Goal: Information Seeking & Learning: Learn about a topic

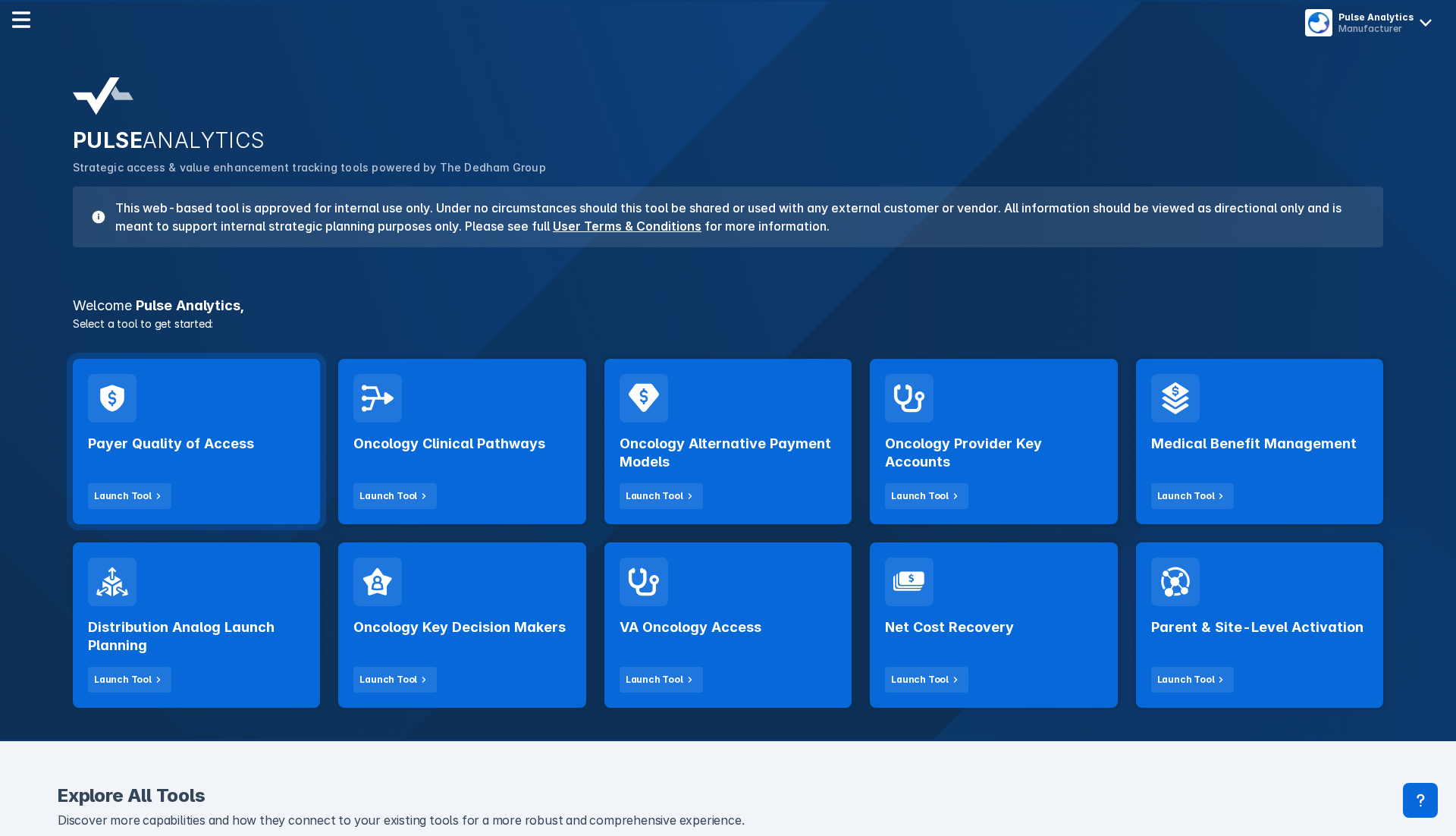
click at [288, 422] on div "Payer Quality of Access Launch Tool" at bounding box center [196, 465] width 217 height 87
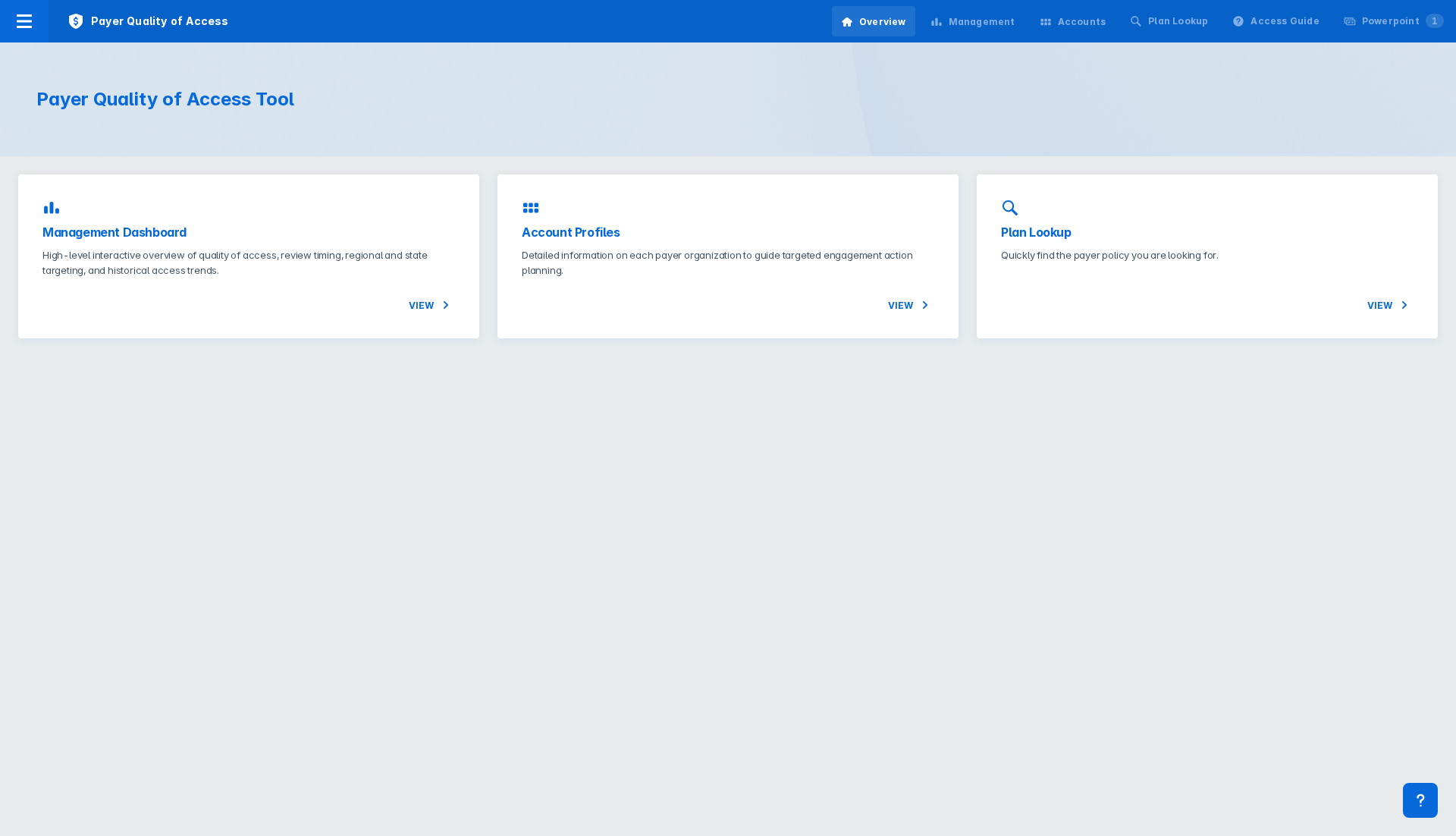
click at [619, 115] on div "Payer Quality of Access Tool" at bounding box center [728, 100] width 1456 height 114
click at [559, 356] on html "Payer Quality of Access Overview Management Accounts Plan Lookup Access Guide P…" at bounding box center [728, 178] width 1456 height 356
click at [542, 53] on div "Payer Quality of Access Tool" at bounding box center [728, 100] width 1456 height 114
click at [605, 83] on div "Payer Quality of Access Tool" at bounding box center [728, 100] width 1456 height 114
click at [574, 93] on h1 "Payer Quality of Access Tool" at bounding box center [373, 99] width 673 height 22
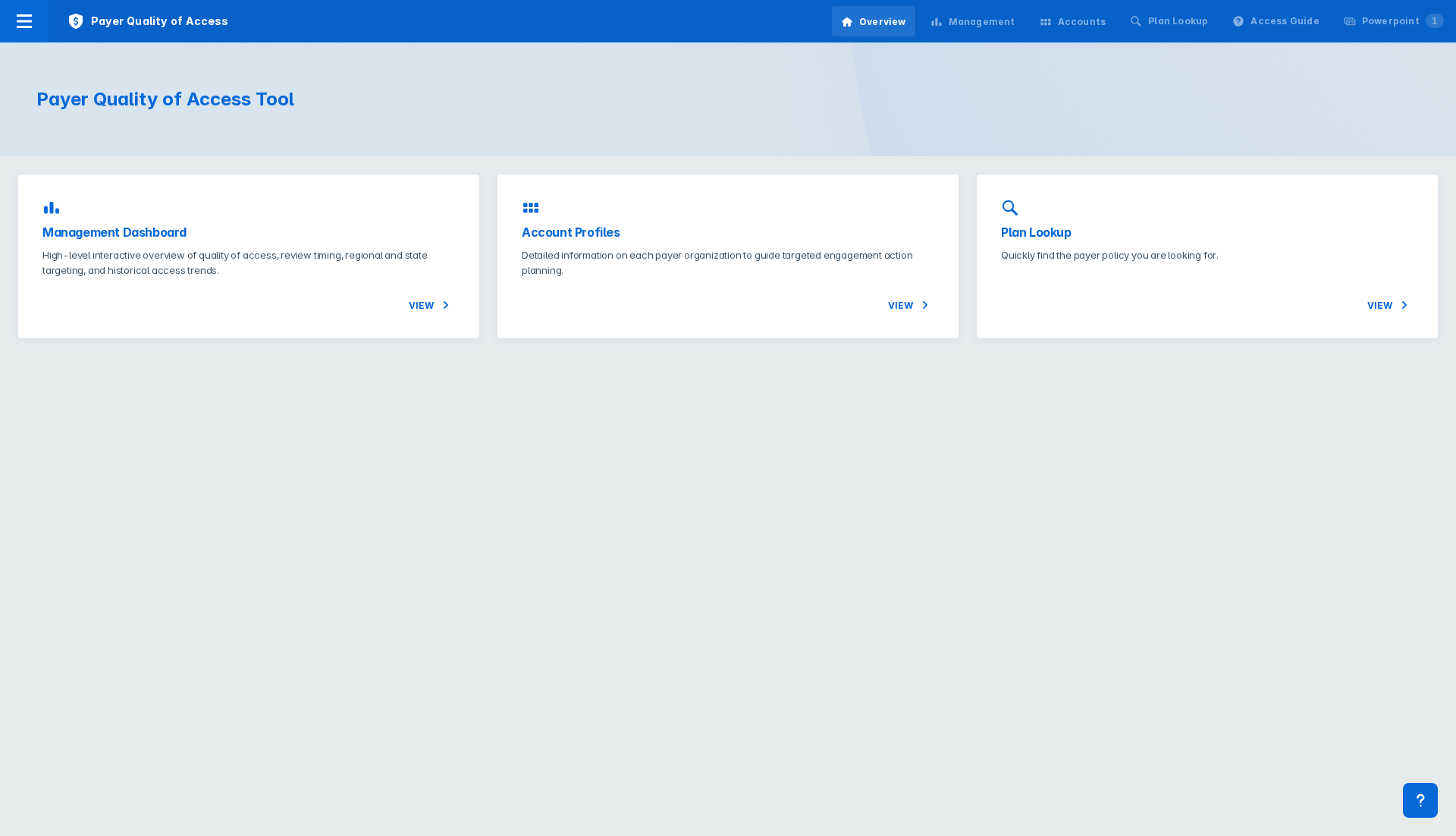
click at [547, 54] on div "Payer Quality of Access Tool" at bounding box center [728, 100] width 1456 height 114
click at [801, 88] on div "Payer Quality of Access Tool" at bounding box center [728, 100] width 1456 height 114
click at [848, 93] on div "Payer Quality of Access Tool" at bounding box center [728, 100] width 1456 height 114
click at [136, 16] on span "Payer Quality of Access" at bounding box center [147, 21] width 199 height 43
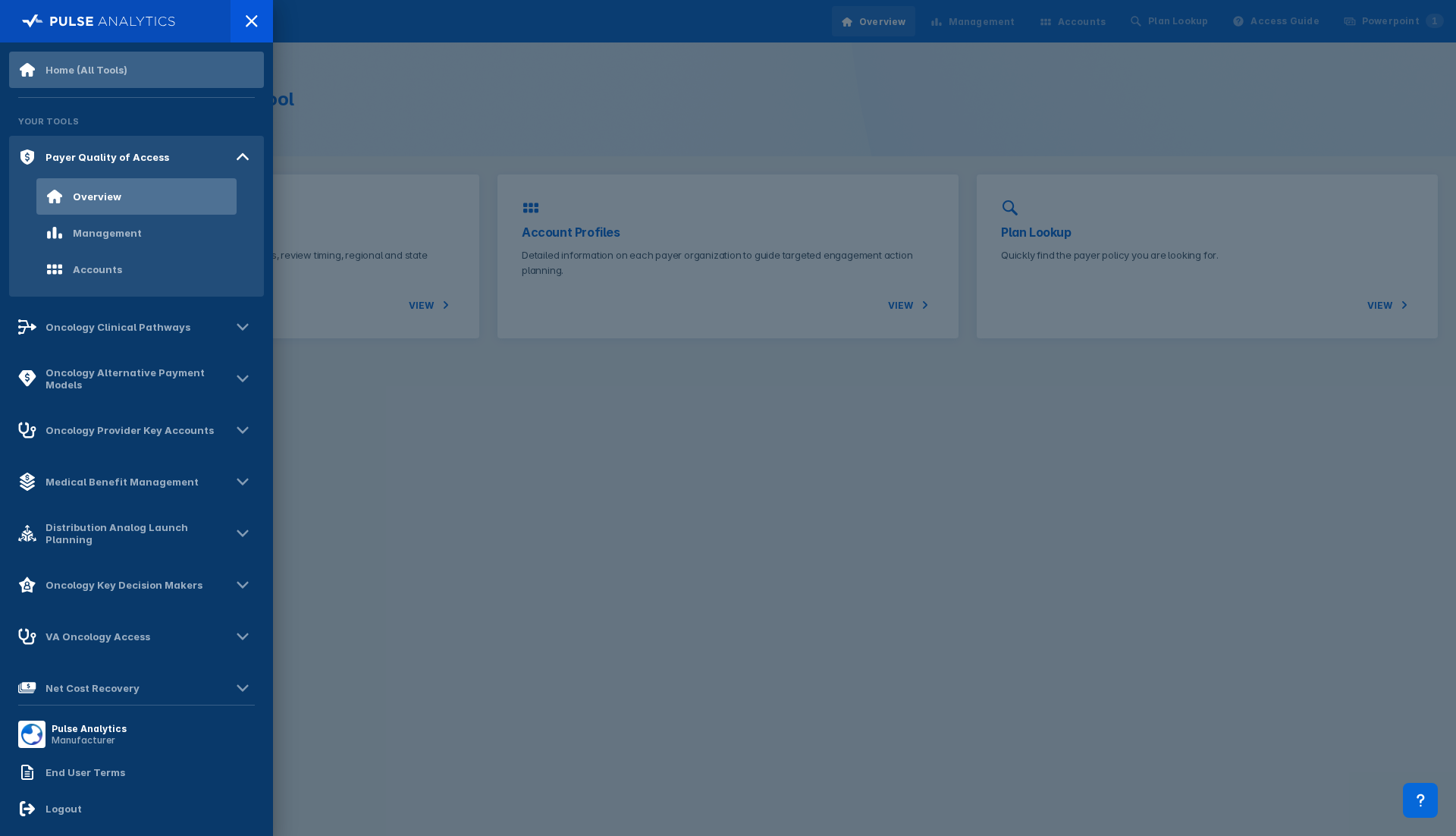
click at [89, 62] on div "Home (All Tools)" at bounding box center [73, 70] width 109 height 19
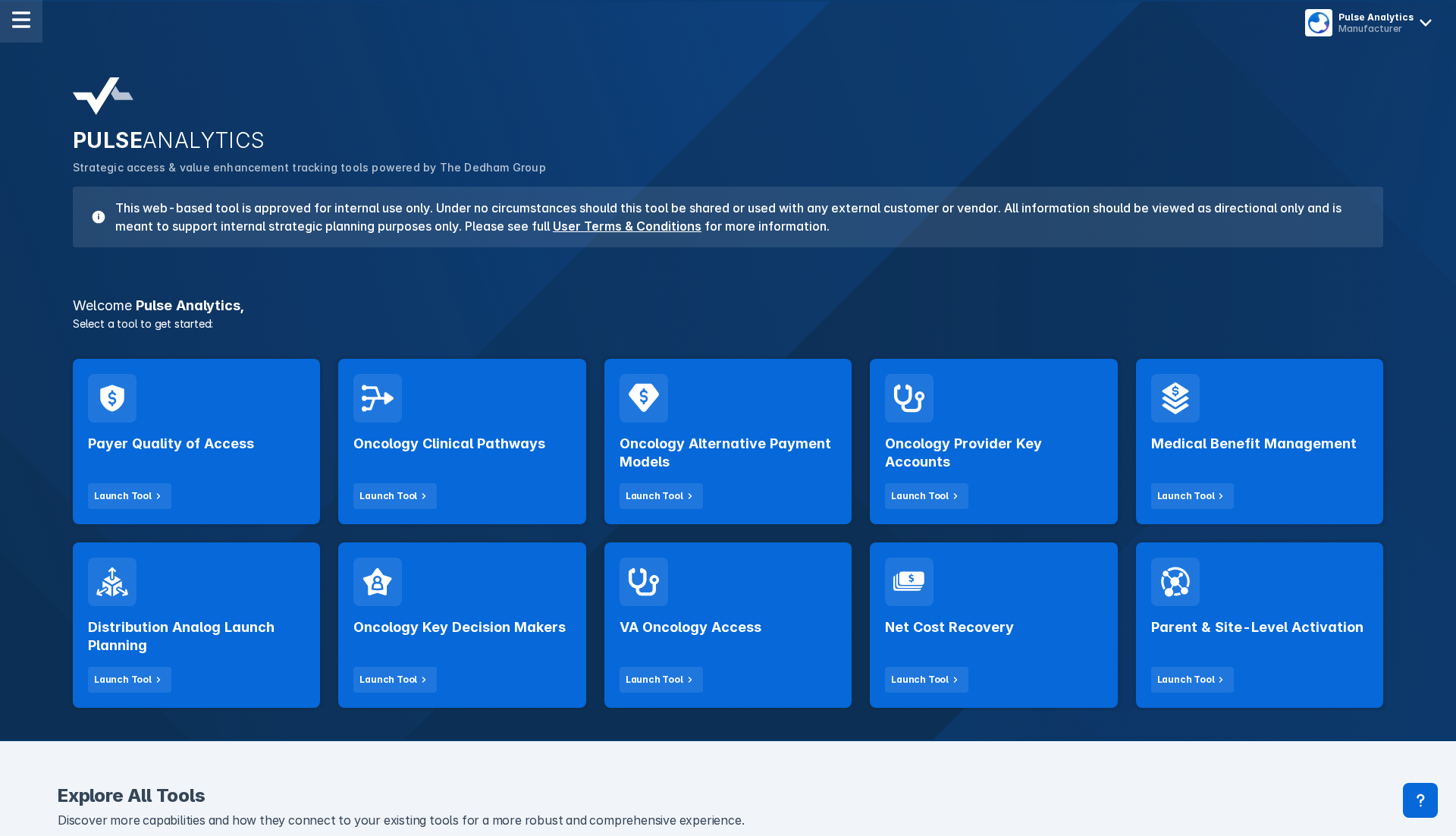
click at [17, 14] on img at bounding box center [21, 20] width 19 height 19
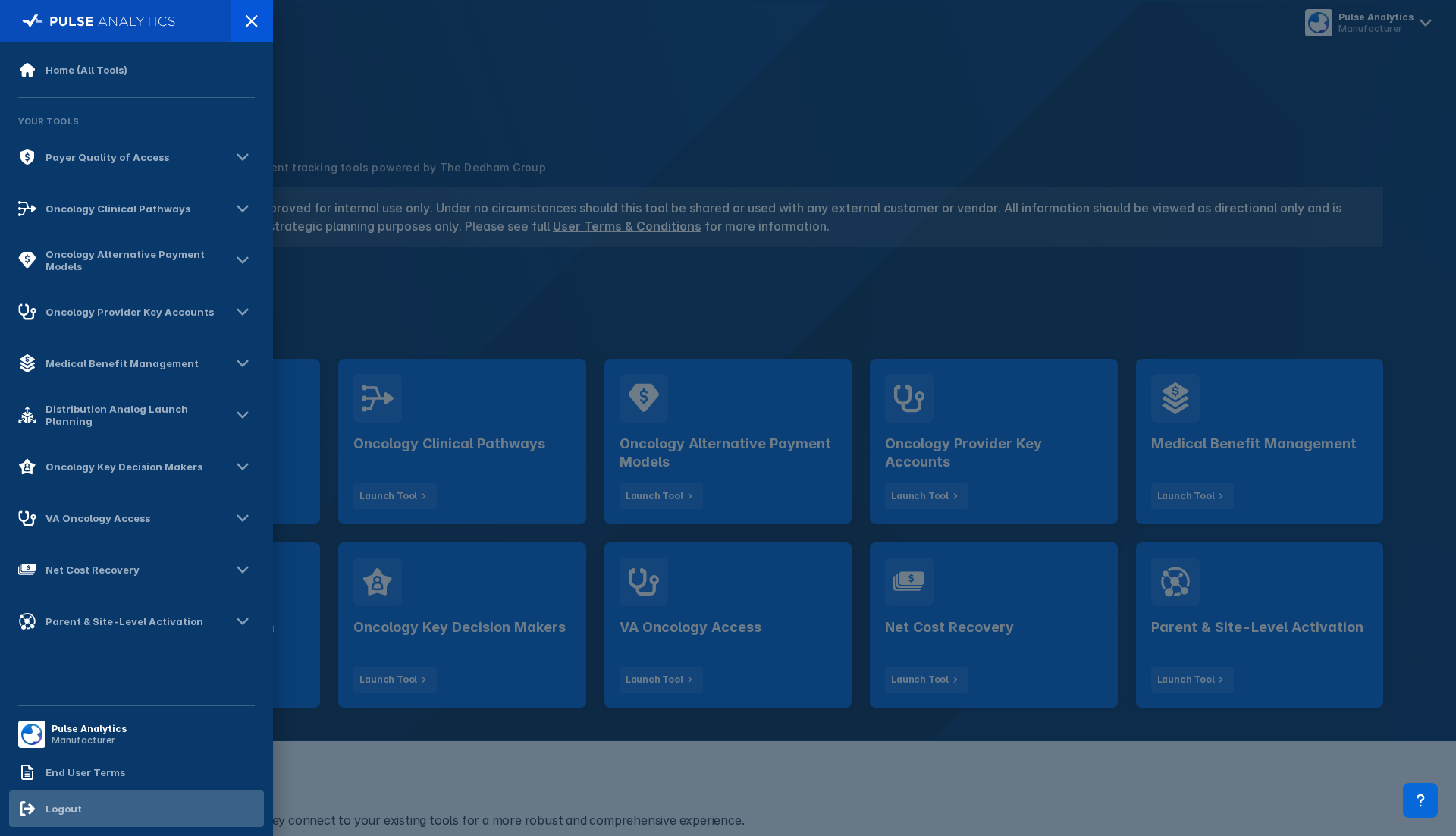
click at [65, 808] on div "Logout" at bounding box center [63, 808] width 36 height 12
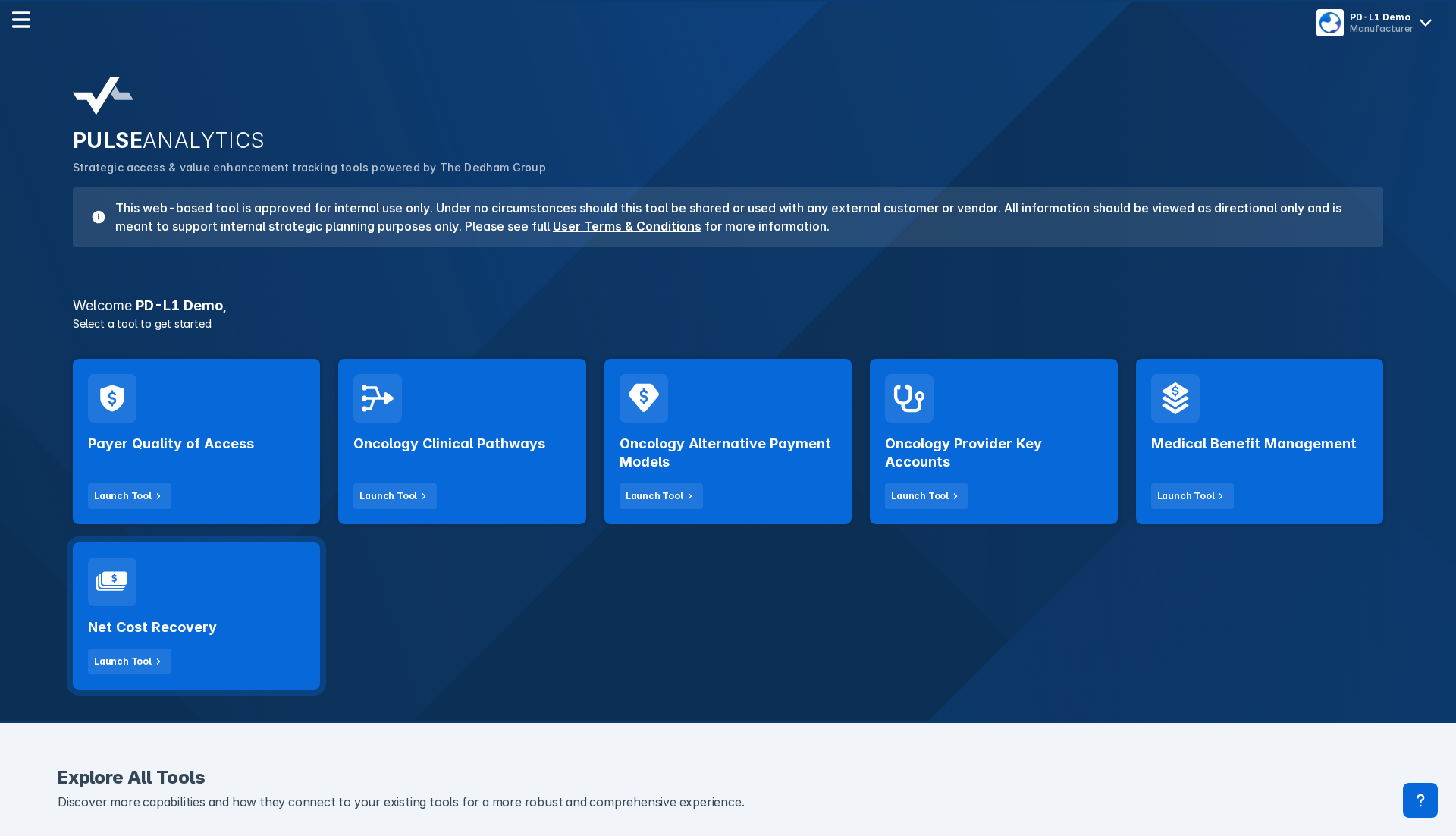
click at [136, 633] on h2 "Net Cost Recovery" at bounding box center [152, 627] width 129 height 19
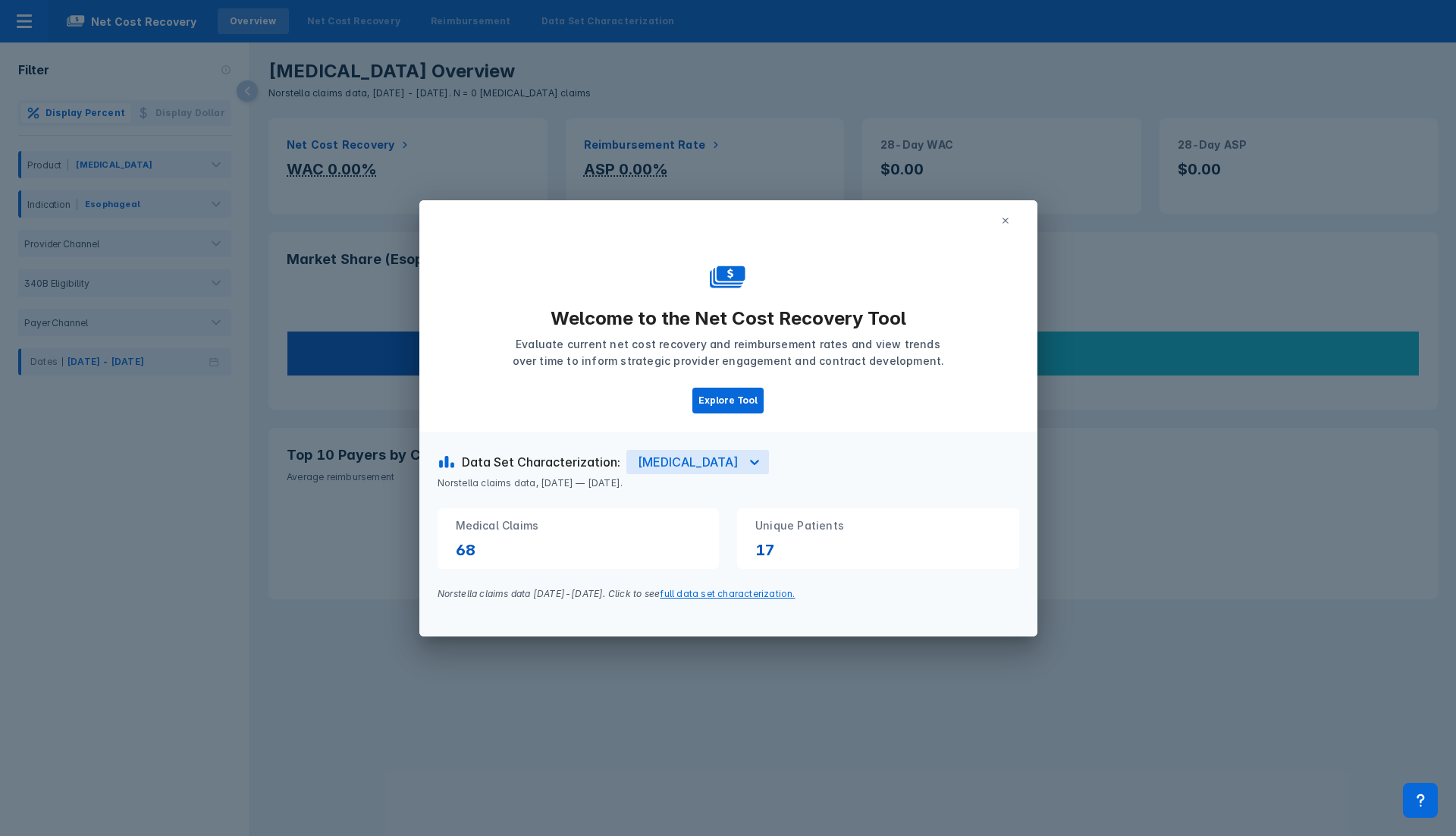
click at [1006, 218] on icon at bounding box center [1006, 221] width 9 height 9
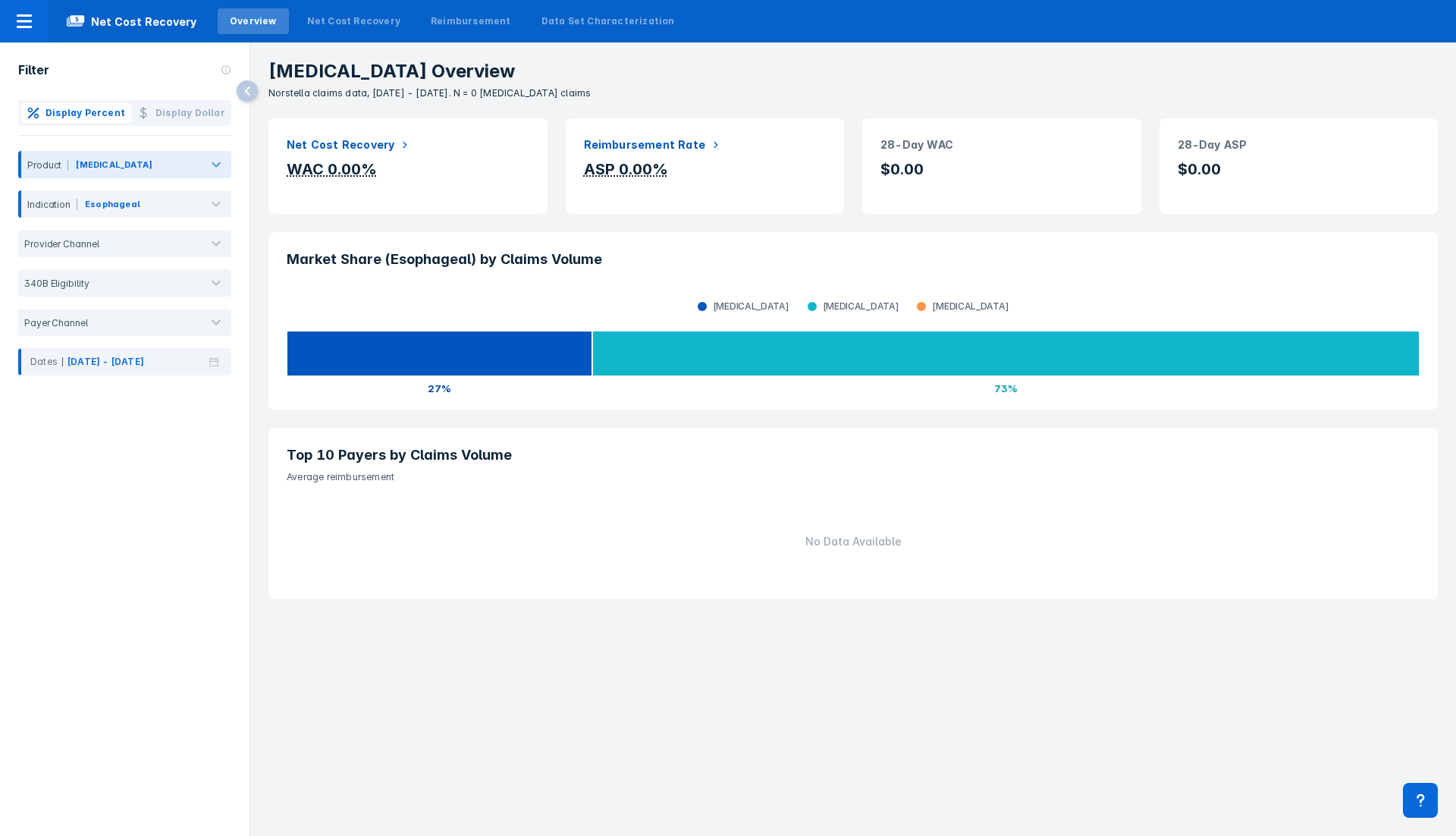
click at [158, 158] on div "Bavencio" at bounding box center [137, 167] width 126 height 20
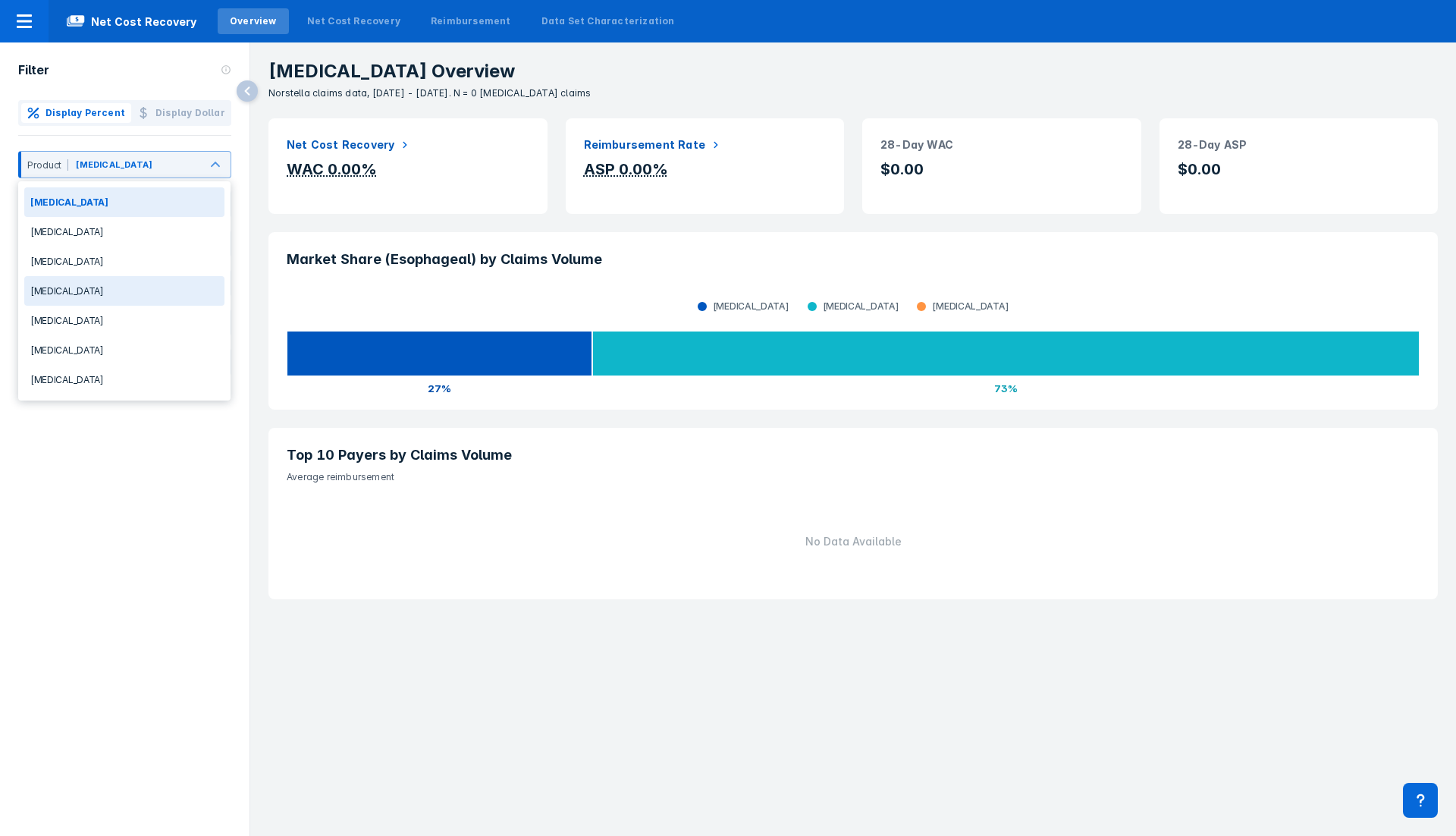
click at [124, 288] on div "Keytruda" at bounding box center [124, 291] width 200 height 30
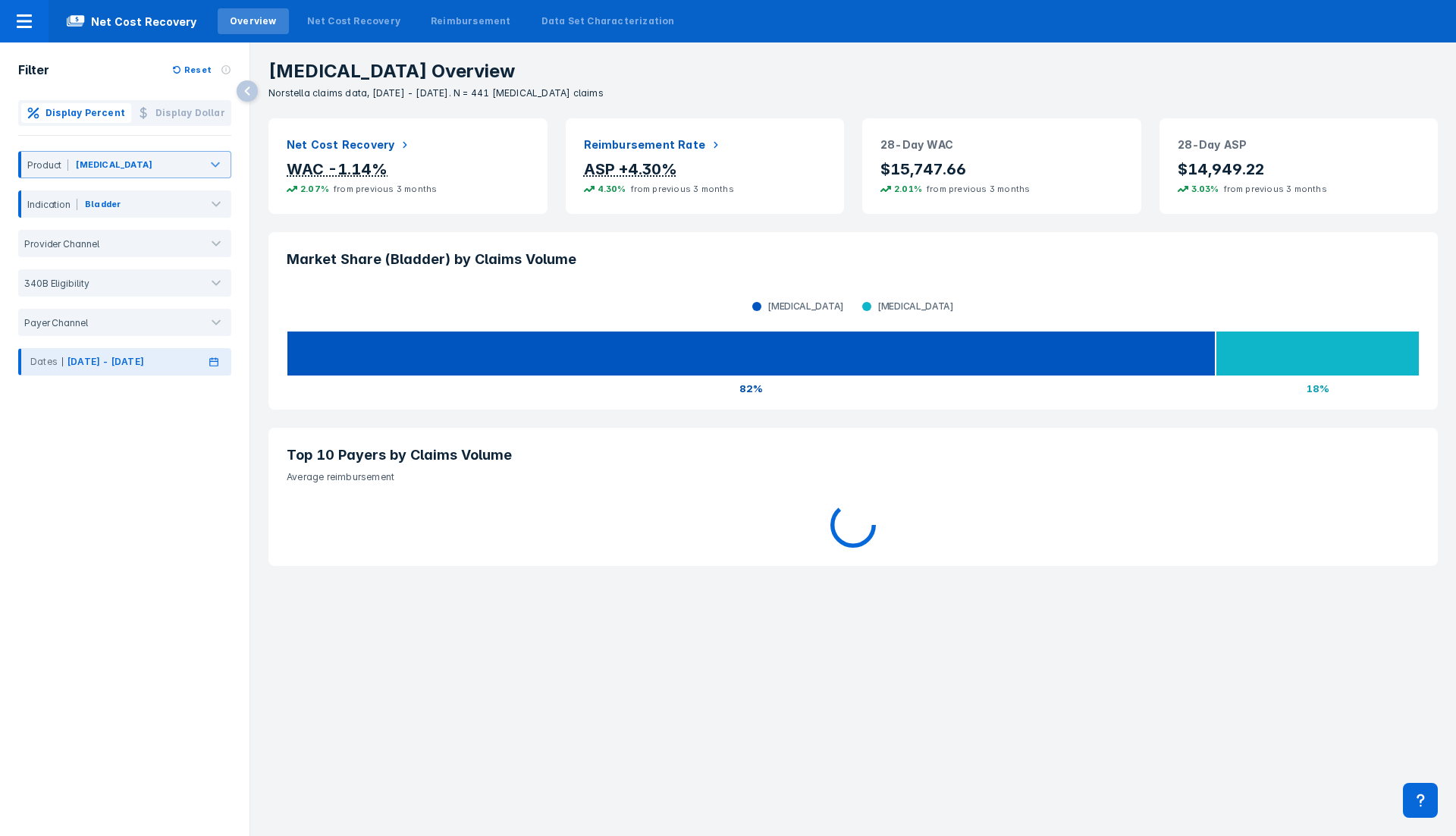
click at [213, 357] on icon at bounding box center [213, 361] width 15 height 10
click at [34, 387] on span "Previous Year" at bounding box center [34, 391] width 0 height 19
click at [61, 427] on div "Jan" at bounding box center [58, 429] width 63 height 26
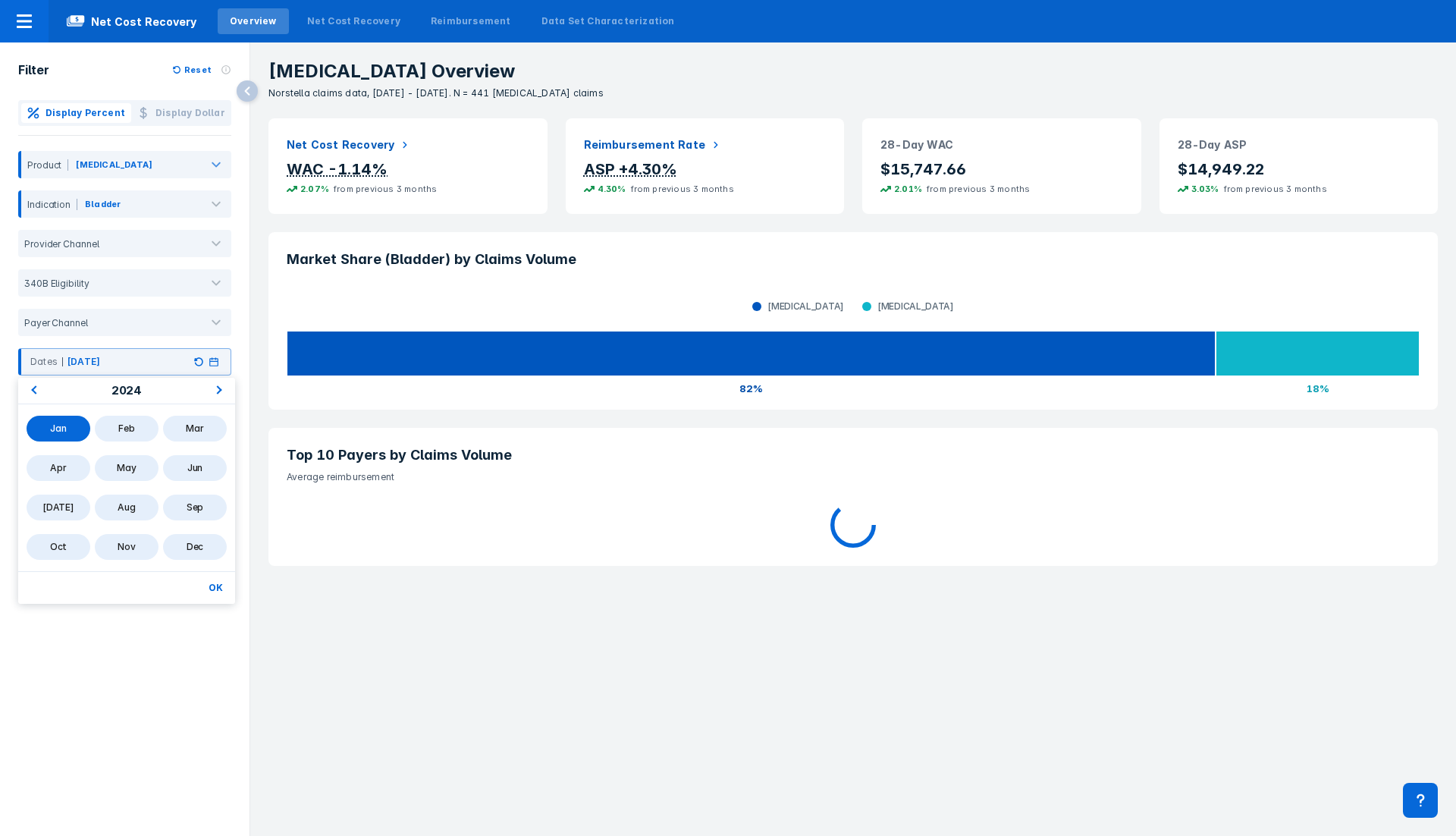
click at [185, 545] on div "Dec" at bounding box center [195, 547] width 63 height 26
click at [220, 586] on button "OK" at bounding box center [215, 587] width 26 height 20
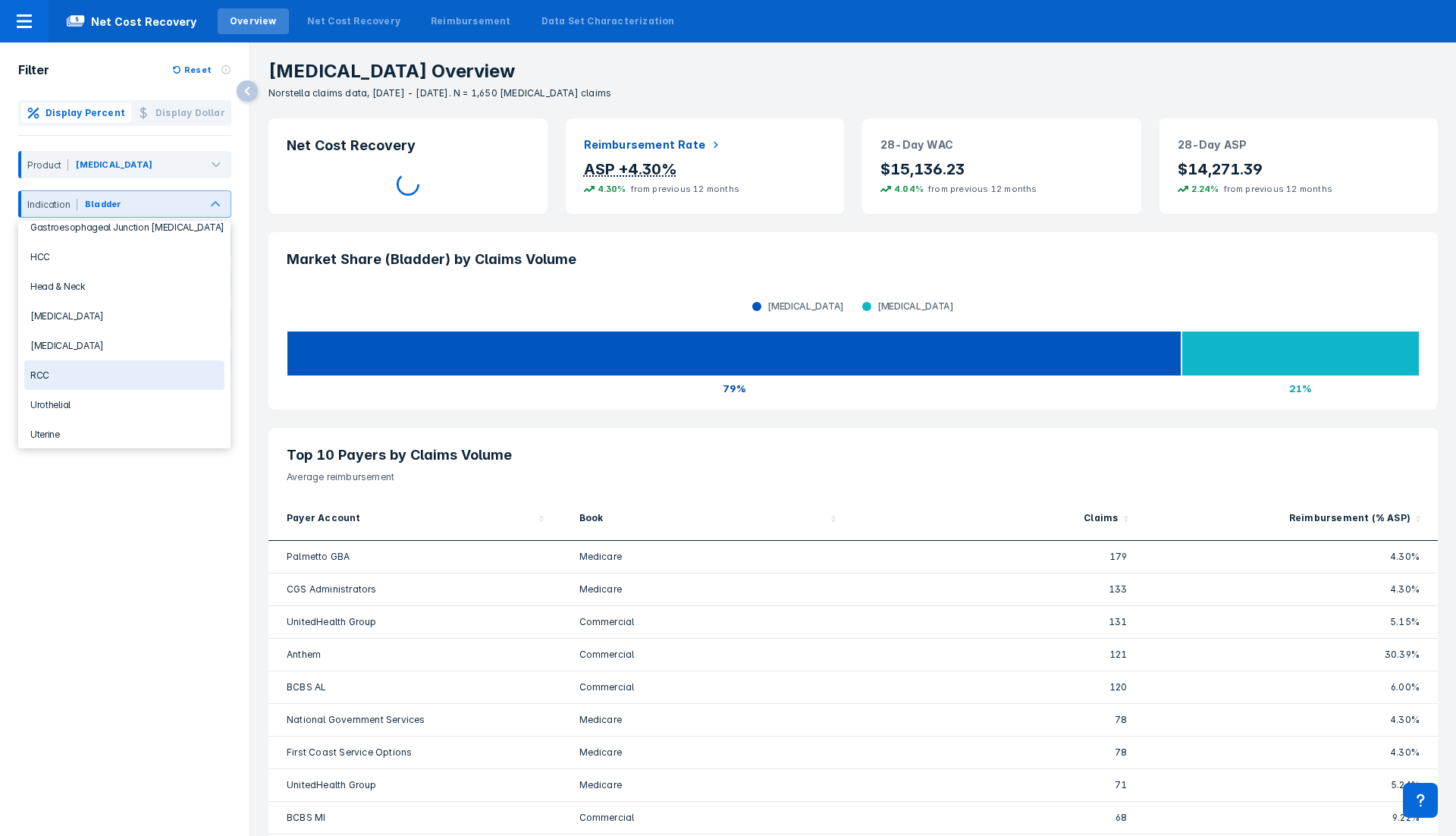
scroll to position [222, 0]
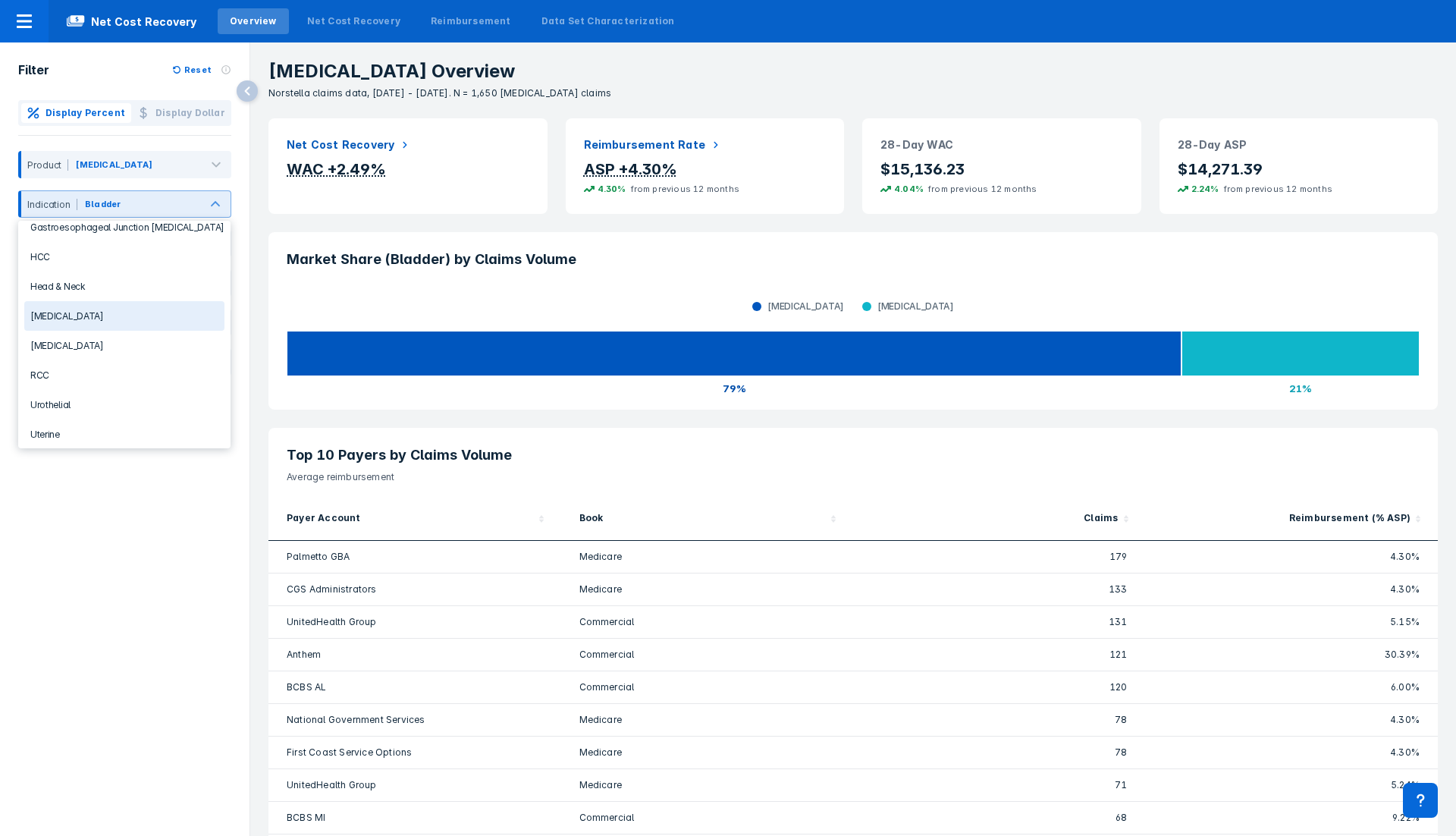
click at [129, 305] on div "Lung Cancer" at bounding box center [124, 316] width 200 height 30
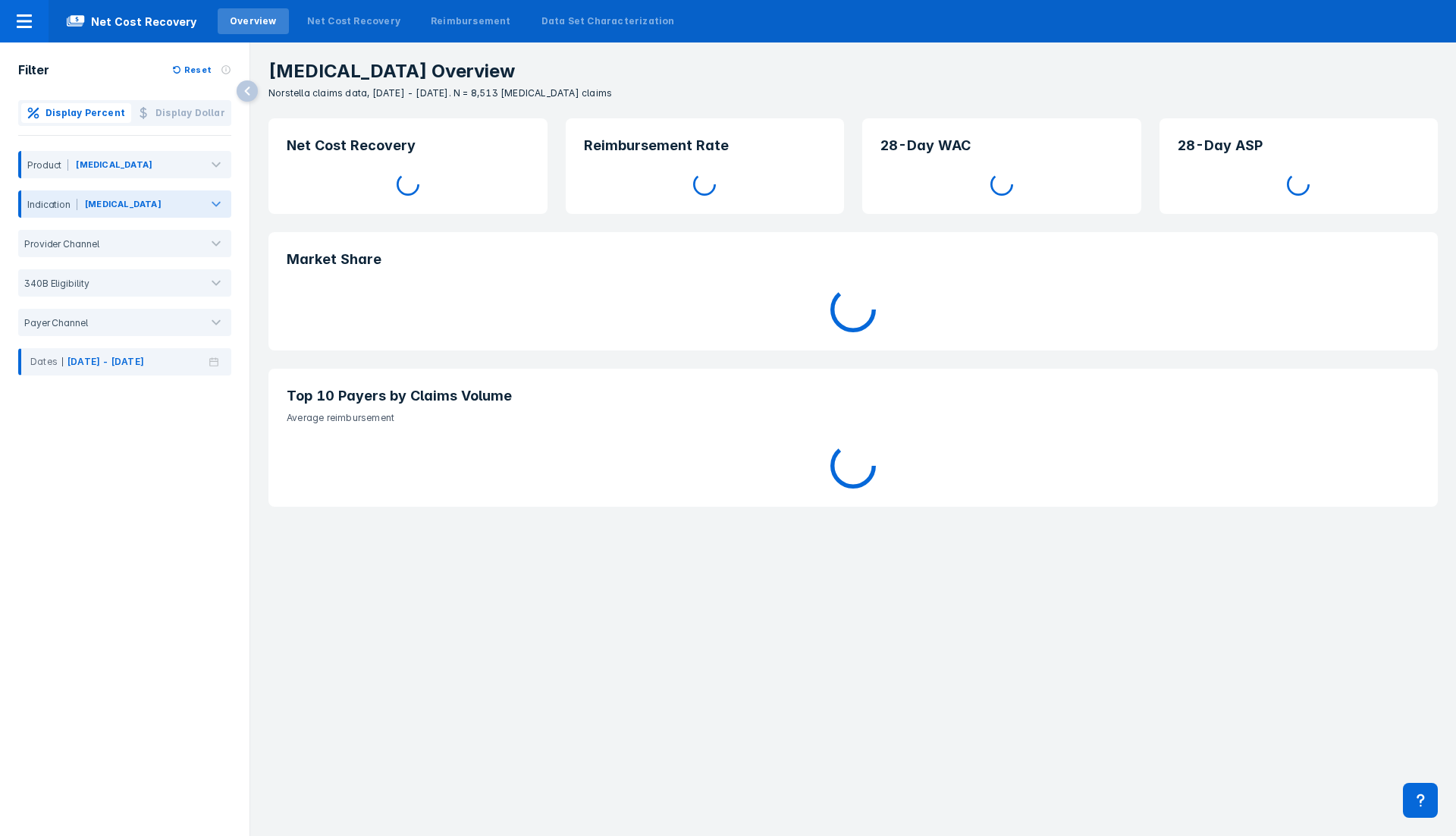
click at [817, 84] on div "Keytruda Overview Norstella claims data, Jan 2024 - Dec 2024. N = 8,513 Keytrud…" at bounding box center [853, 72] width 1206 height 58
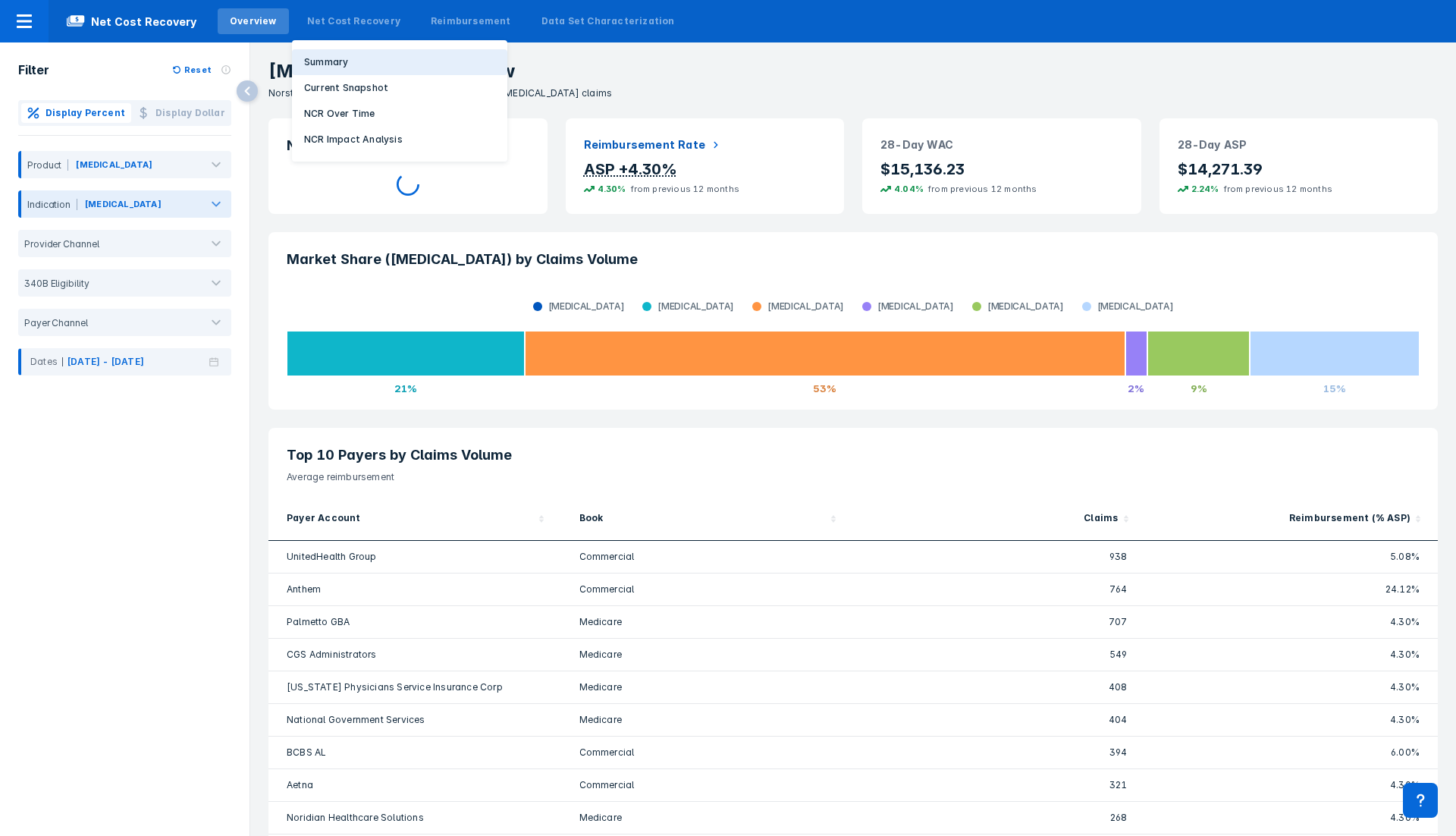
click at [348, 61] on button "Summary" at bounding box center [399, 62] width 215 height 26
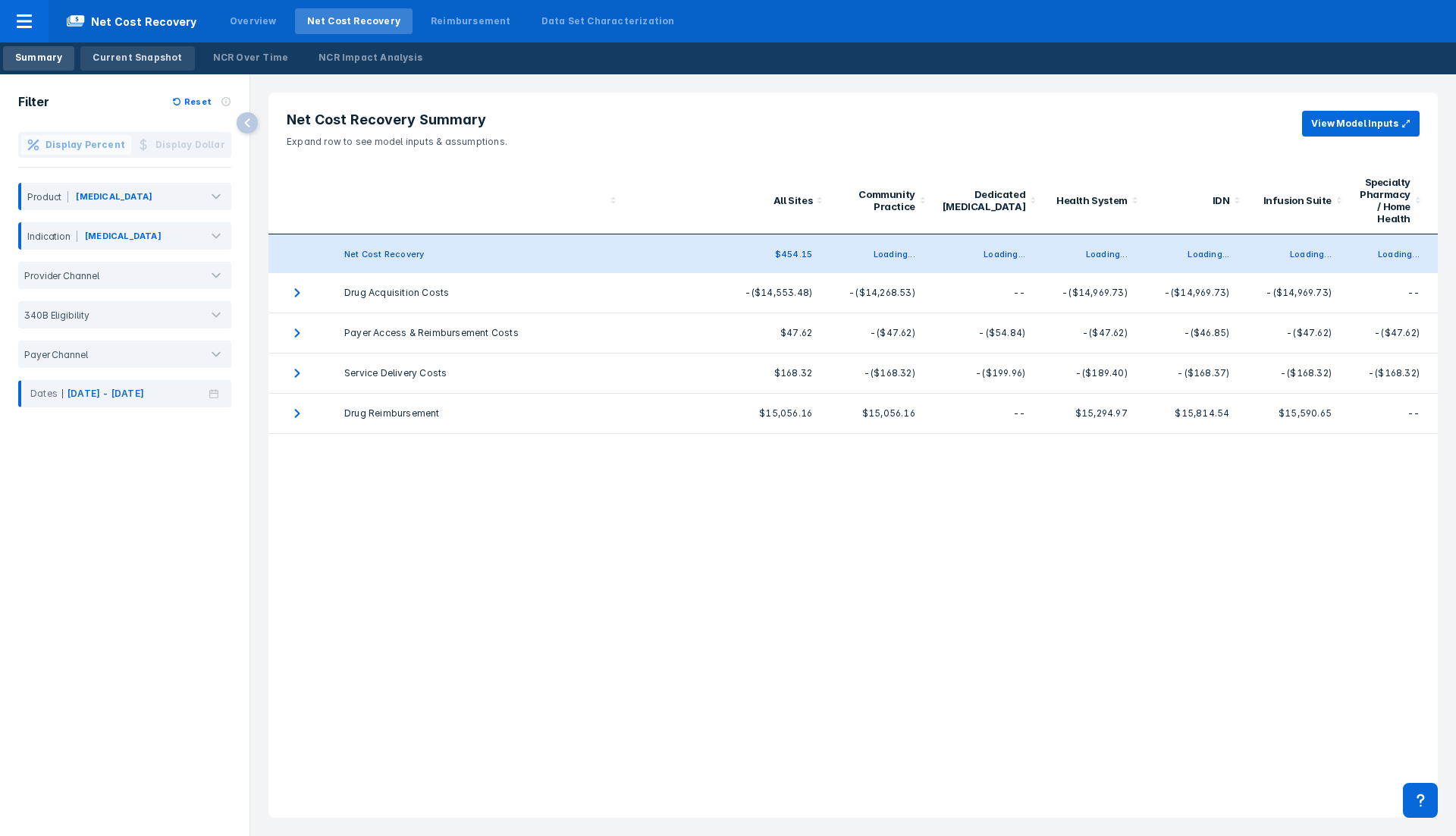
click at [134, 54] on div "Current Snapshot" at bounding box center [137, 58] width 89 height 14
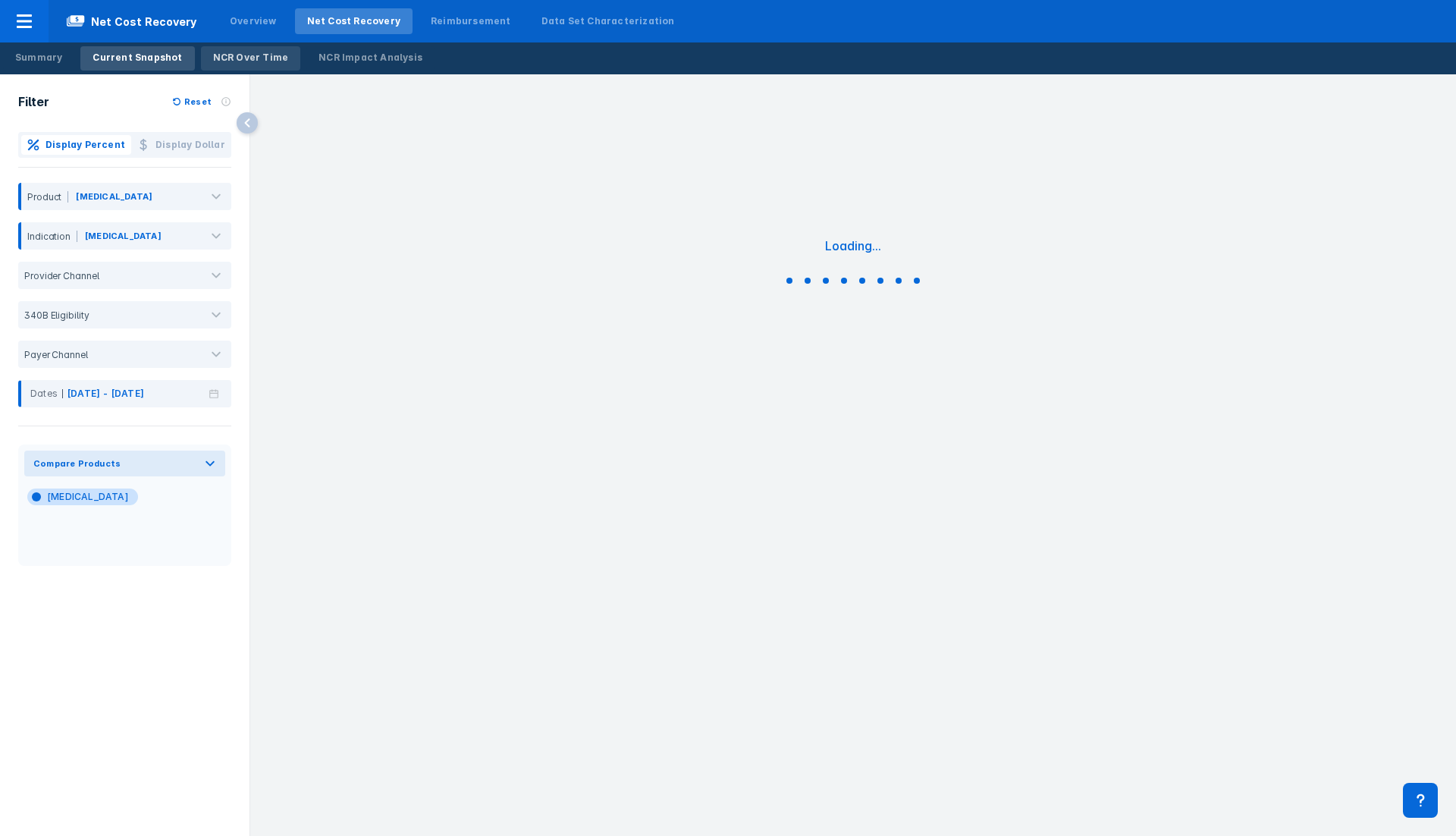
click at [216, 48] on link "NCR Over Time" at bounding box center [251, 59] width 100 height 24
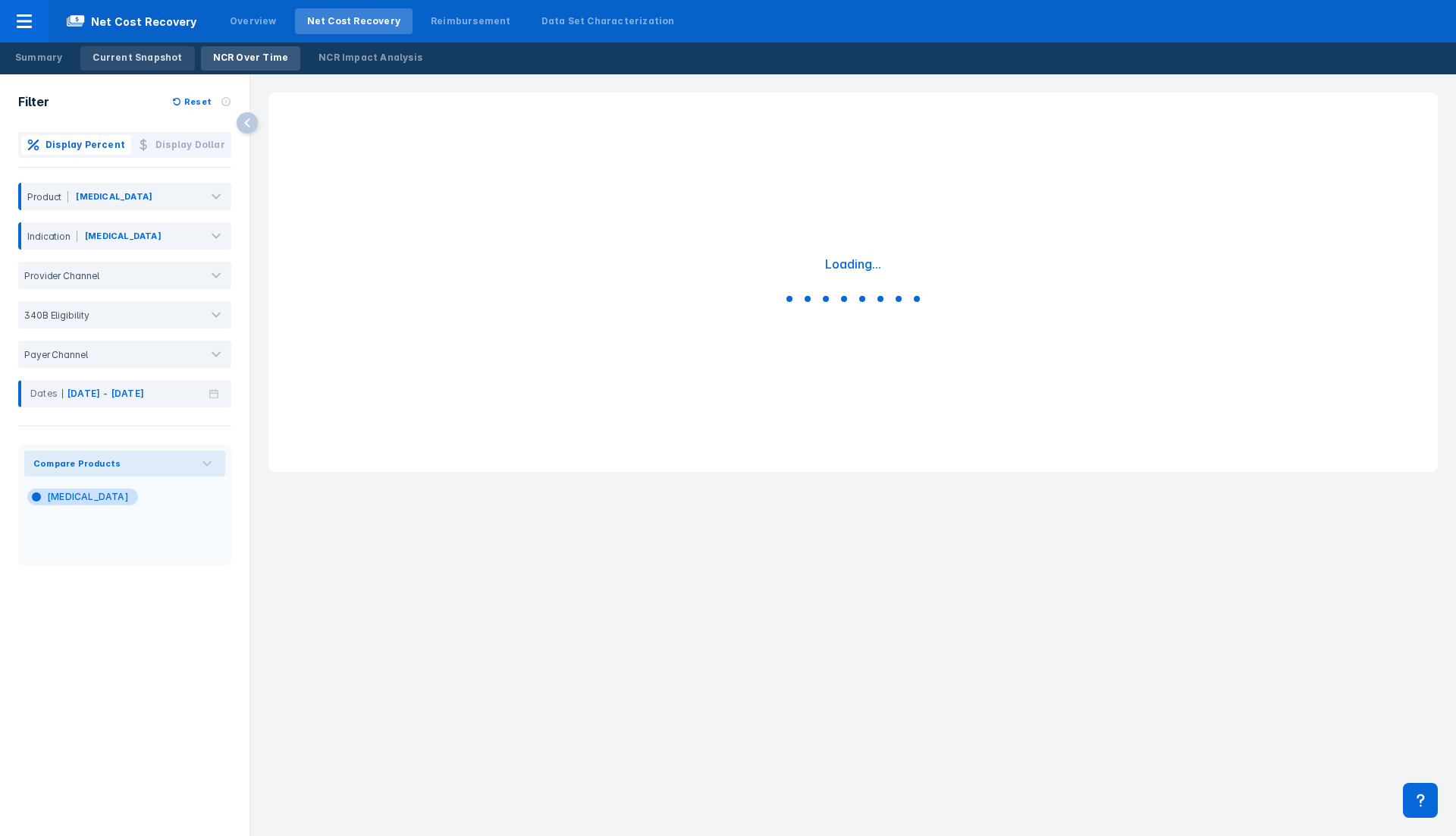
click at [131, 62] on div "Current Snapshot" at bounding box center [137, 58] width 89 height 14
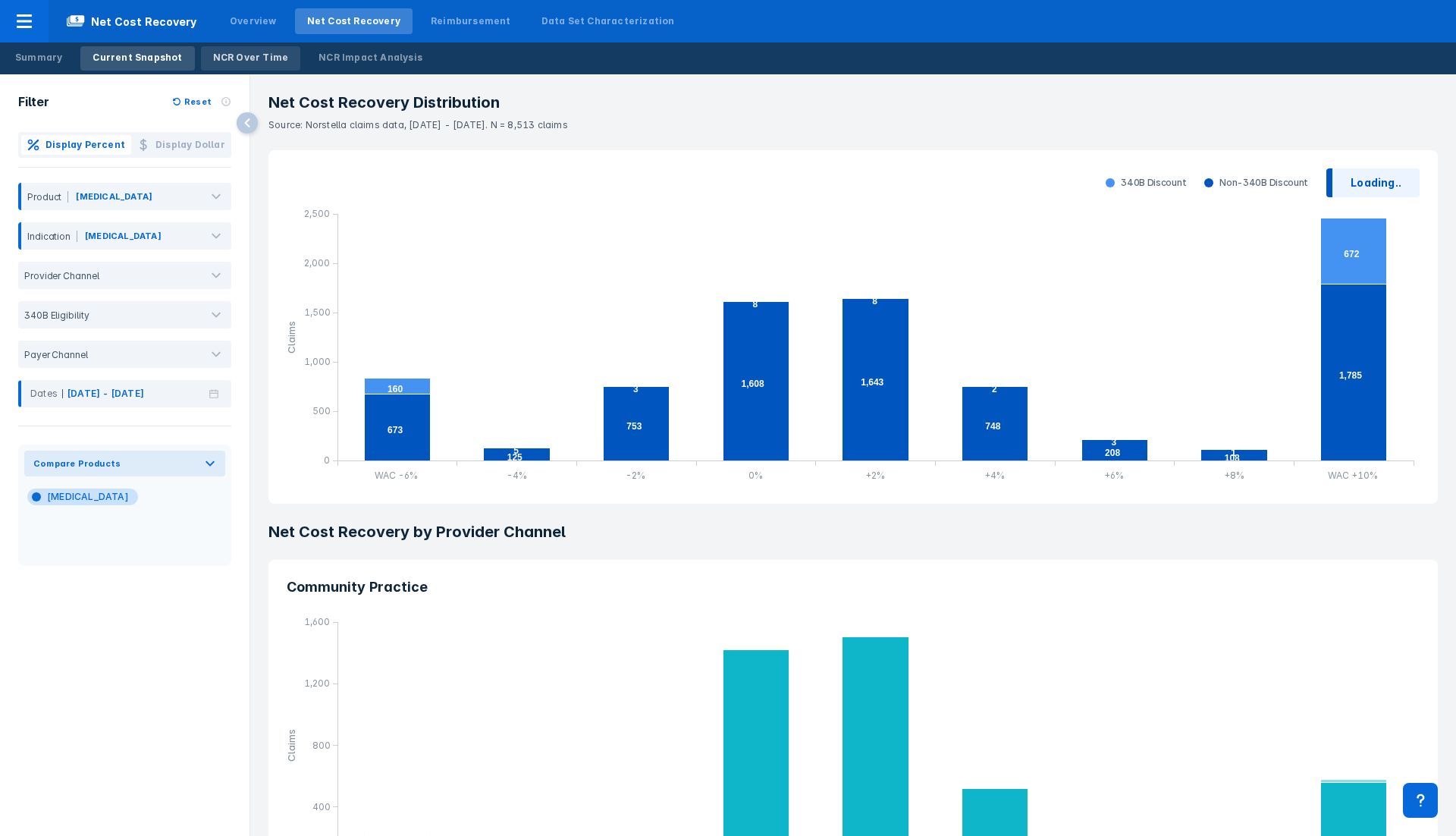
click at [232, 62] on div "NCR Over Time" at bounding box center [251, 58] width 76 height 14
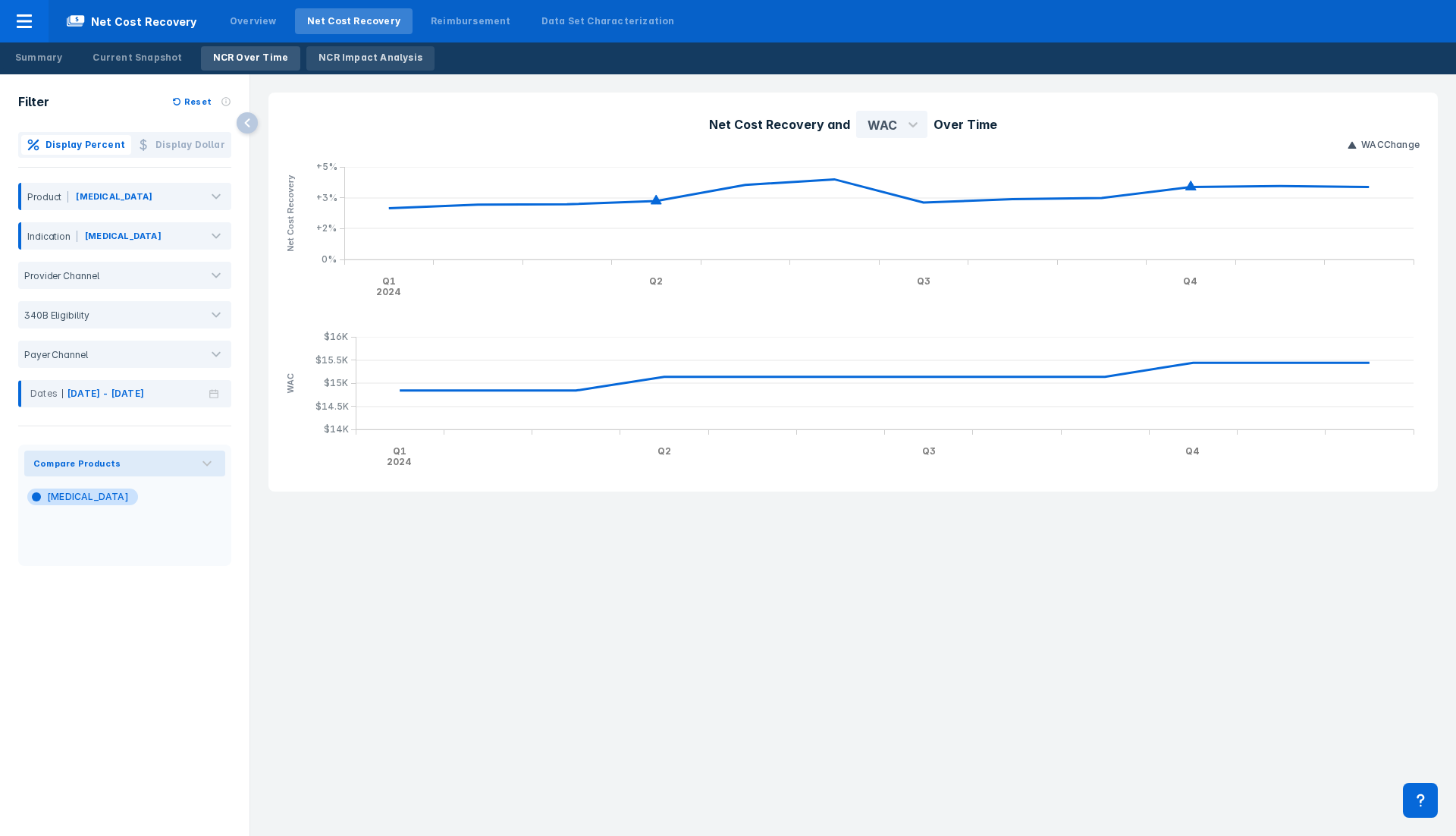
click at [359, 60] on div "NCR Impact Analysis" at bounding box center [370, 58] width 103 height 14
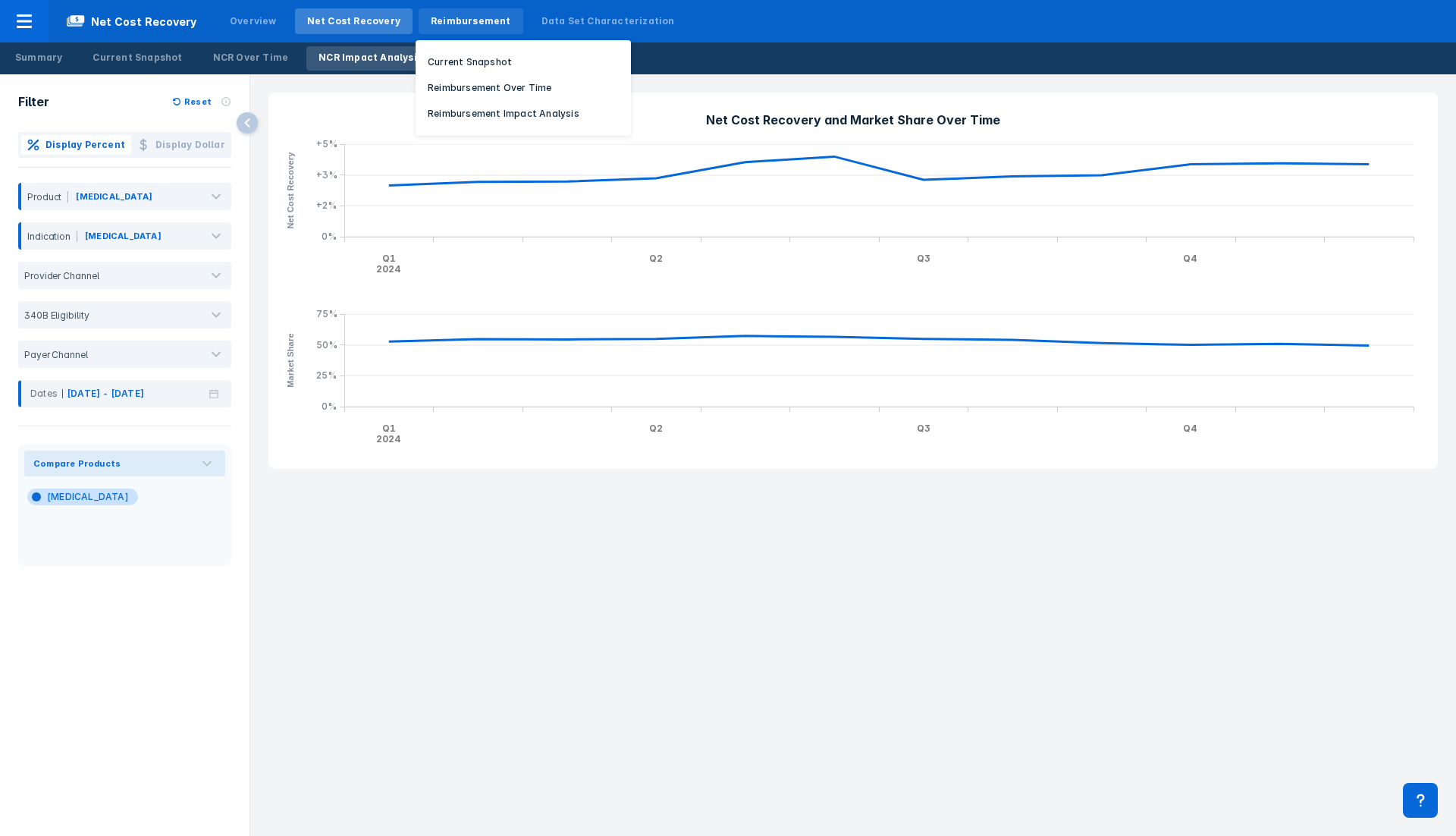
click at [442, 20] on div "Reimbursement" at bounding box center [471, 21] width 80 height 14
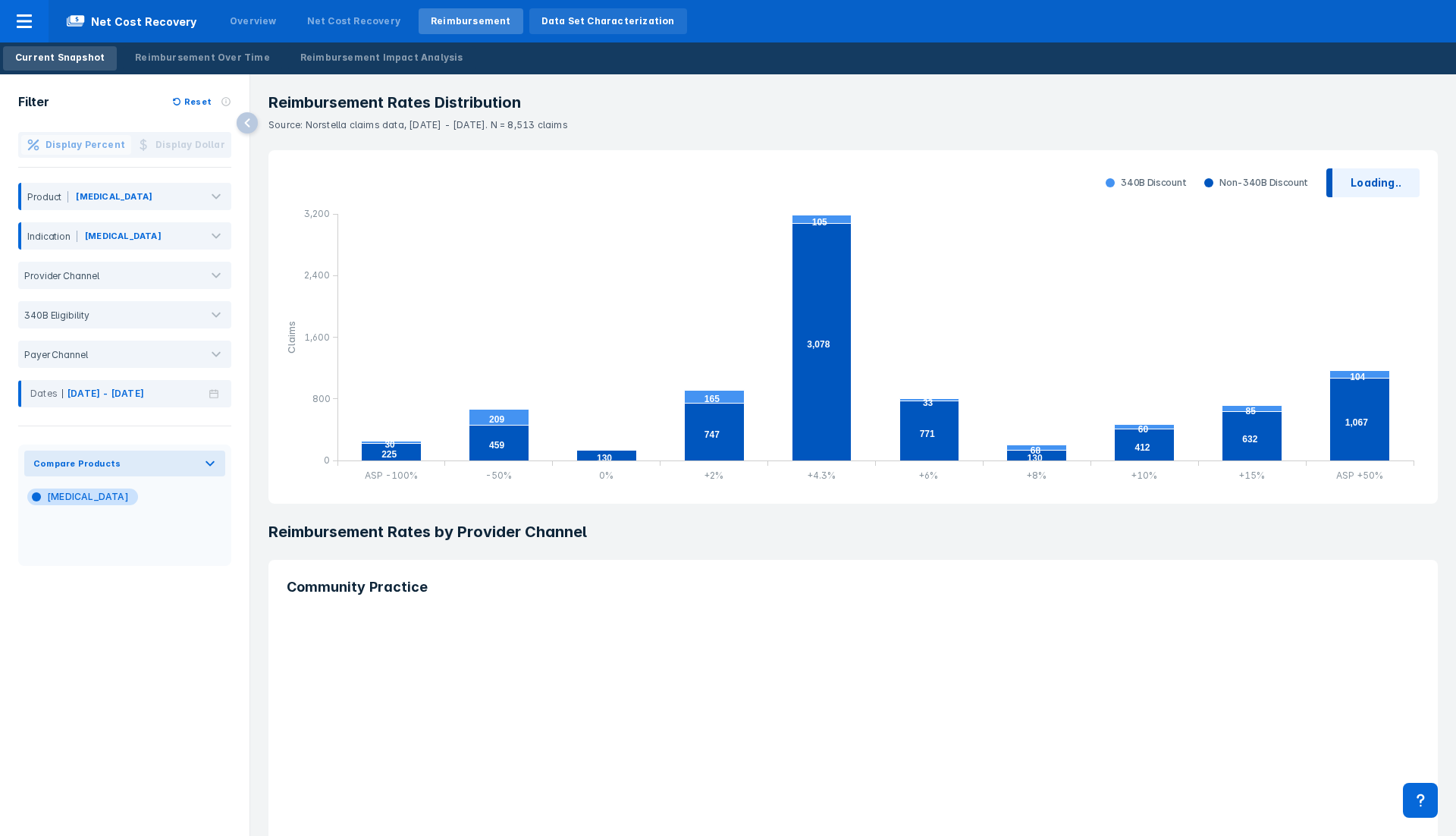
click at [542, 14] on div "Data Set Characterization" at bounding box center [608, 21] width 133 height 14
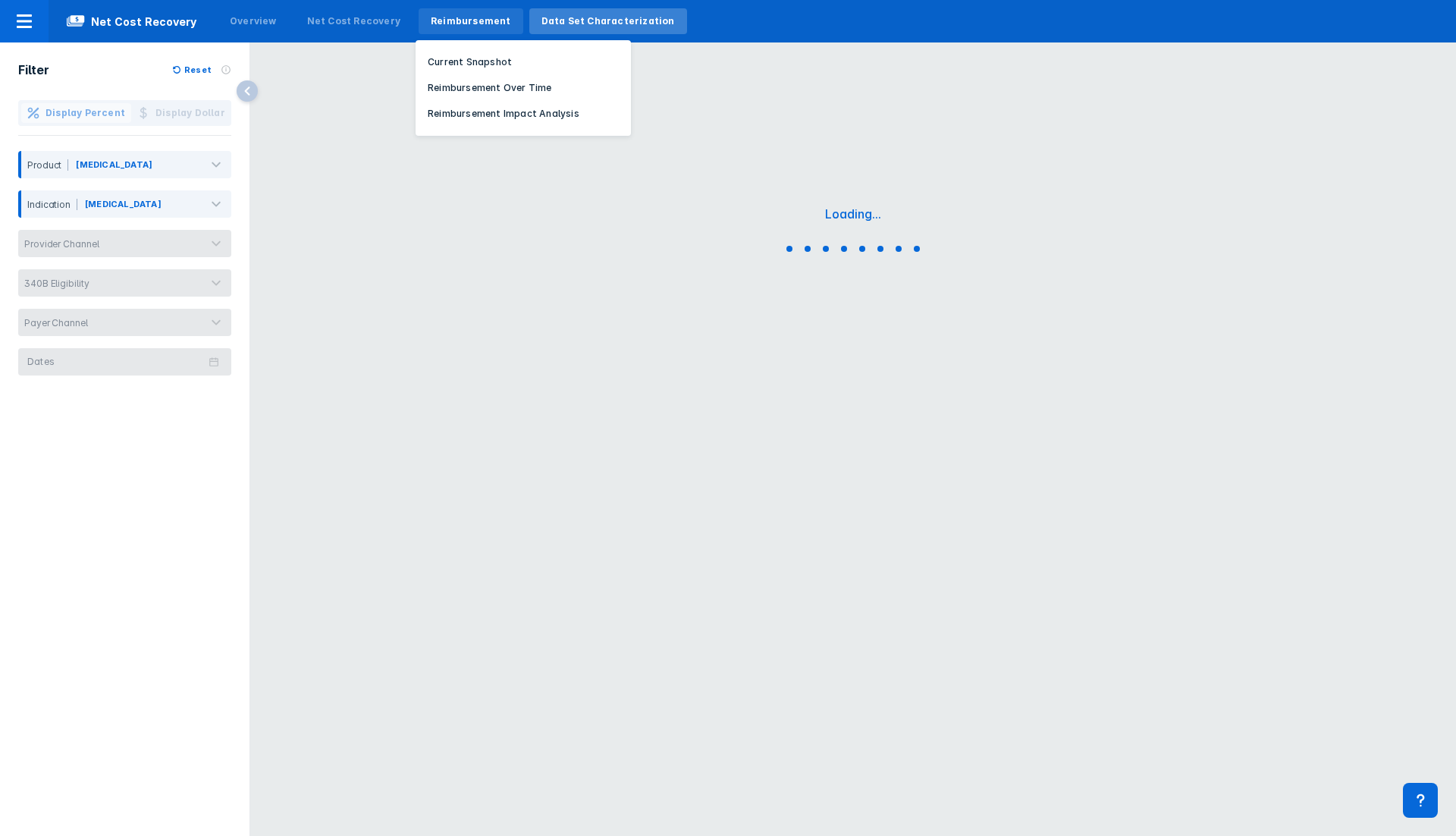
click at [444, 21] on div "Reimbursement" at bounding box center [471, 21] width 80 height 14
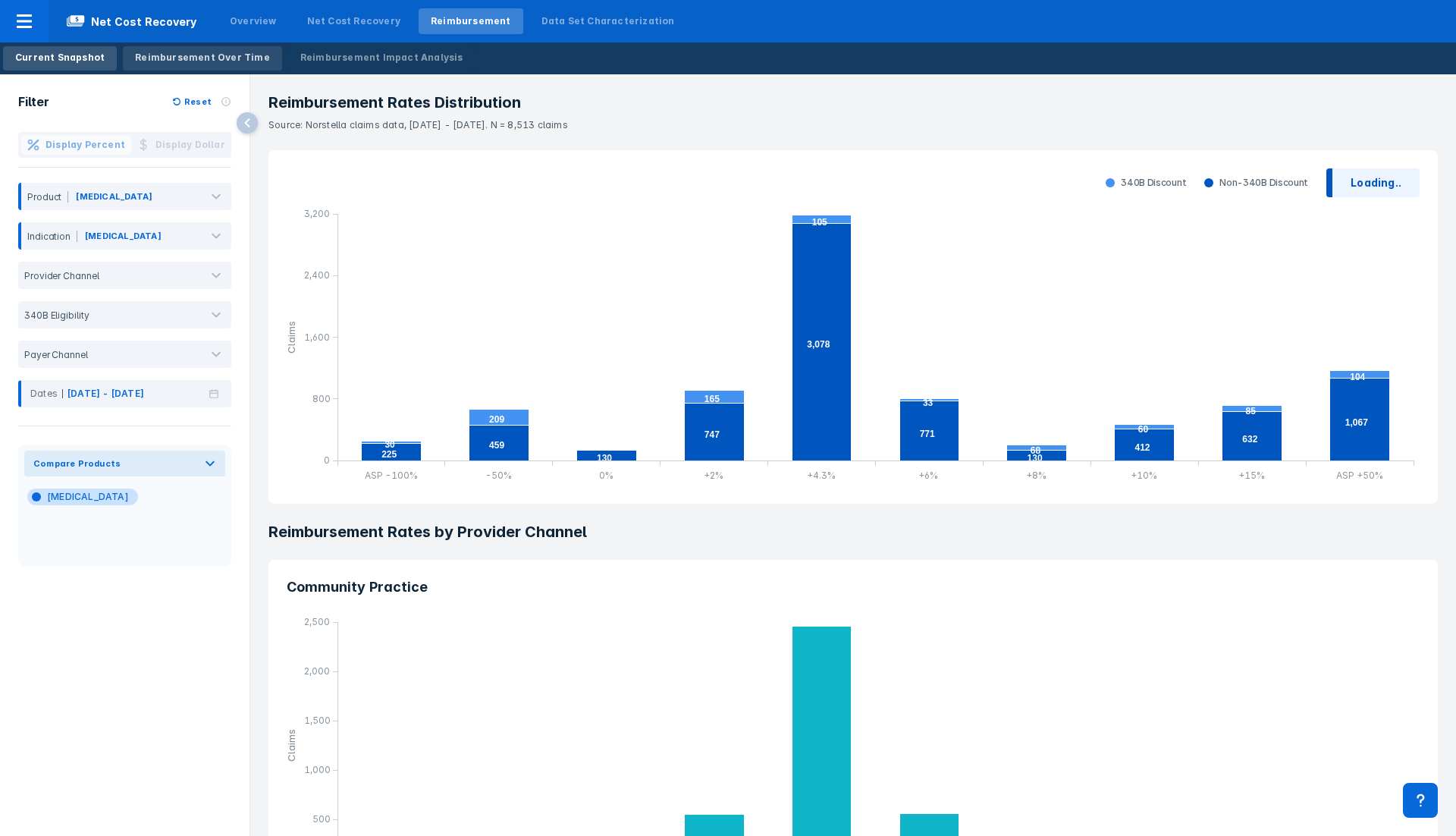
click at [191, 58] on div "Reimbursement Over Time" at bounding box center [202, 58] width 135 height 14
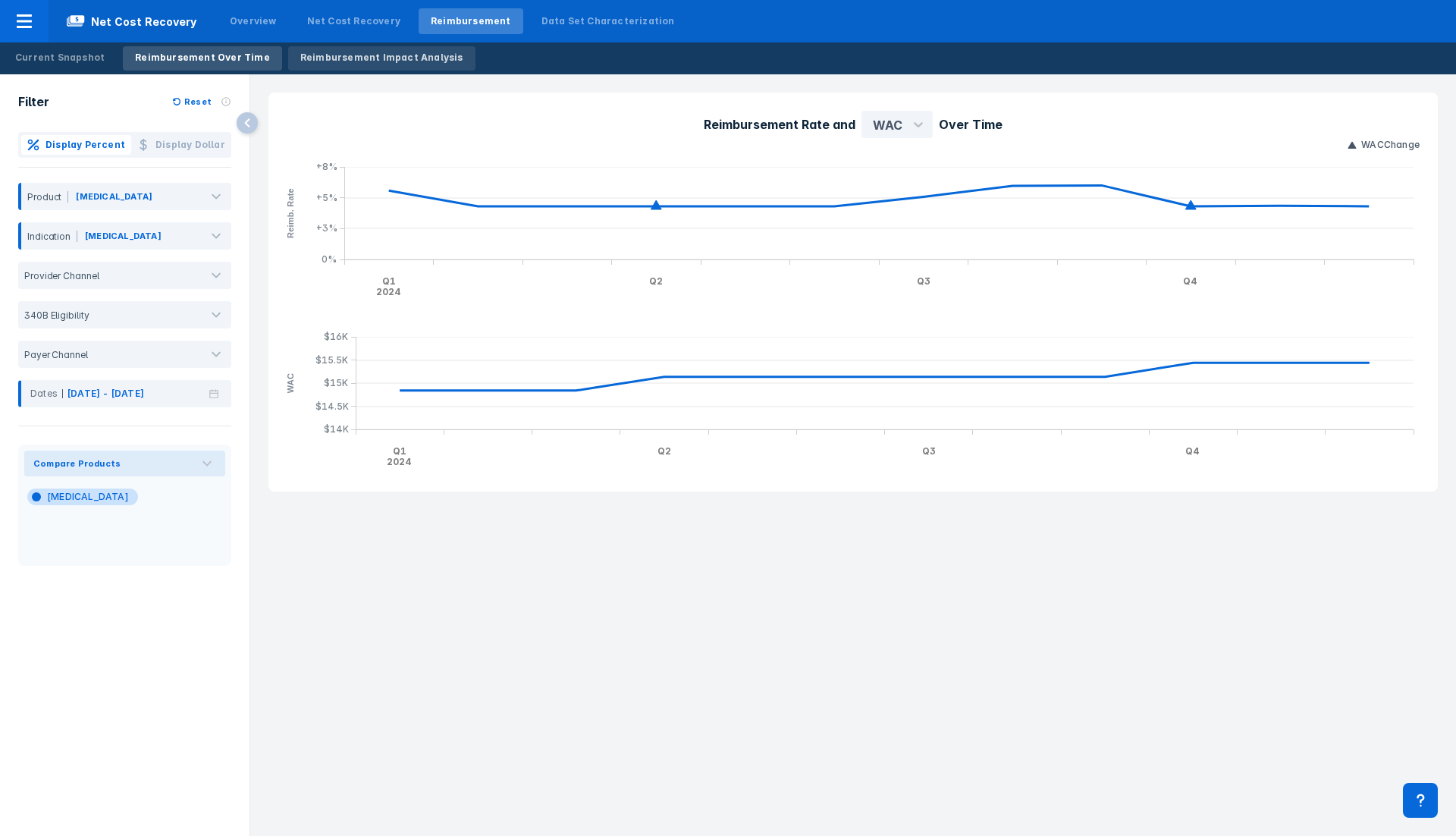
click at [339, 57] on div "Reimbursement Impact Analysis" at bounding box center [381, 58] width 163 height 14
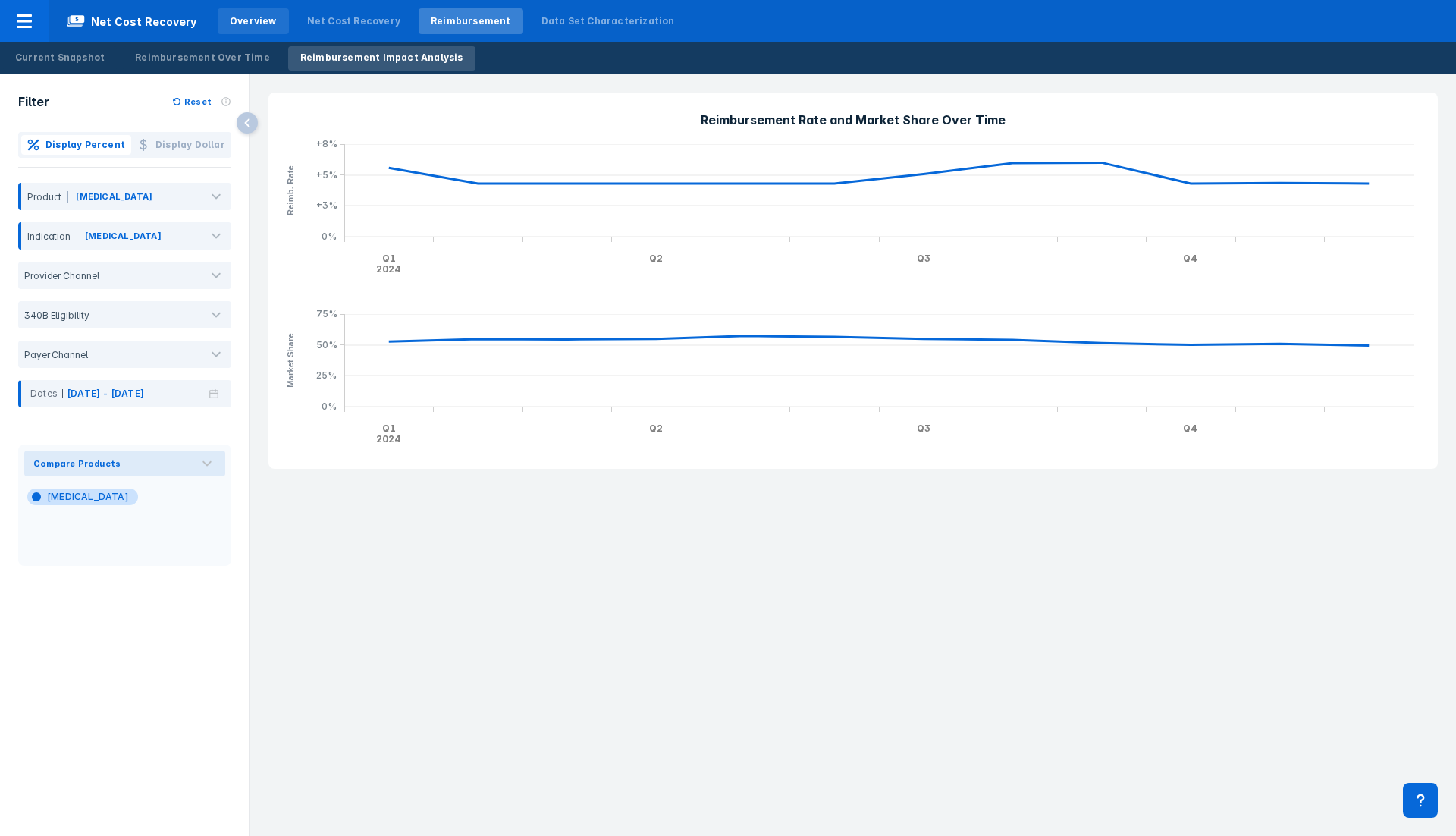
click at [236, 29] on div "Overview" at bounding box center [254, 21] width 71 height 26
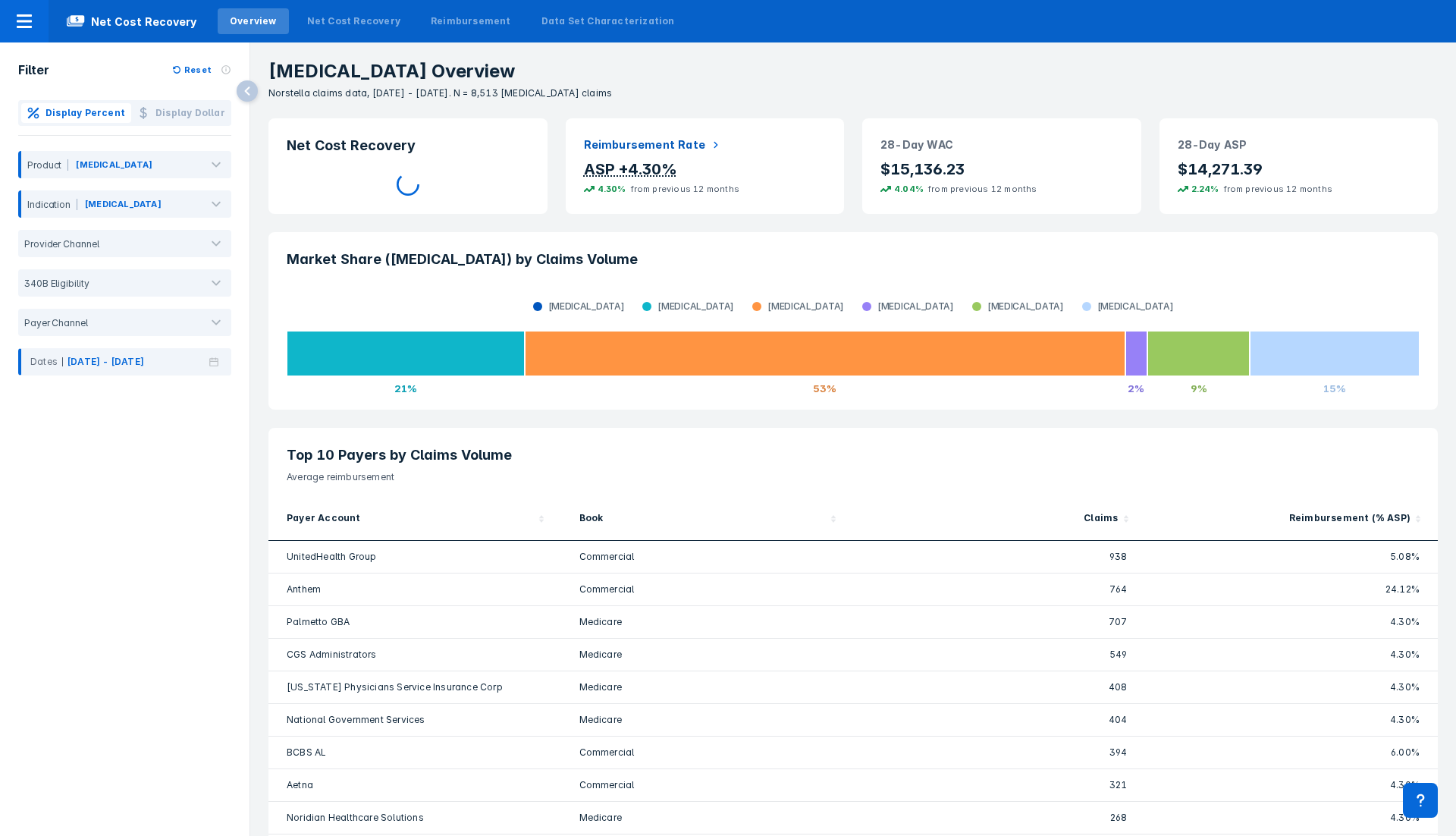
click at [945, 31] on nav "Net Cost Recovery Overview Net Cost Recovery Reimbursement Data Set Characteriz…" at bounding box center [728, 21] width 1456 height 43
click at [940, 34] on nav "Net Cost Recovery Overview Net Cost Recovery Reimbursement Data Set Characteriz…" at bounding box center [728, 21] width 1456 height 43
click at [20, 22] on icon at bounding box center [24, 21] width 19 height 19
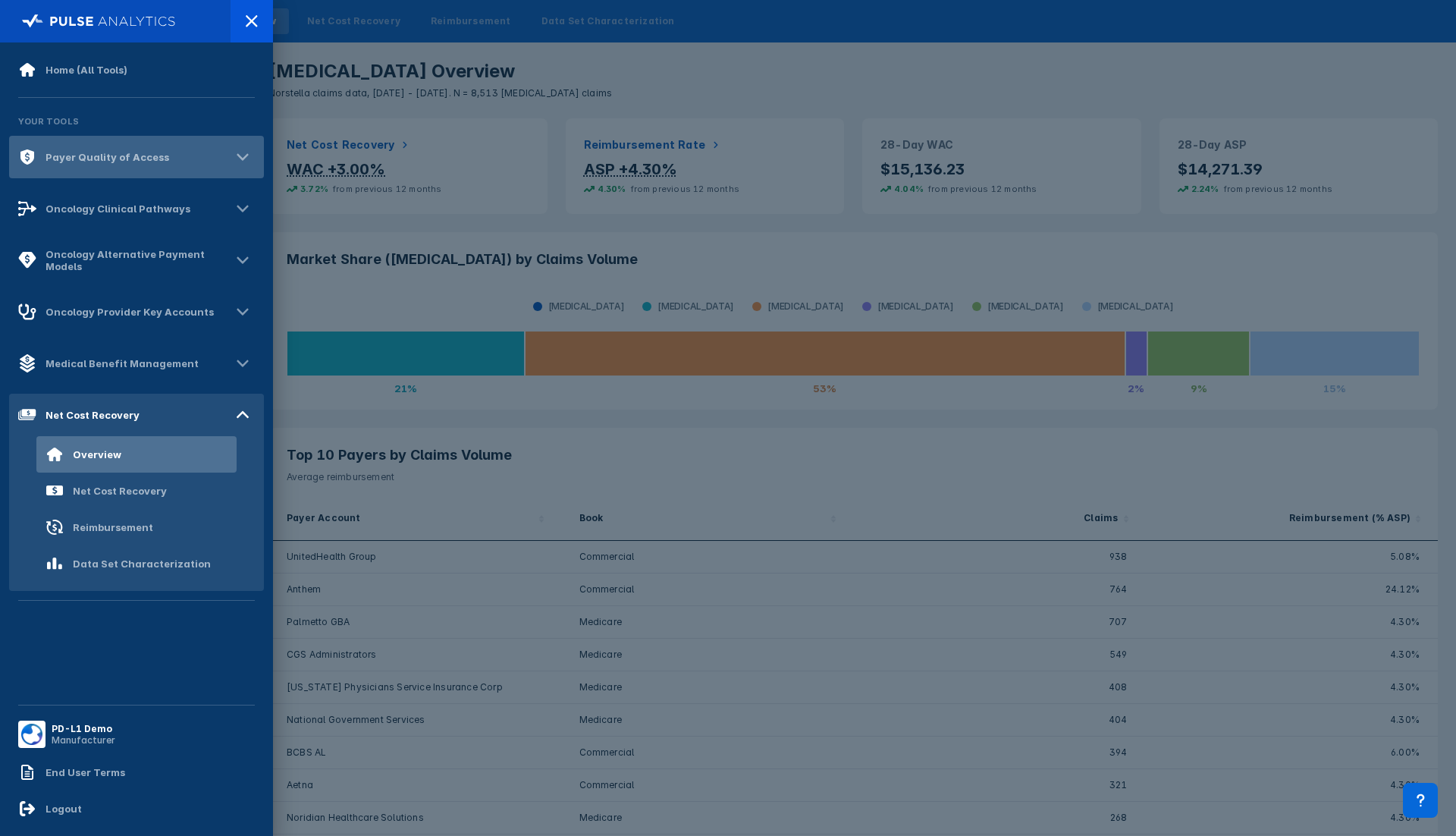
click at [140, 161] on div "Payer Quality of Access" at bounding box center [107, 157] width 124 height 12
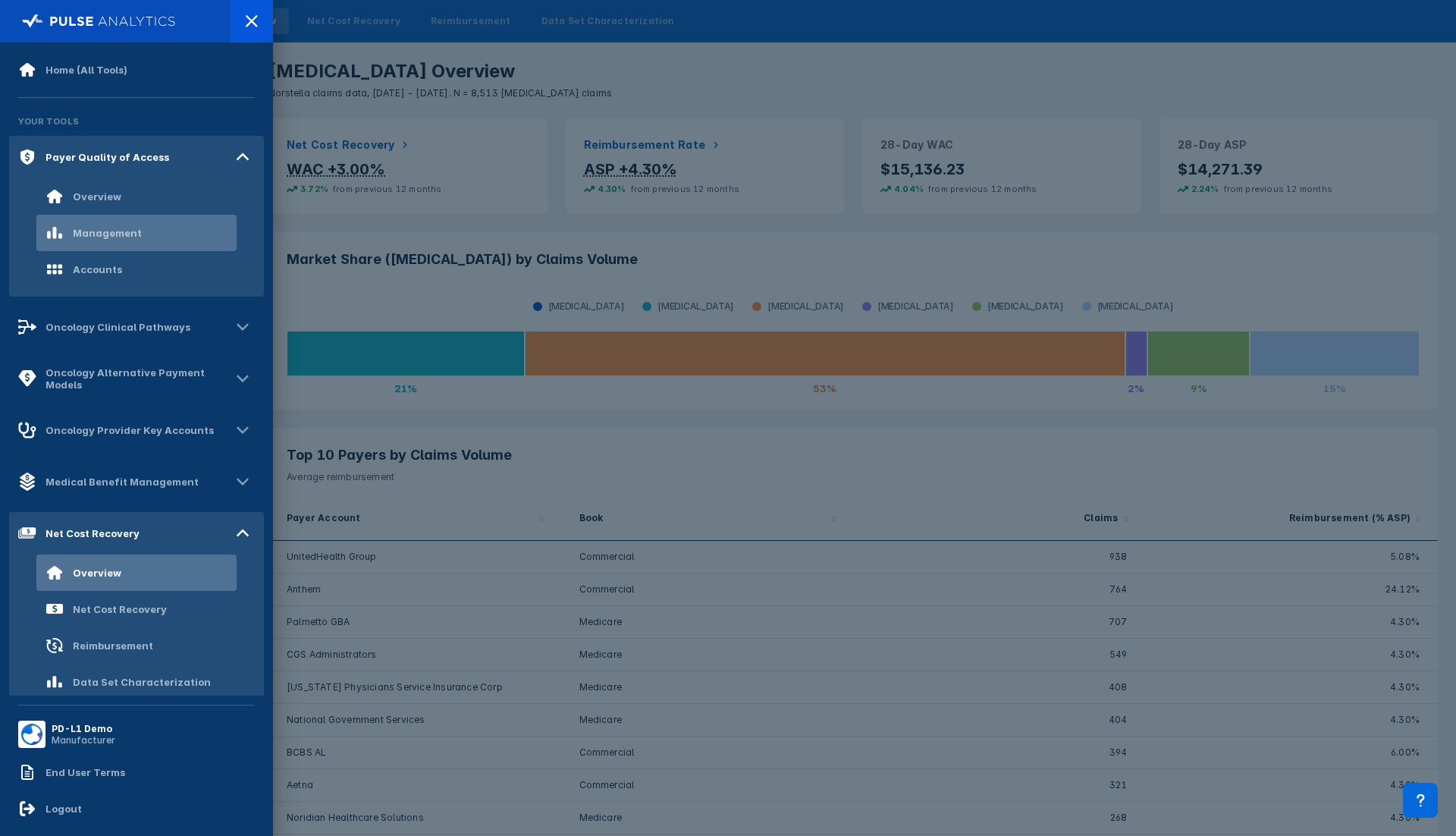
click at [123, 246] on div "Management" at bounding box center [136, 232] width 200 height 36
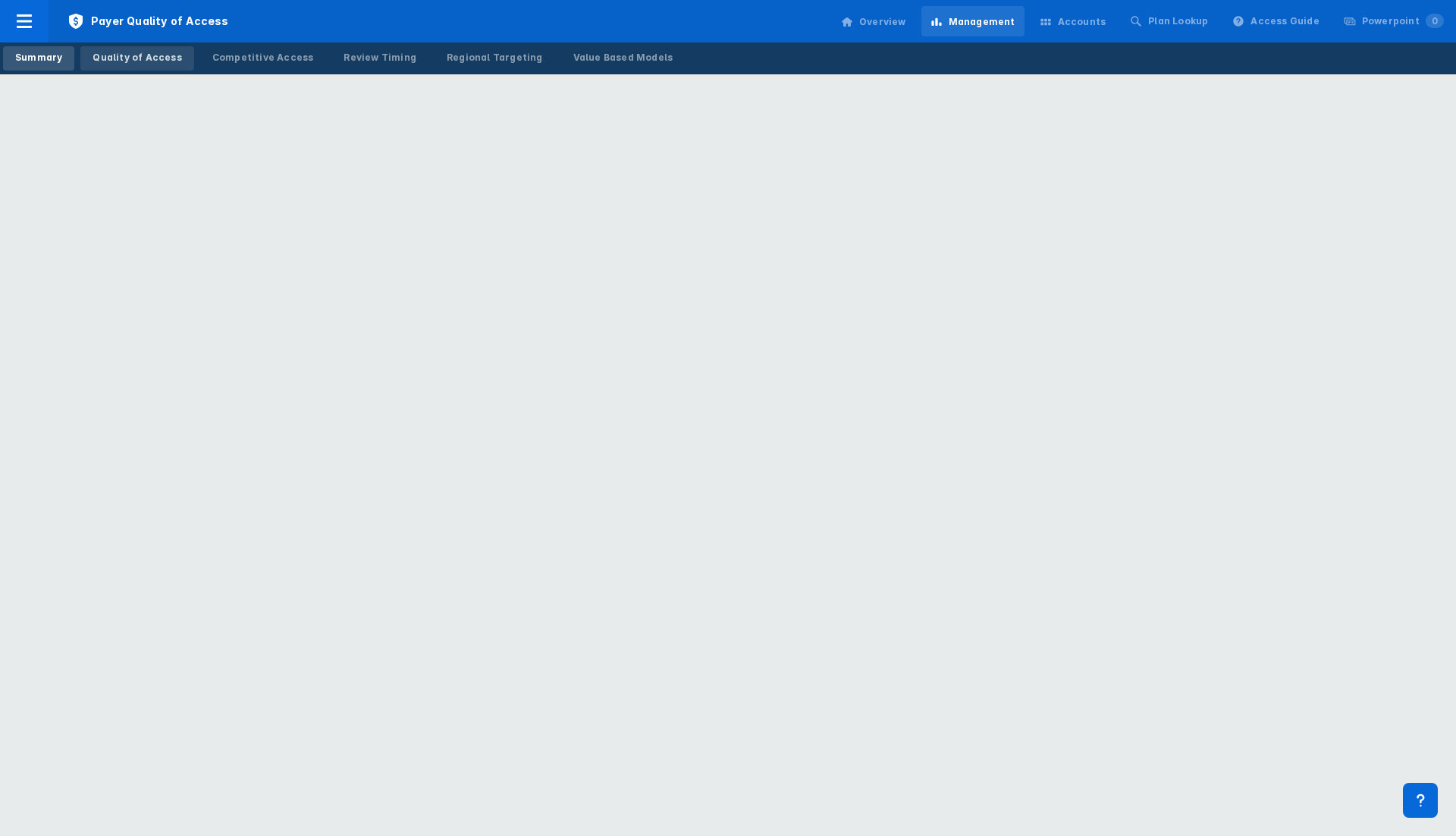
click at [143, 67] on link "Quality of Access" at bounding box center [136, 59] width 113 height 24
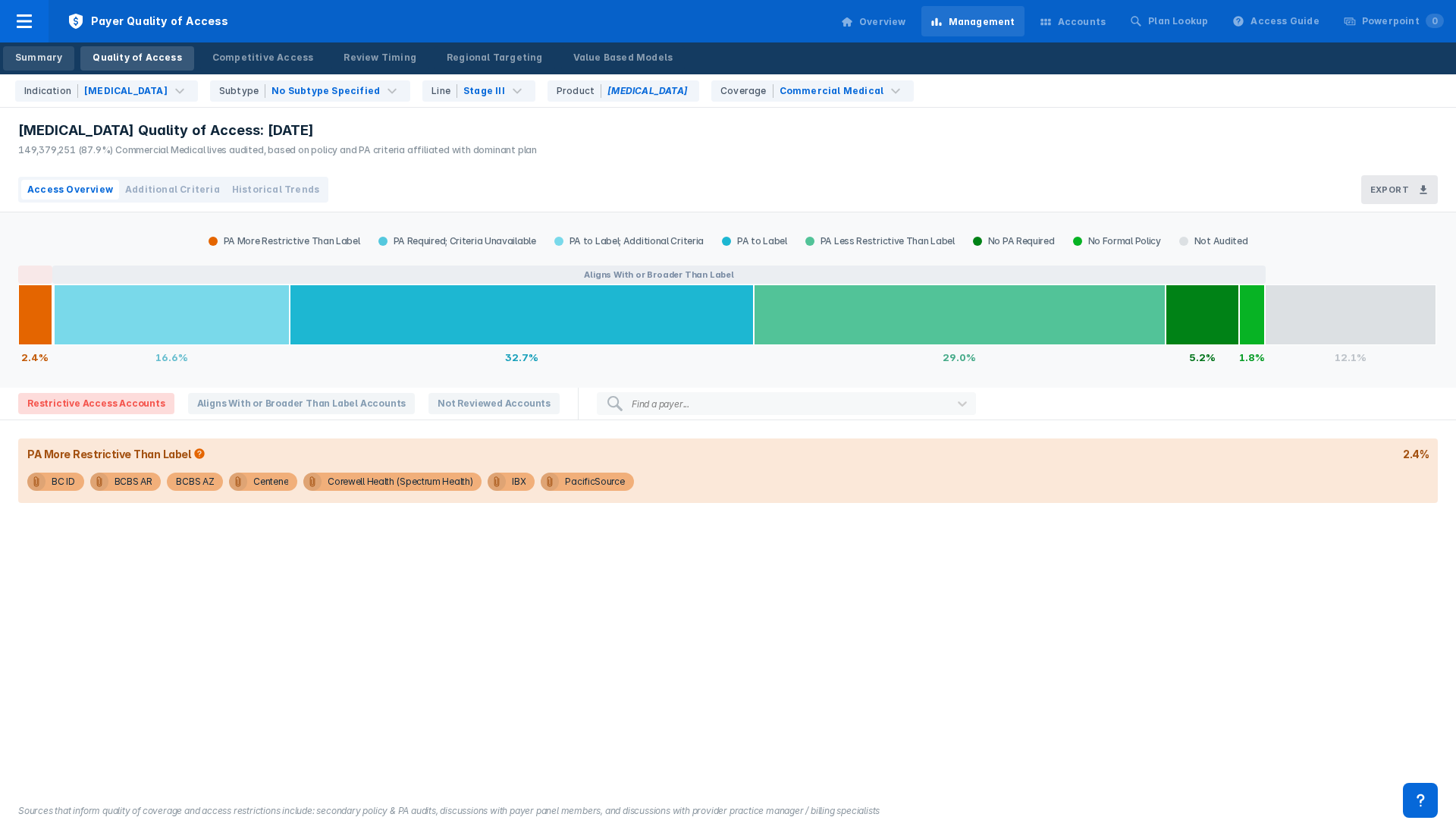
click at [31, 54] on div "Summary" at bounding box center [38, 58] width 47 height 14
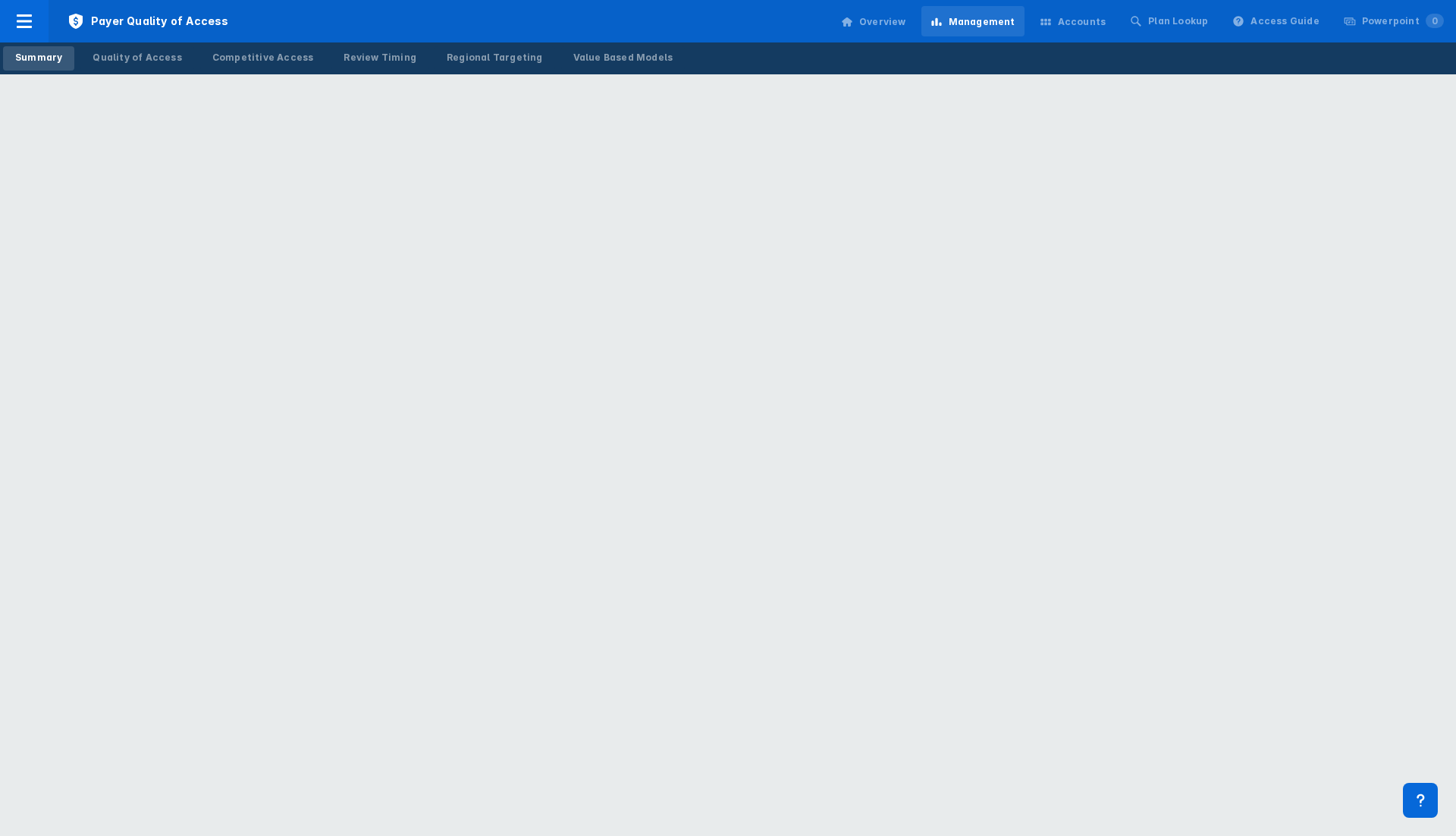
click at [924, 0] on html "Payer Quality of Access Overview Management Accounts Plan Lookup Access Guide P…" at bounding box center [728, 0] width 1456 height 0
click at [740, 0] on html "Payer Quality of Access Overview Management Accounts Plan Lookup Access Guide P…" at bounding box center [728, 0] width 1456 height 0
click at [800, 0] on html "Payer Quality of Access Overview Management Accounts Plan Lookup Access Guide P…" at bounding box center [728, 0] width 1456 height 0
click at [870, 0] on html "Payer Quality of Access Overview Management Accounts Plan Lookup Access Guide P…" at bounding box center [728, 0] width 1456 height 0
click at [781, 47] on div "Summary Quality of Access Competitive Access Review Timing Regional Targeting V…" at bounding box center [728, 59] width 1456 height 32
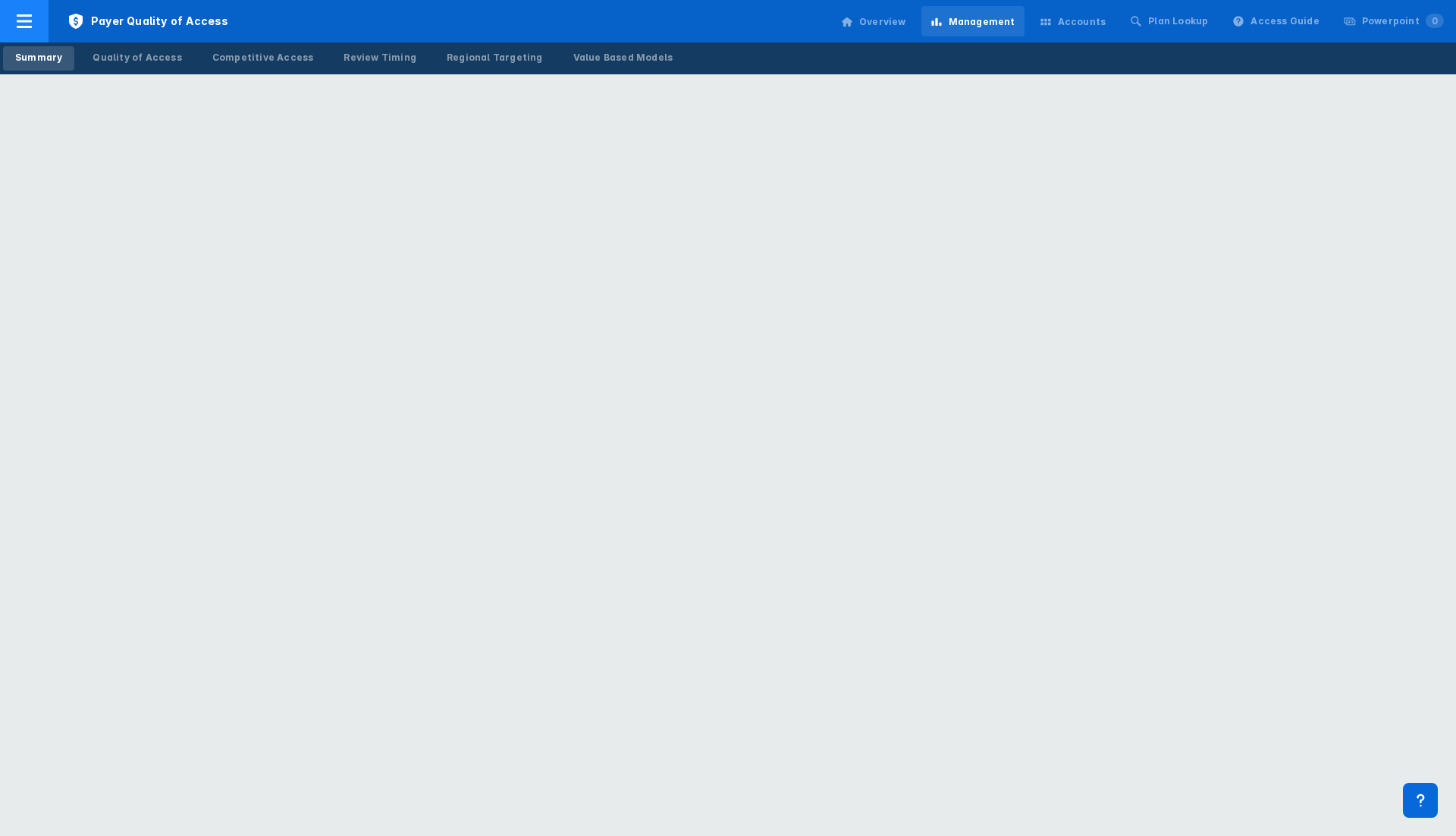
click at [24, 19] on icon at bounding box center [24, 21] width 19 height 19
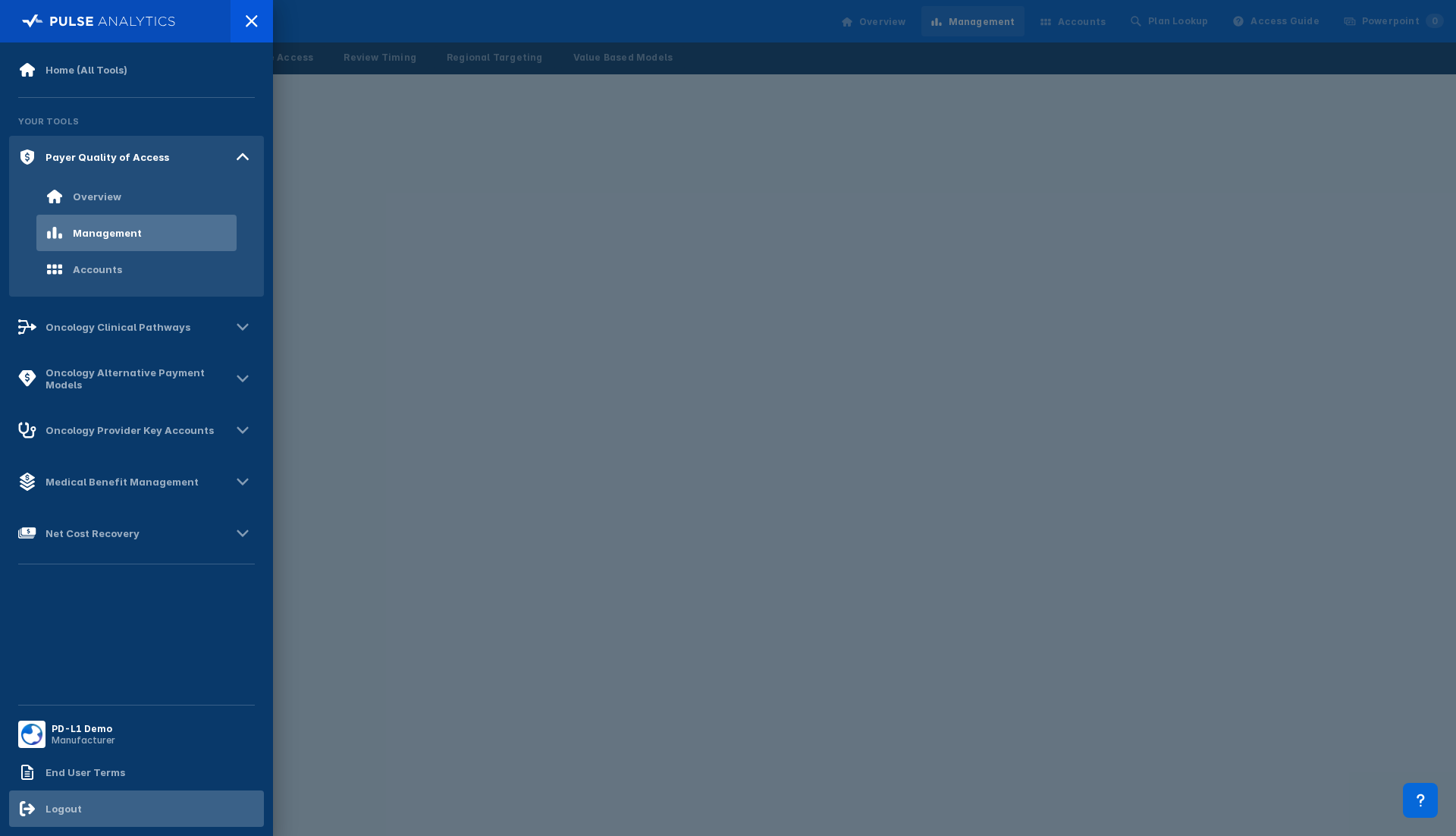
click at [63, 812] on div "Logout" at bounding box center [63, 808] width 36 height 12
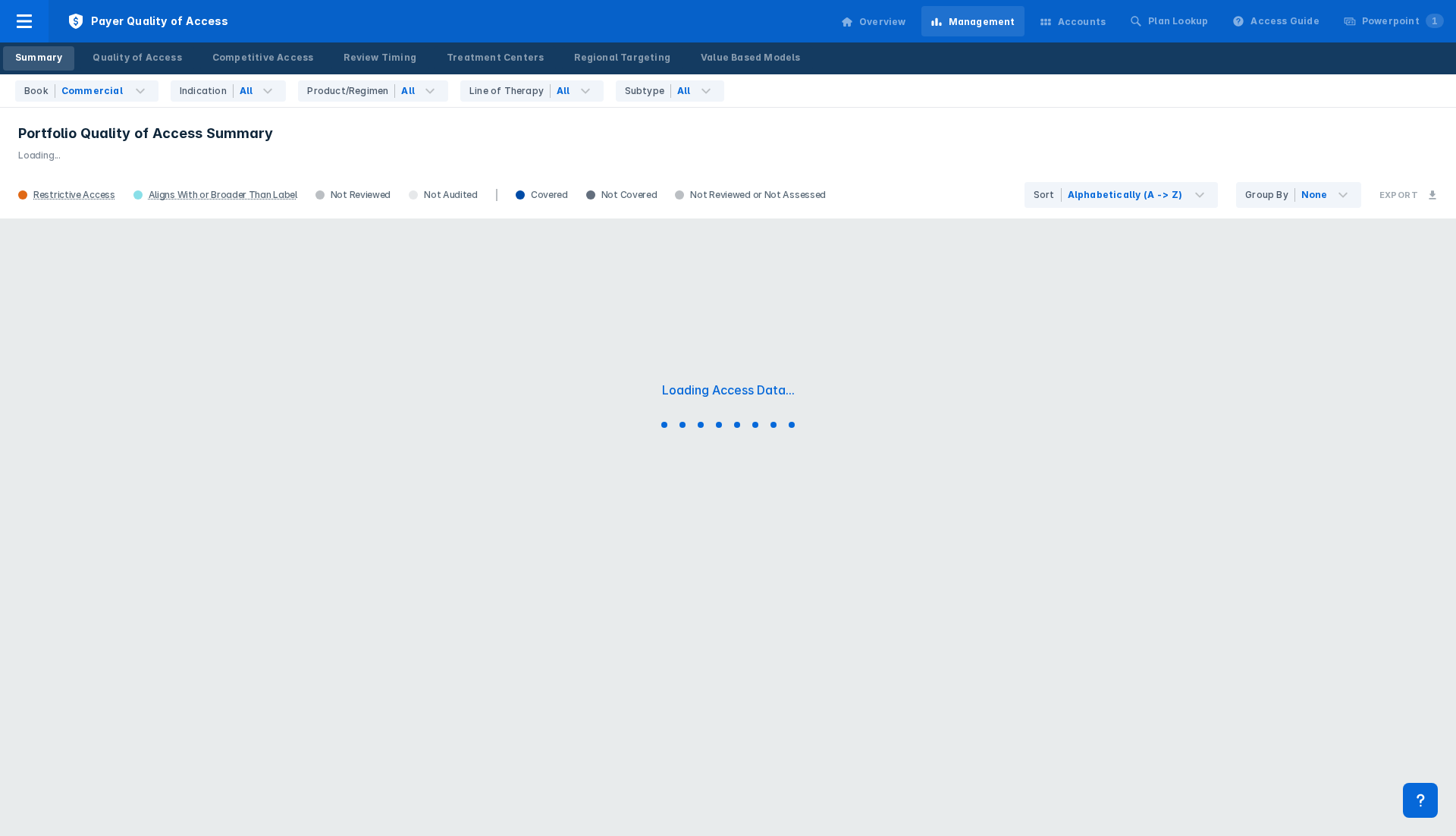
click at [953, 144] on p "Loading..." at bounding box center [728, 152] width 1420 height 20
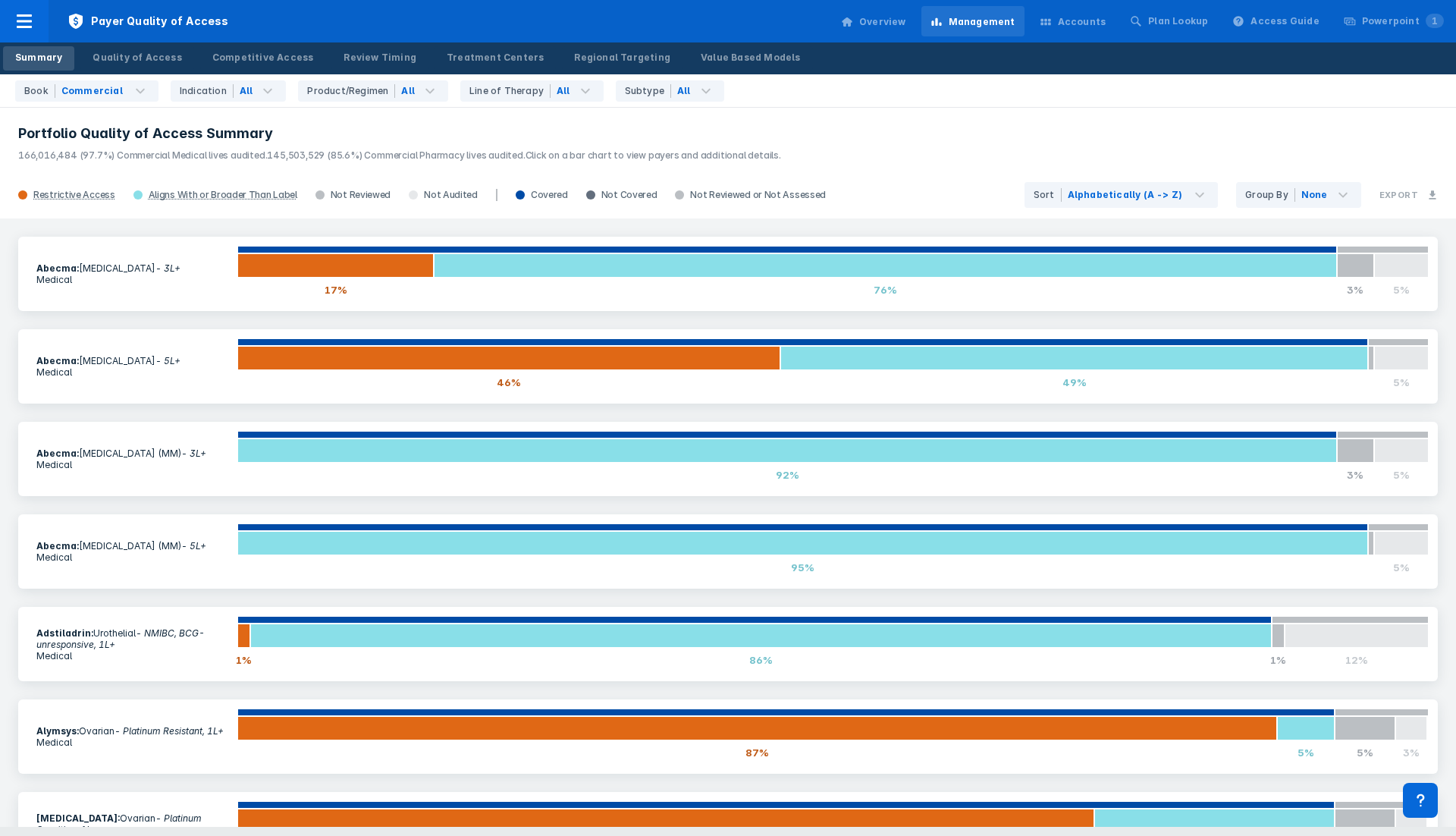
click at [959, 132] on h3 "Portfolio Quality of Access Summary" at bounding box center [728, 133] width 1420 height 19
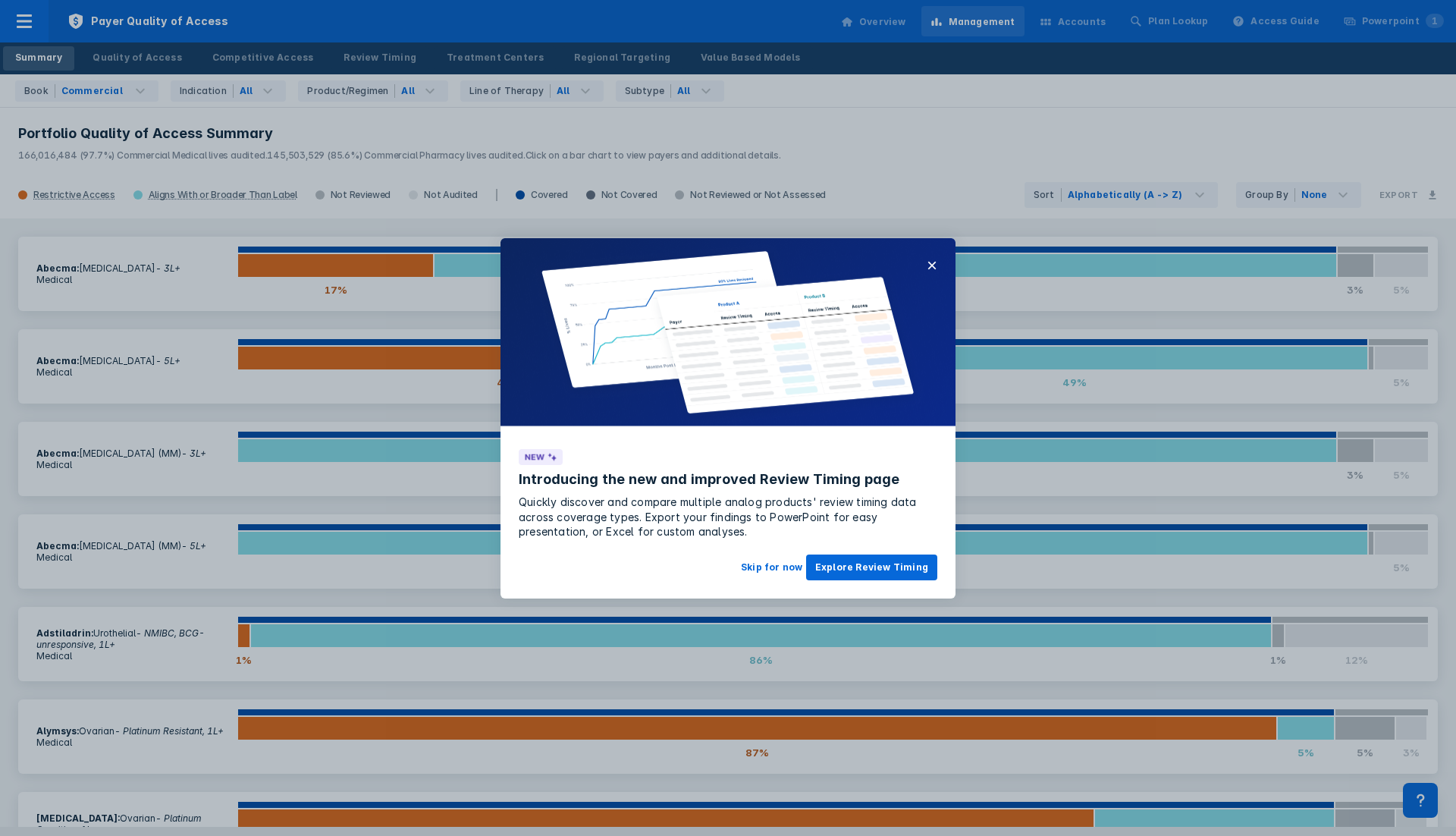
click at [706, 151] on div at bounding box center [728, 418] width 1456 height 836
click at [932, 267] on button "×" at bounding box center [931, 266] width 10 height 19
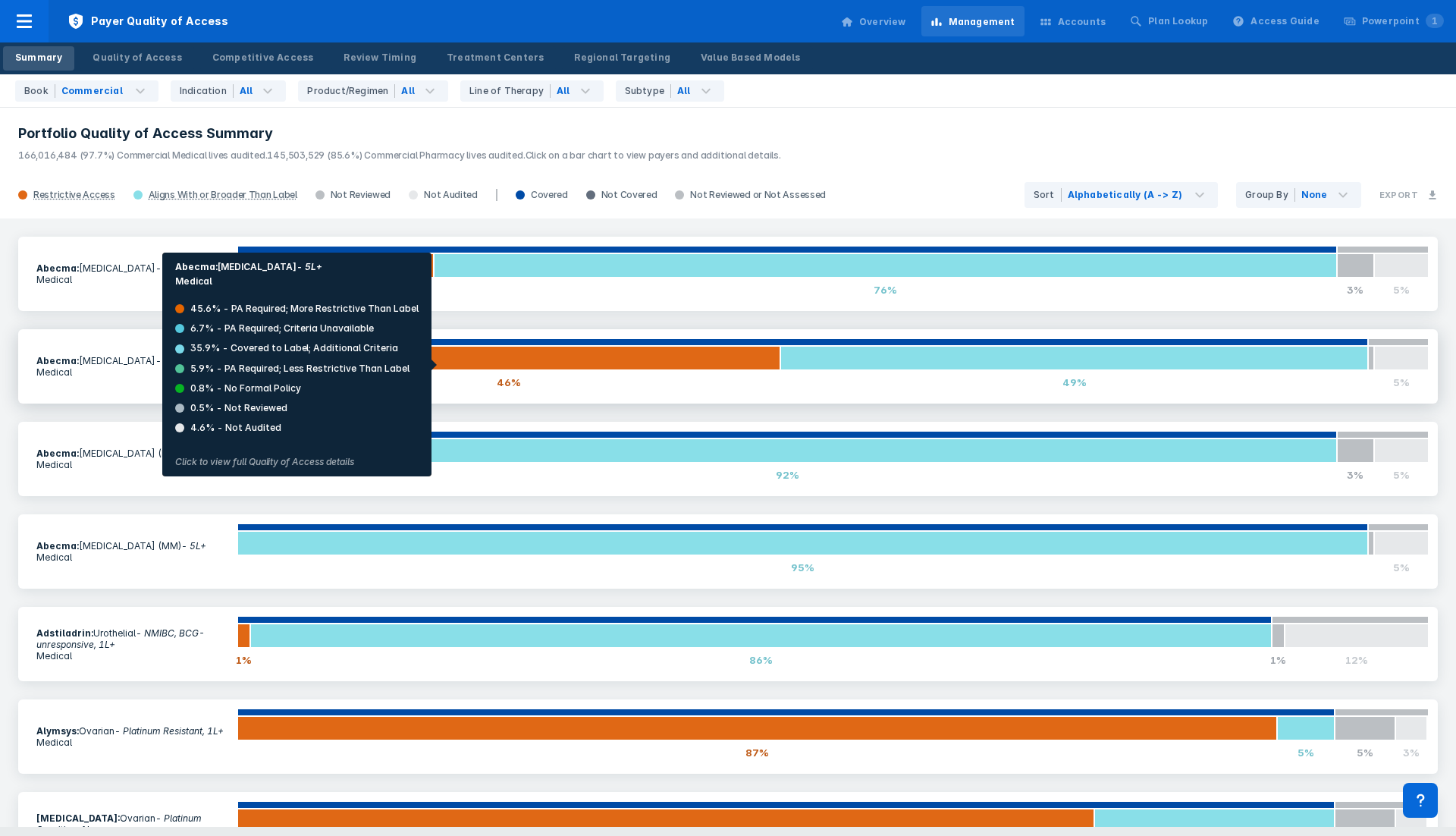
click at [438, 364] on div at bounding box center [509, 358] width 543 height 24
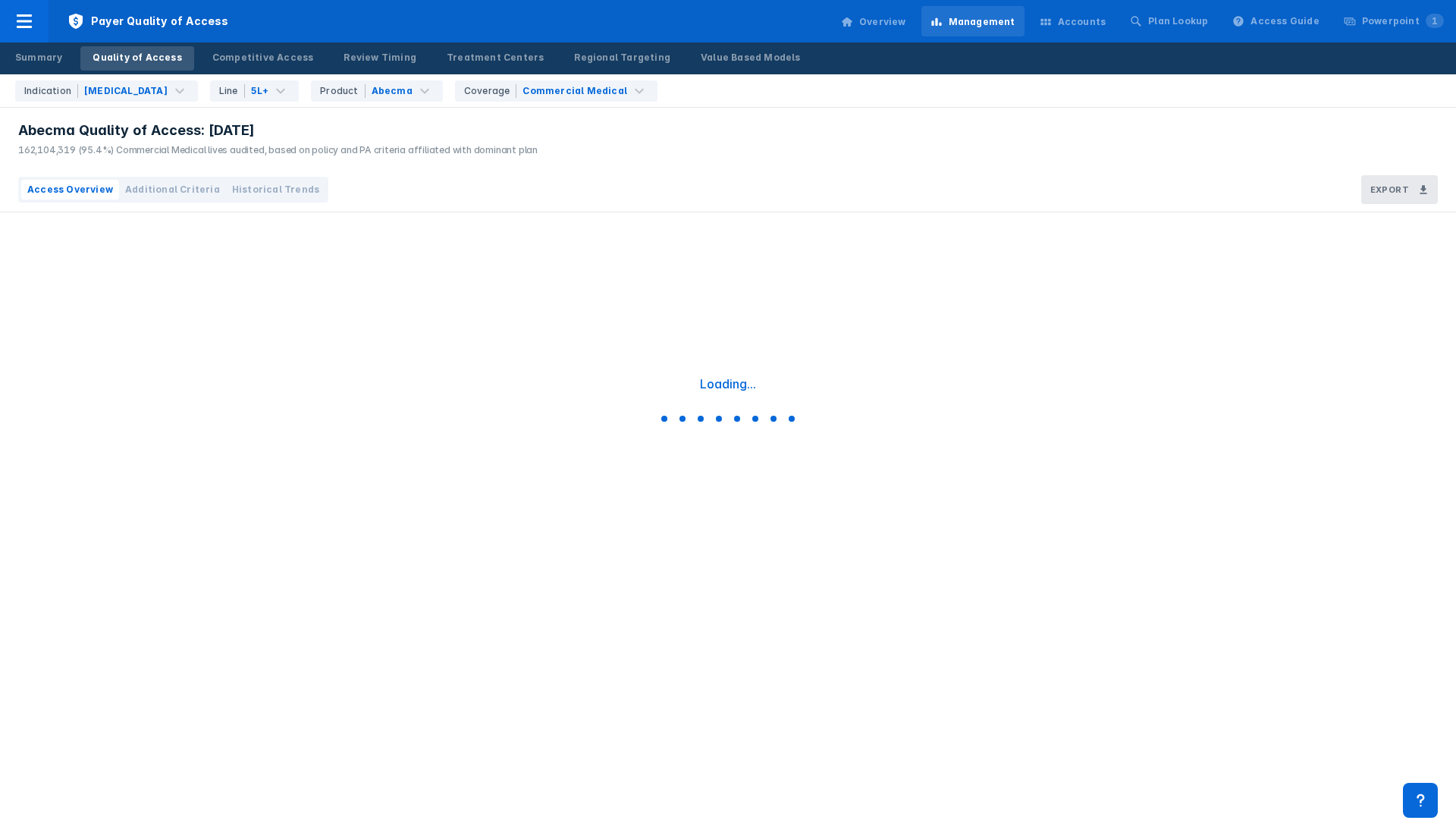
click at [1051, 79] on div "Indication [MEDICAL_DATA] Line 5L+ Product Abecma Coverage Commercial Medical" at bounding box center [733, 90] width 1447 height 33
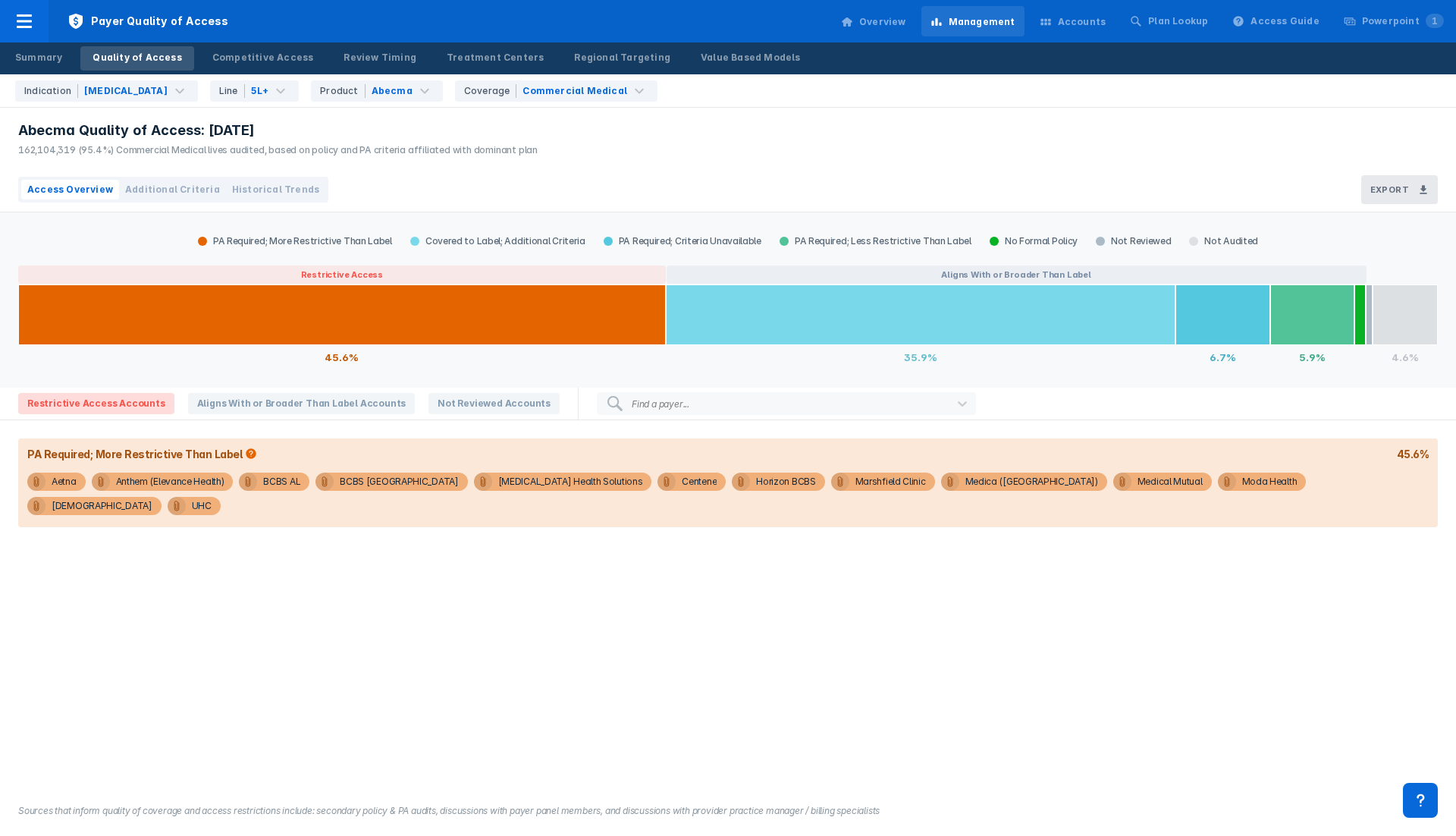
click at [702, 136] on div "Abecma Quality of Access: [DATE] 162,104,319 (95.4%) Commercial Medical lives a…" at bounding box center [728, 138] width 1456 height 60
click at [574, 52] on div "Regional Targeting" at bounding box center [622, 58] width 96 height 14
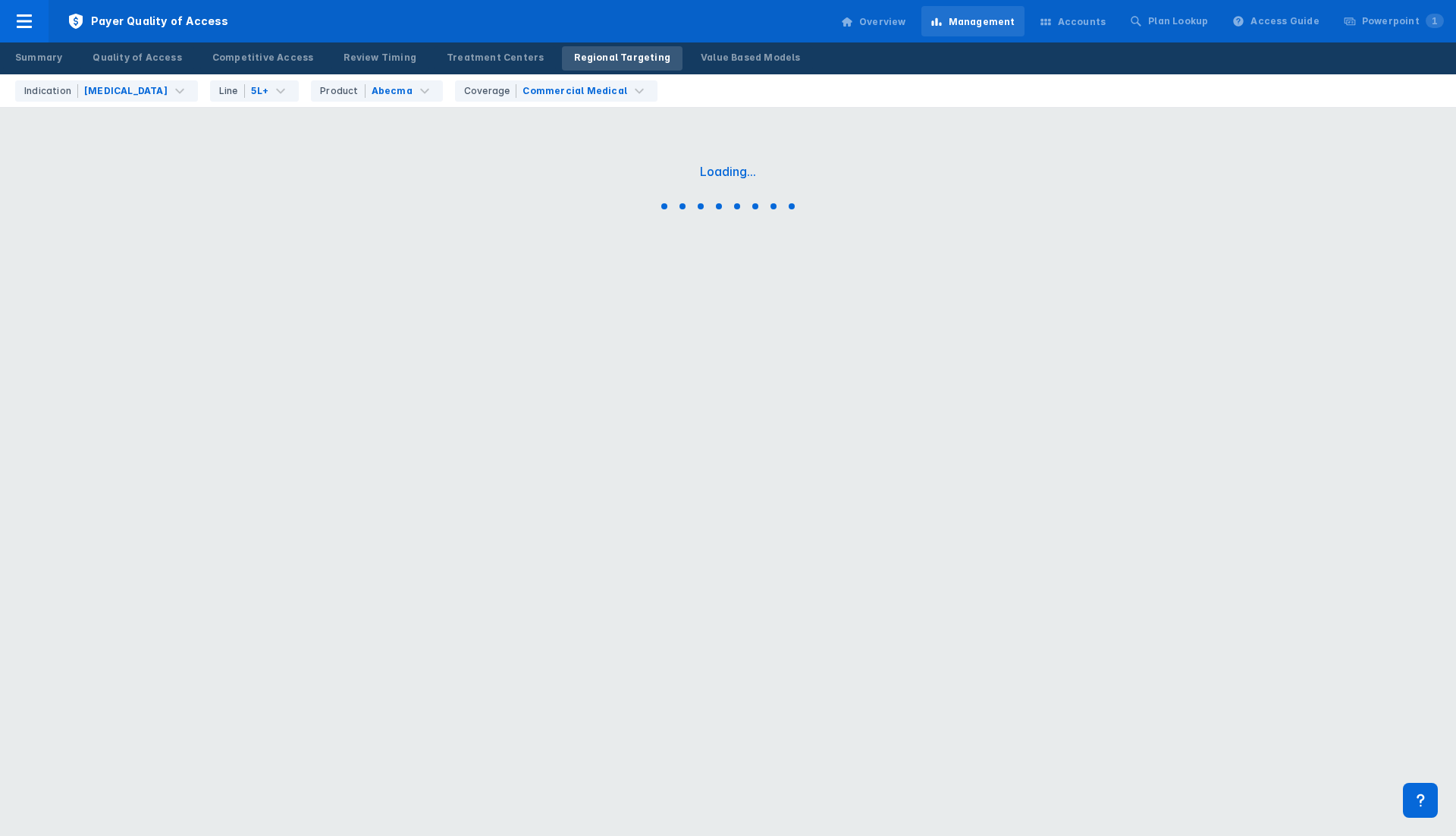
click at [898, 80] on div "Indication [MEDICAL_DATA] Line 5L+ Product Abecma Coverage Commercial Medical" at bounding box center [733, 90] width 1447 height 33
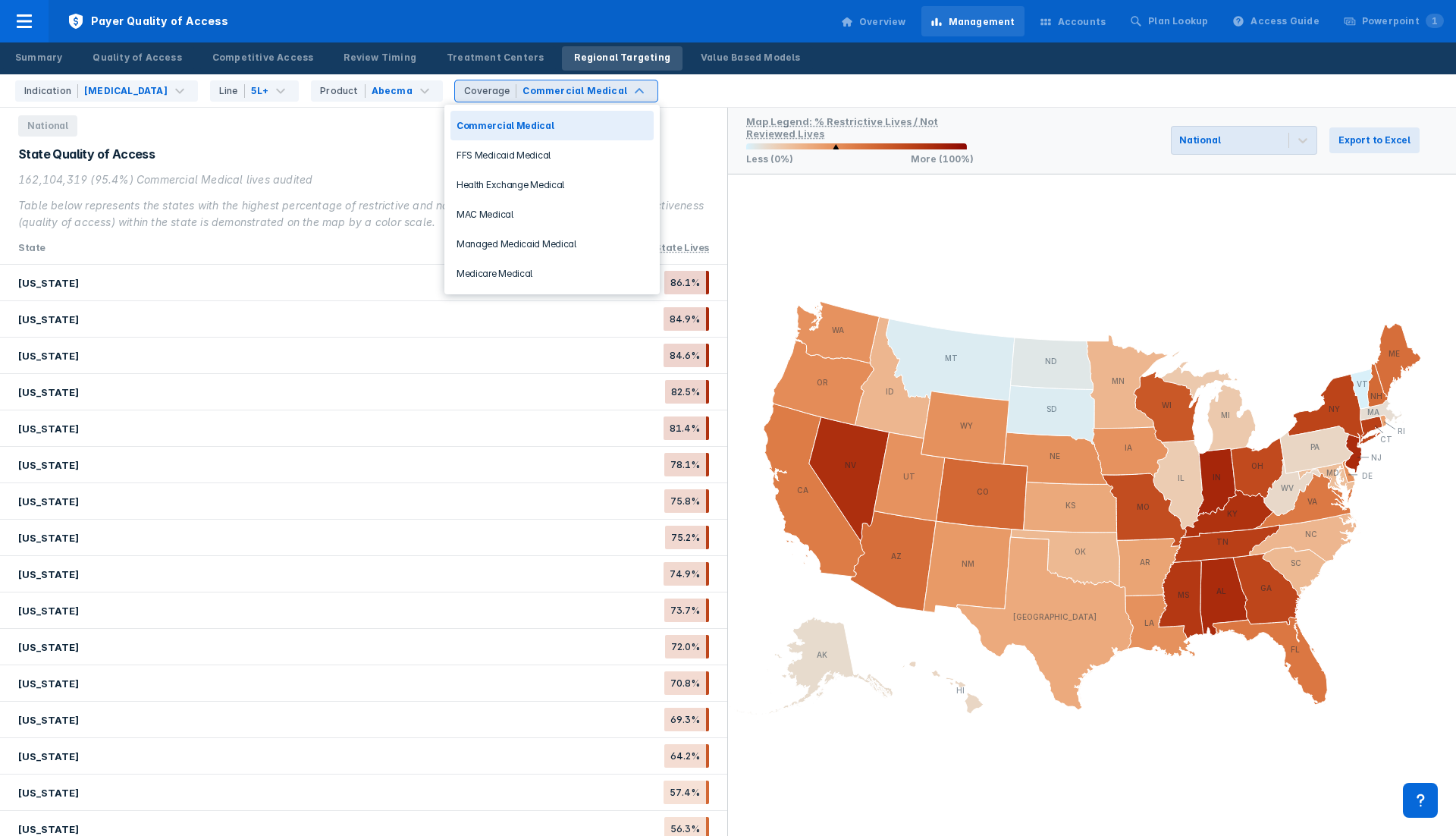
click at [604, 88] on div "Commercial Medical" at bounding box center [575, 90] width 104 height 14
click at [541, 273] on div "Medicare Medical" at bounding box center [552, 273] width 203 height 30
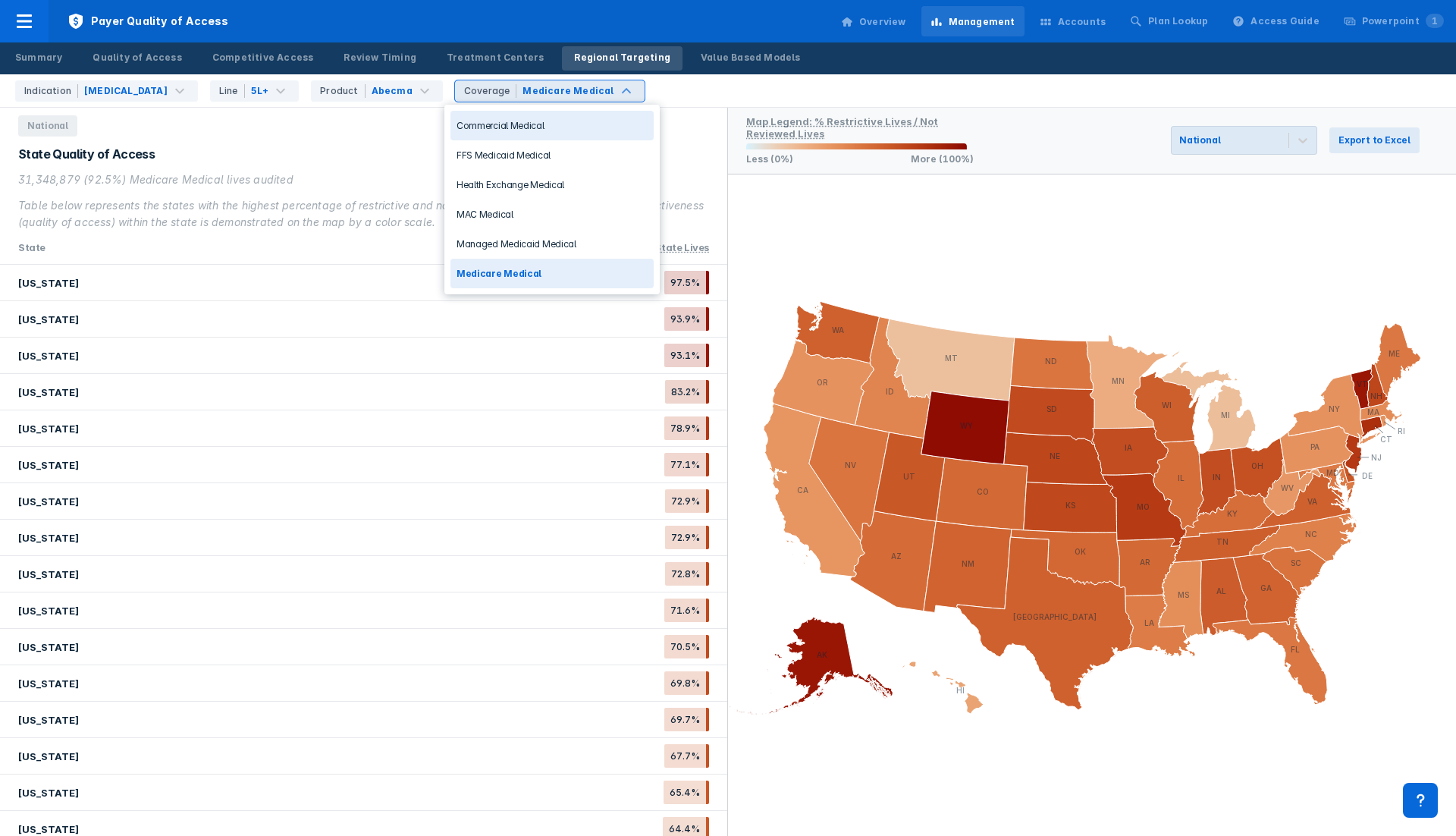
click at [594, 87] on div "Medicare Medical" at bounding box center [568, 90] width 94 height 14
click at [546, 123] on div "Commercial Medical" at bounding box center [552, 126] width 203 height 30
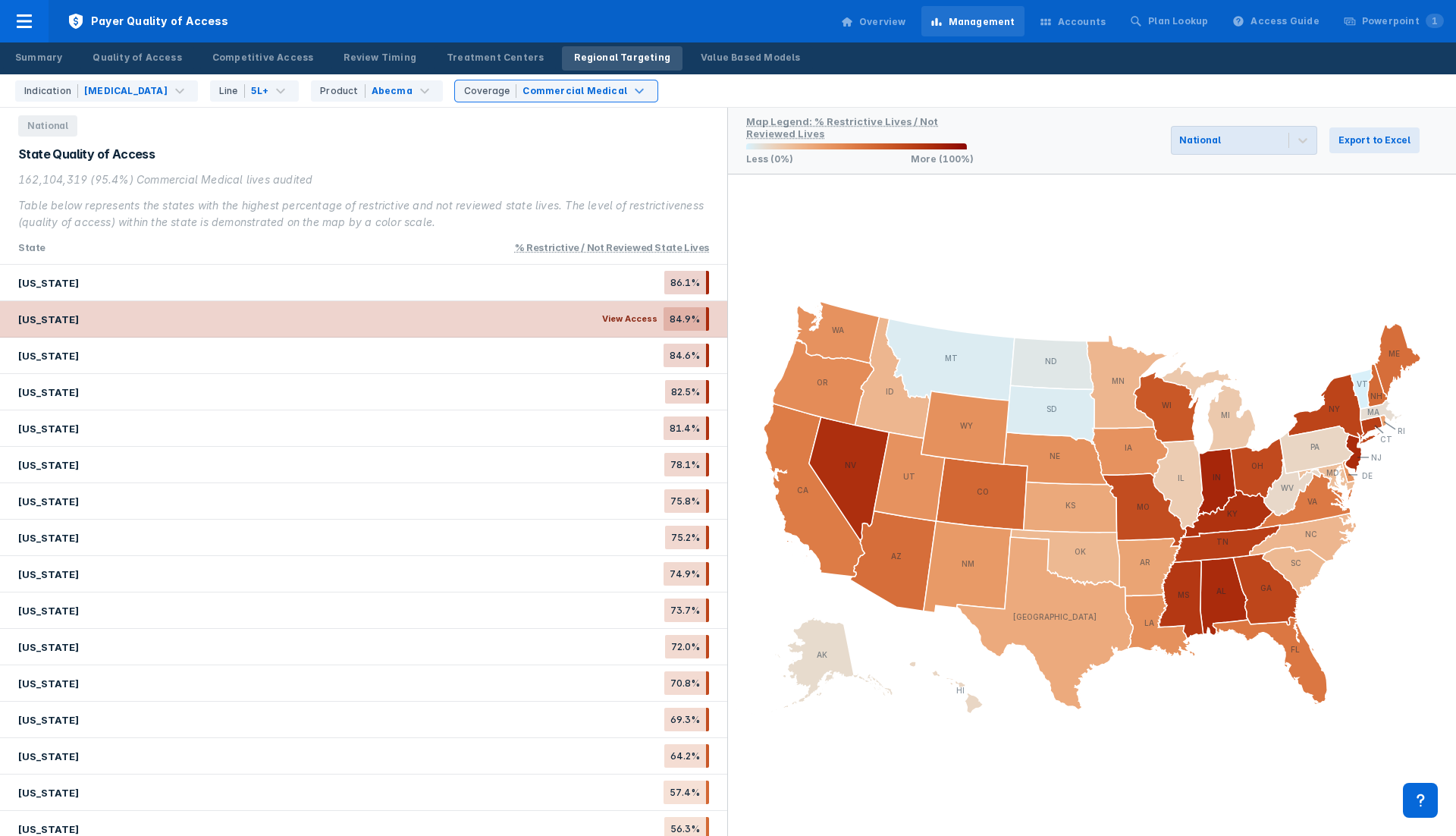
click at [581, 313] on div "[US_STATE] View Access 84.9%" at bounding box center [364, 319] width 727 height 36
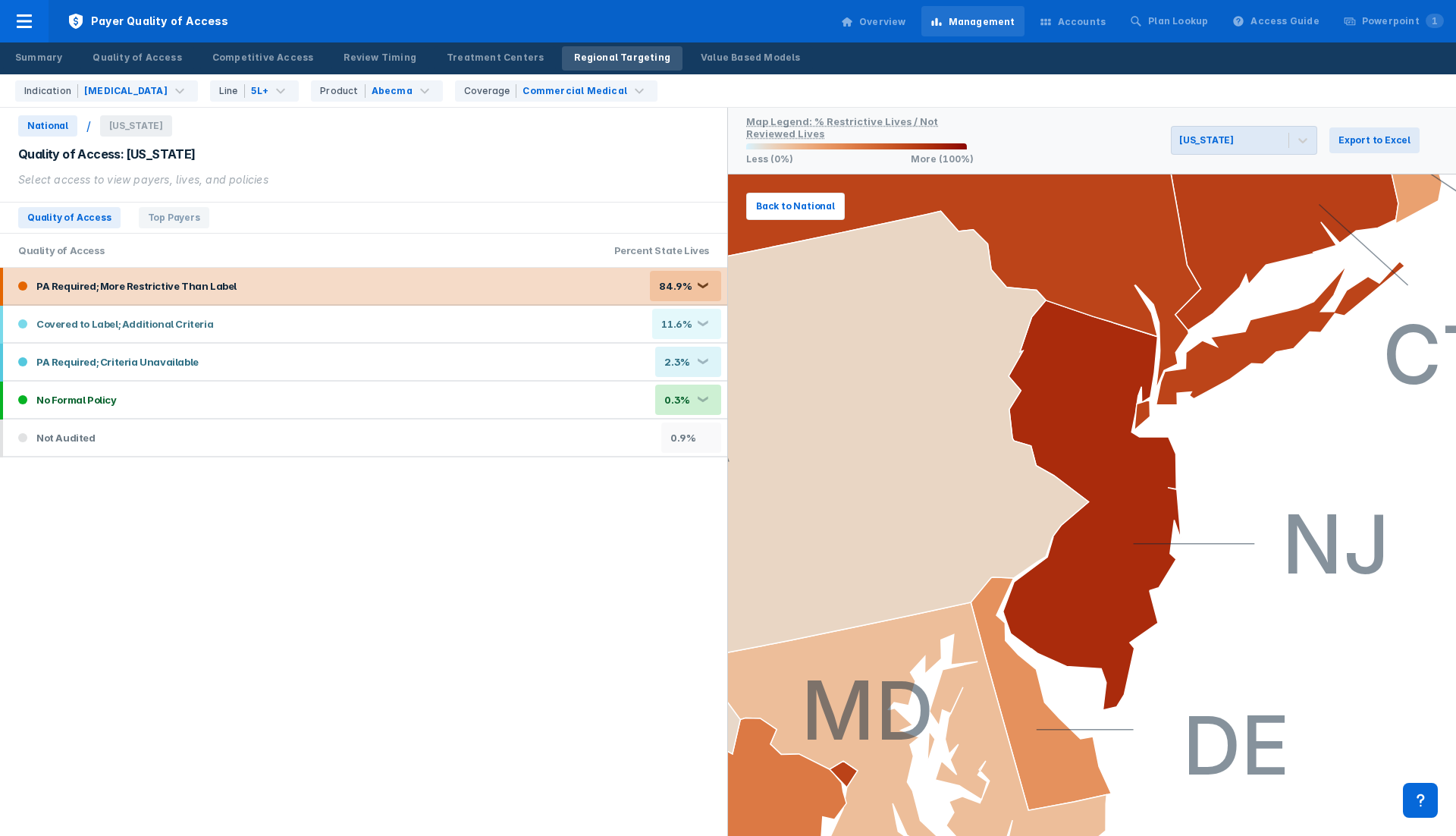
click at [570, 281] on div "PA Required; More Restrictive Than Label 84.9% ❮" at bounding box center [364, 285] width 724 height 36
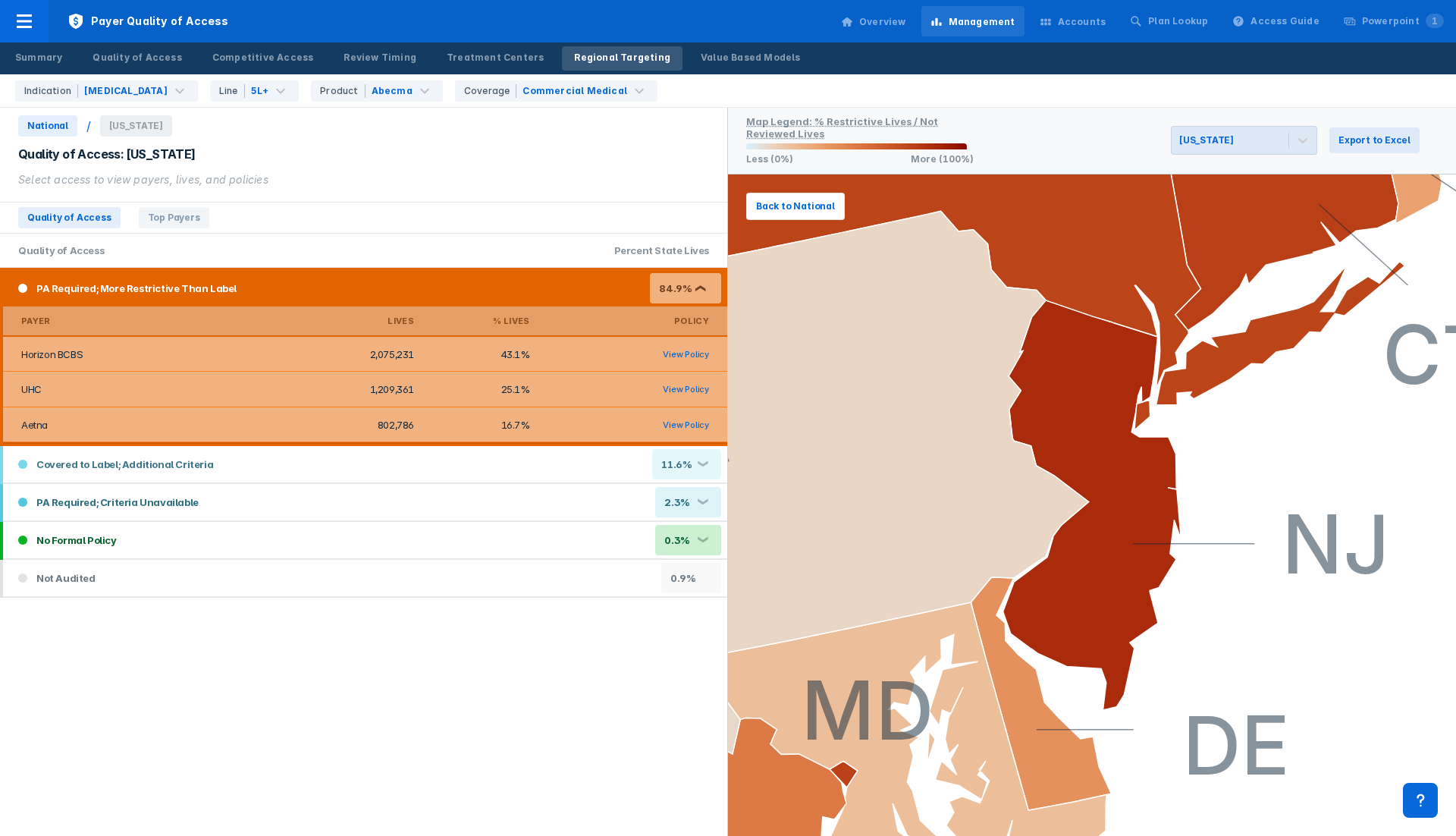
click at [511, 281] on div "PA Required; More Restrictive Than Label 84.9% ❮" at bounding box center [364, 288] width 724 height 36
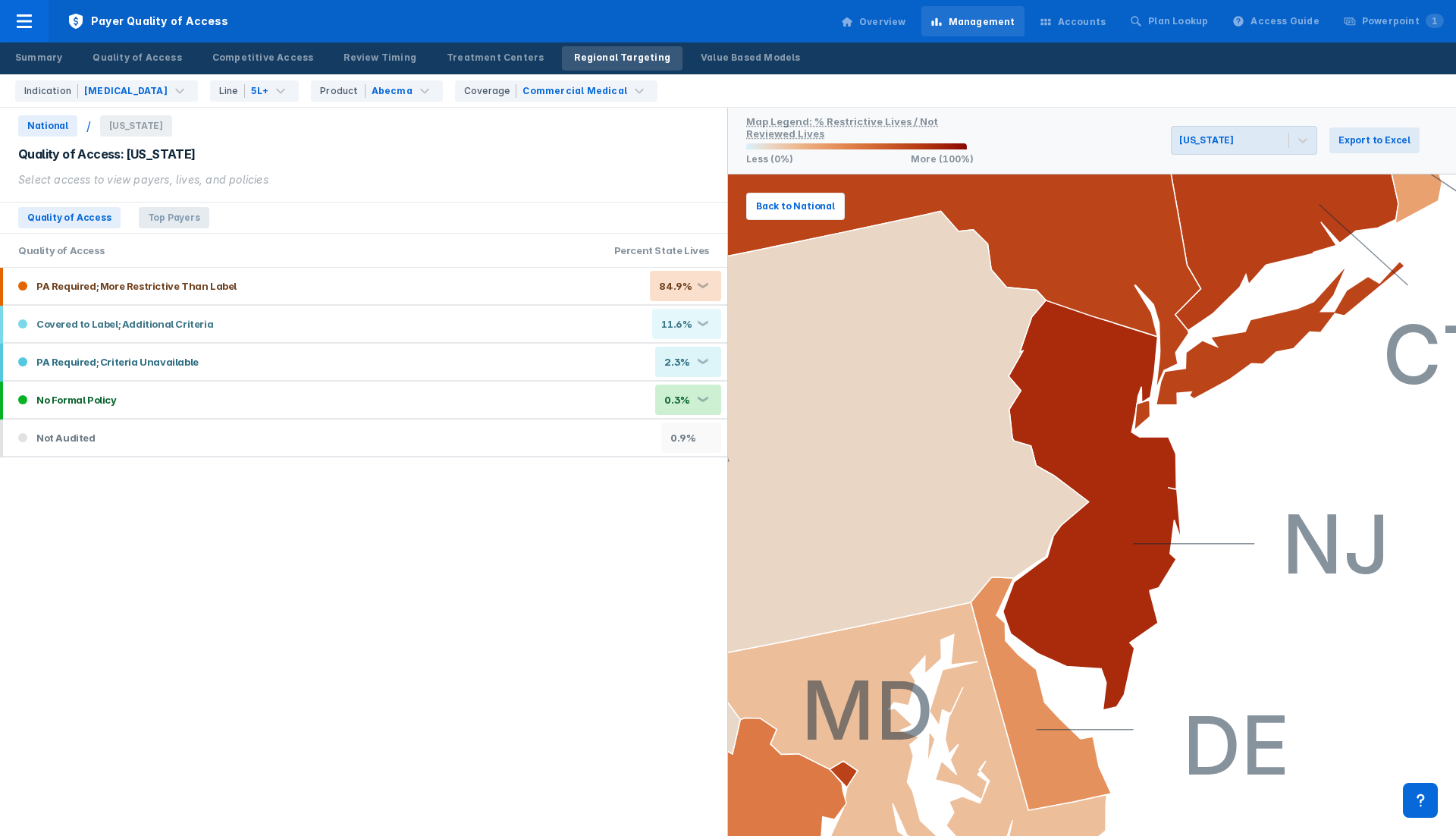
click at [152, 218] on span "Top Payers" at bounding box center [174, 217] width 71 height 21
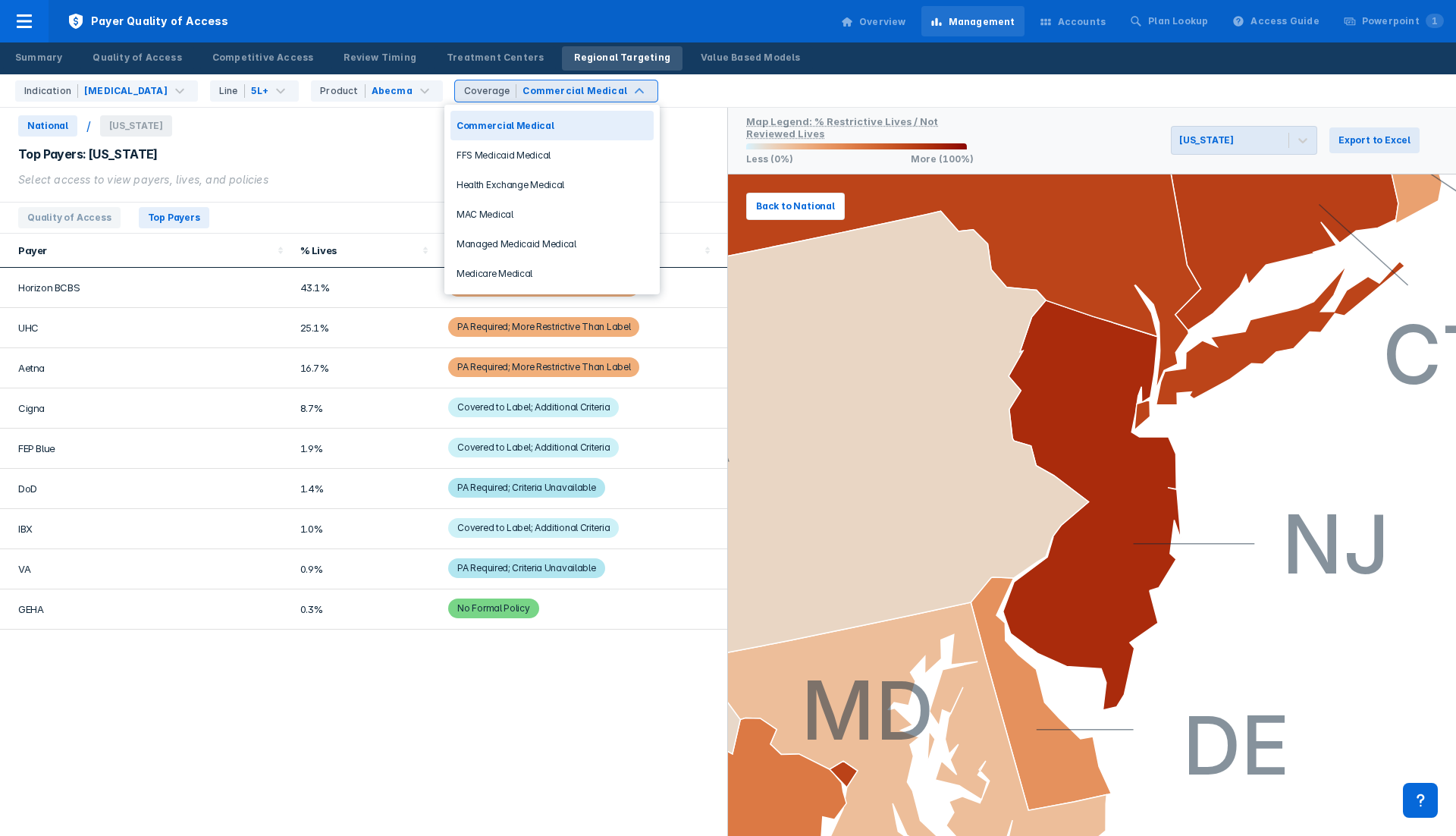
click at [593, 86] on div "Commercial Medical" at bounding box center [575, 90] width 104 height 14
click at [533, 212] on div "MAC Medical" at bounding box center [552, 214] width 203 height 30
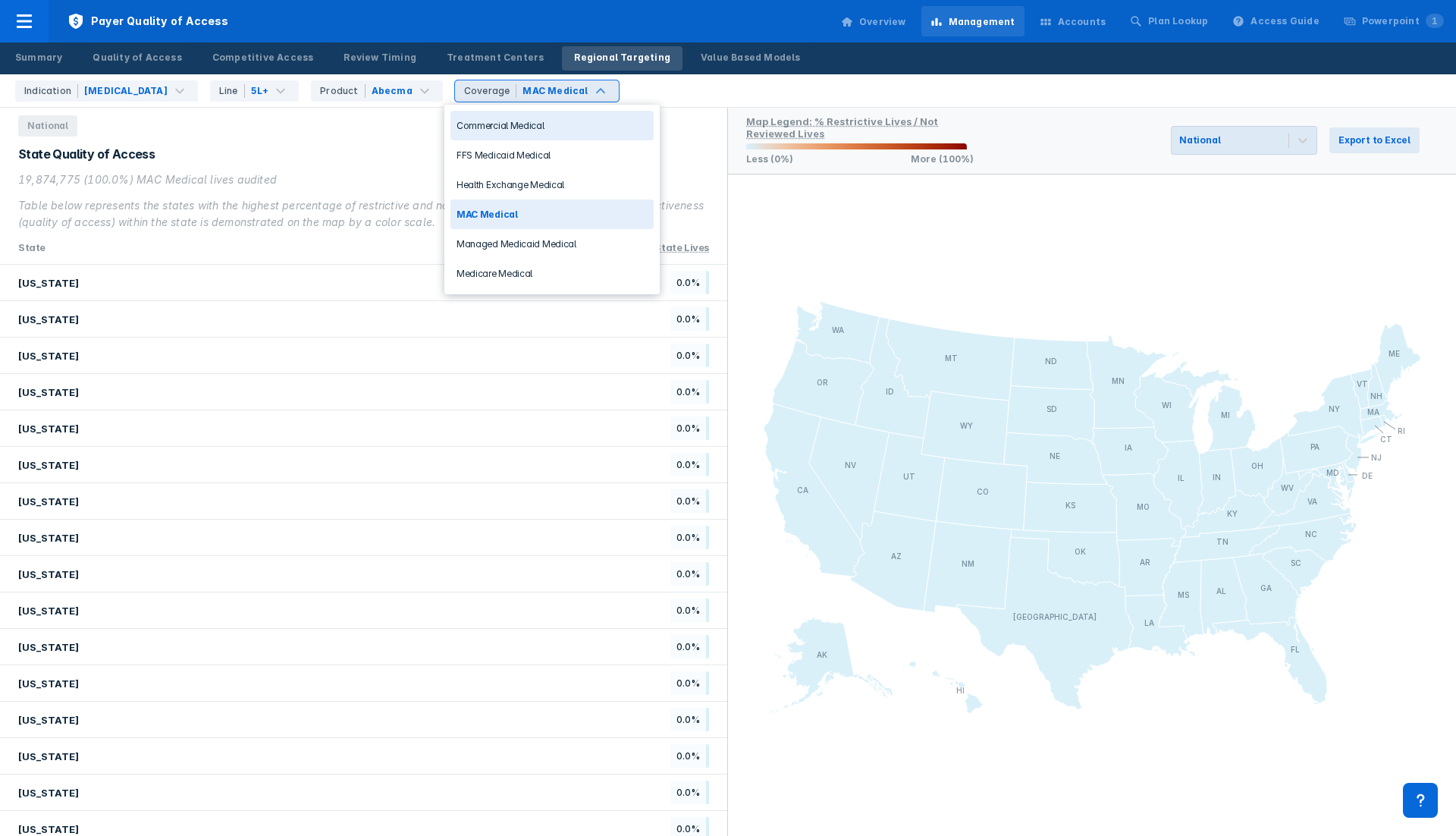
click at [571, 91] on div "MAC Medical" at bounding box center [555, 90] width 68 height 14
click at [541, 247] on div "Managed Medicaid Medical" at bounding box center [552, 244] width 203 height 30
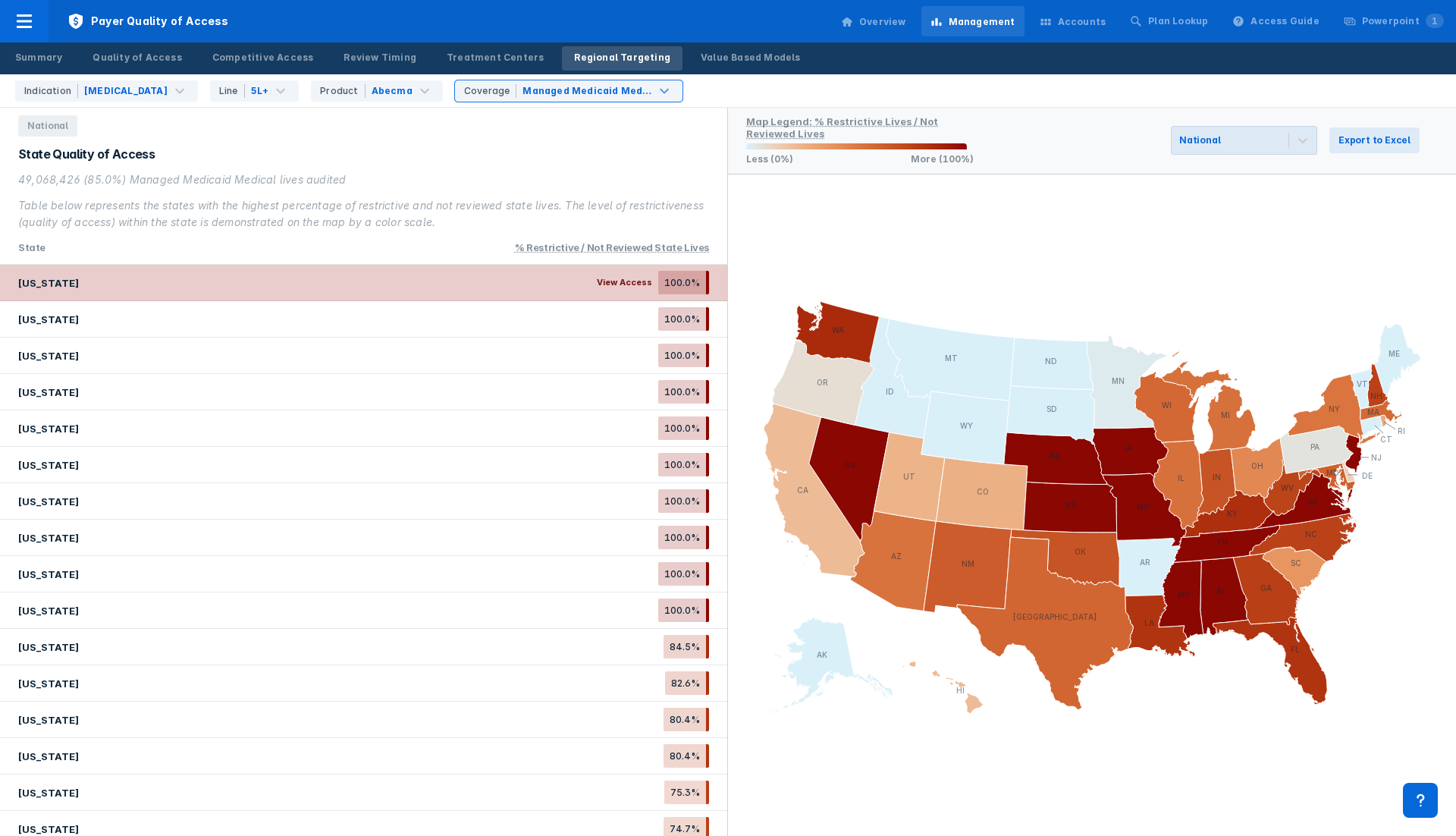
click at [543, 276] on div "[US_STATE] View Access 100.0%" at bounding box center [364, 282] width 727 height 36
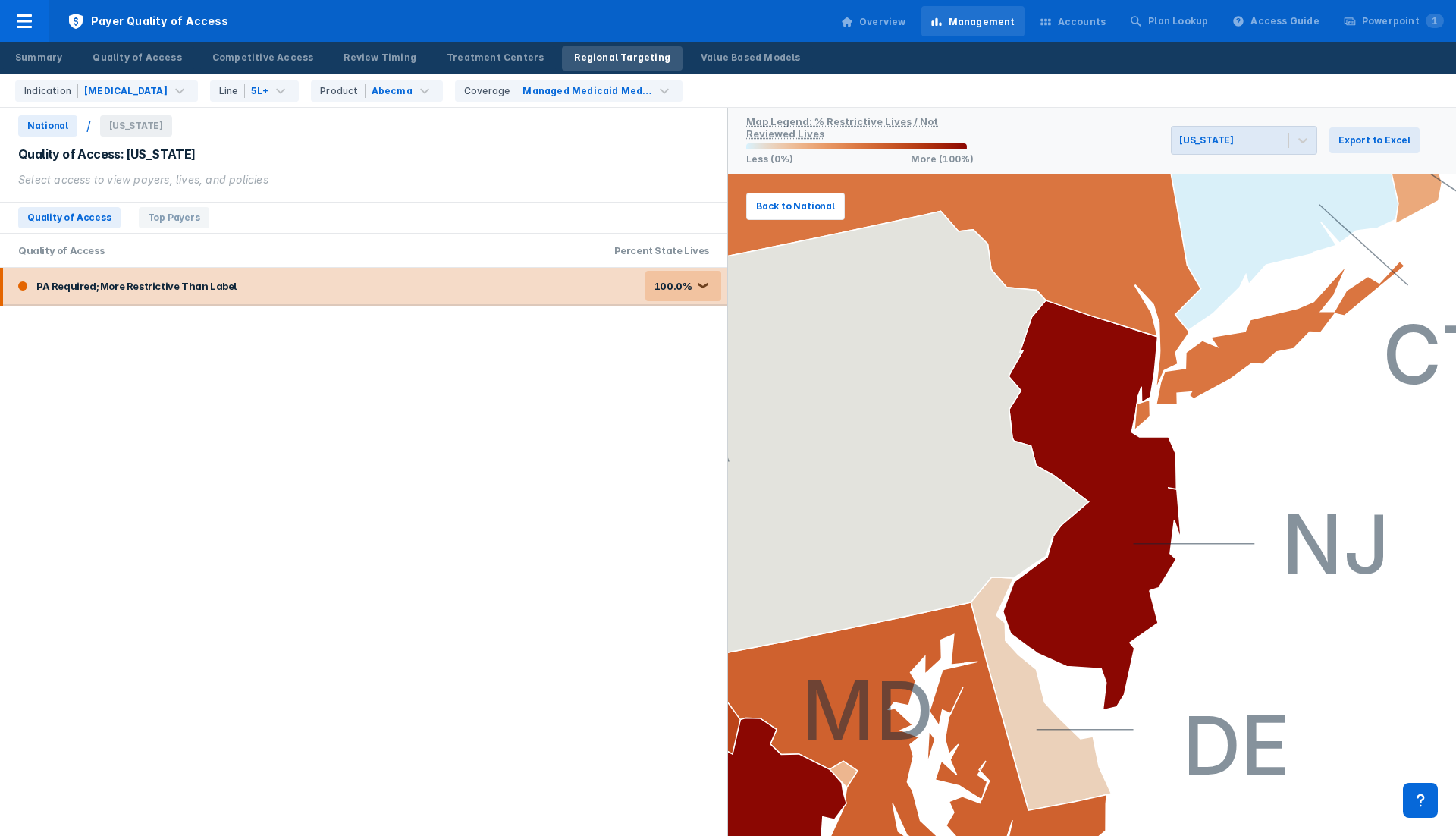
click at [526, 282] on div "PA Required; More Restrictive Than Label 100.0% ❮" at bounding box center [364, 285] width 724 height 36
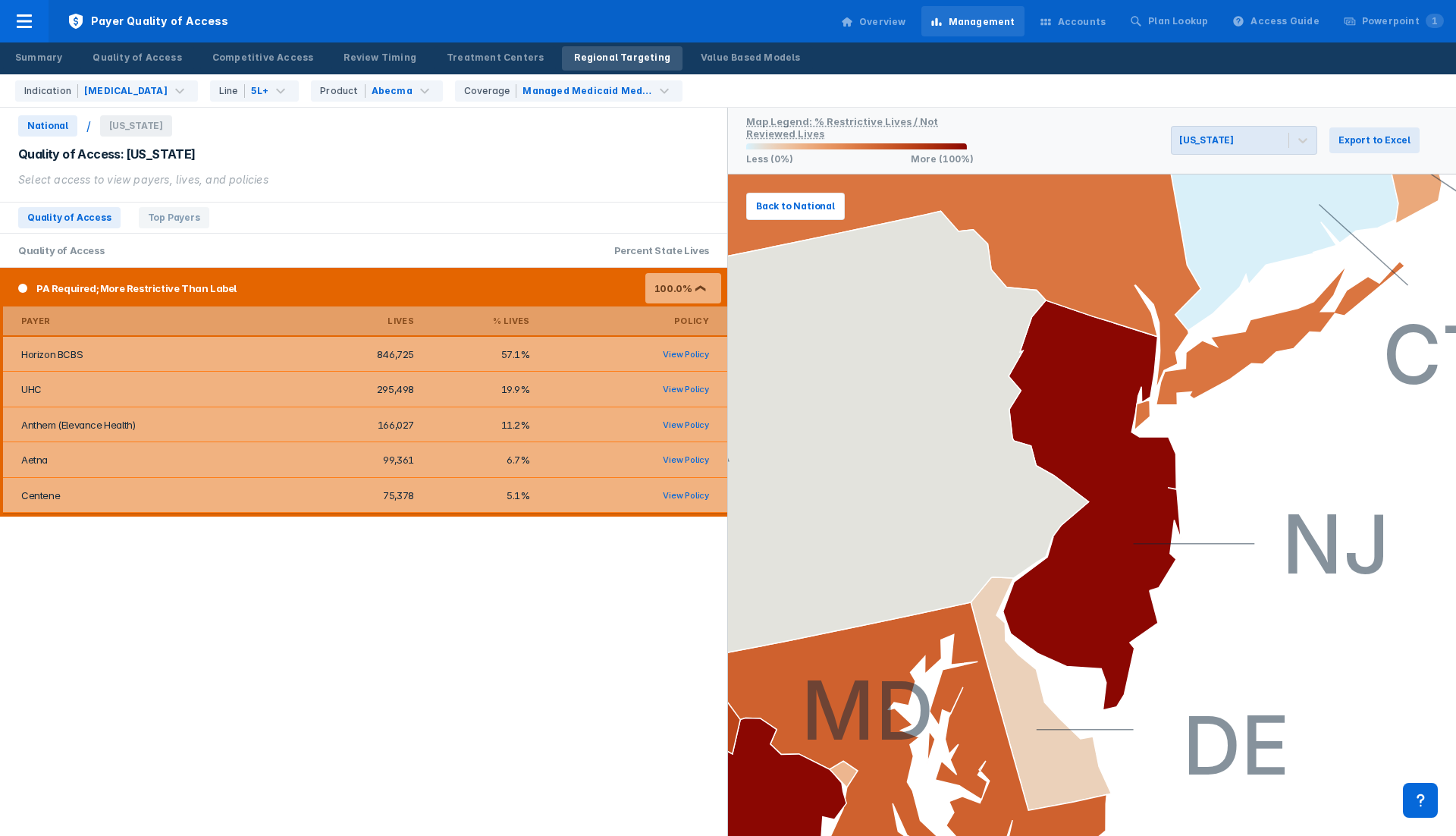
click at [515, 282] on div "PA Required; More Restrictive Than Label 100.0% ❮" at bounding box center [364, 288] width 724 height 36
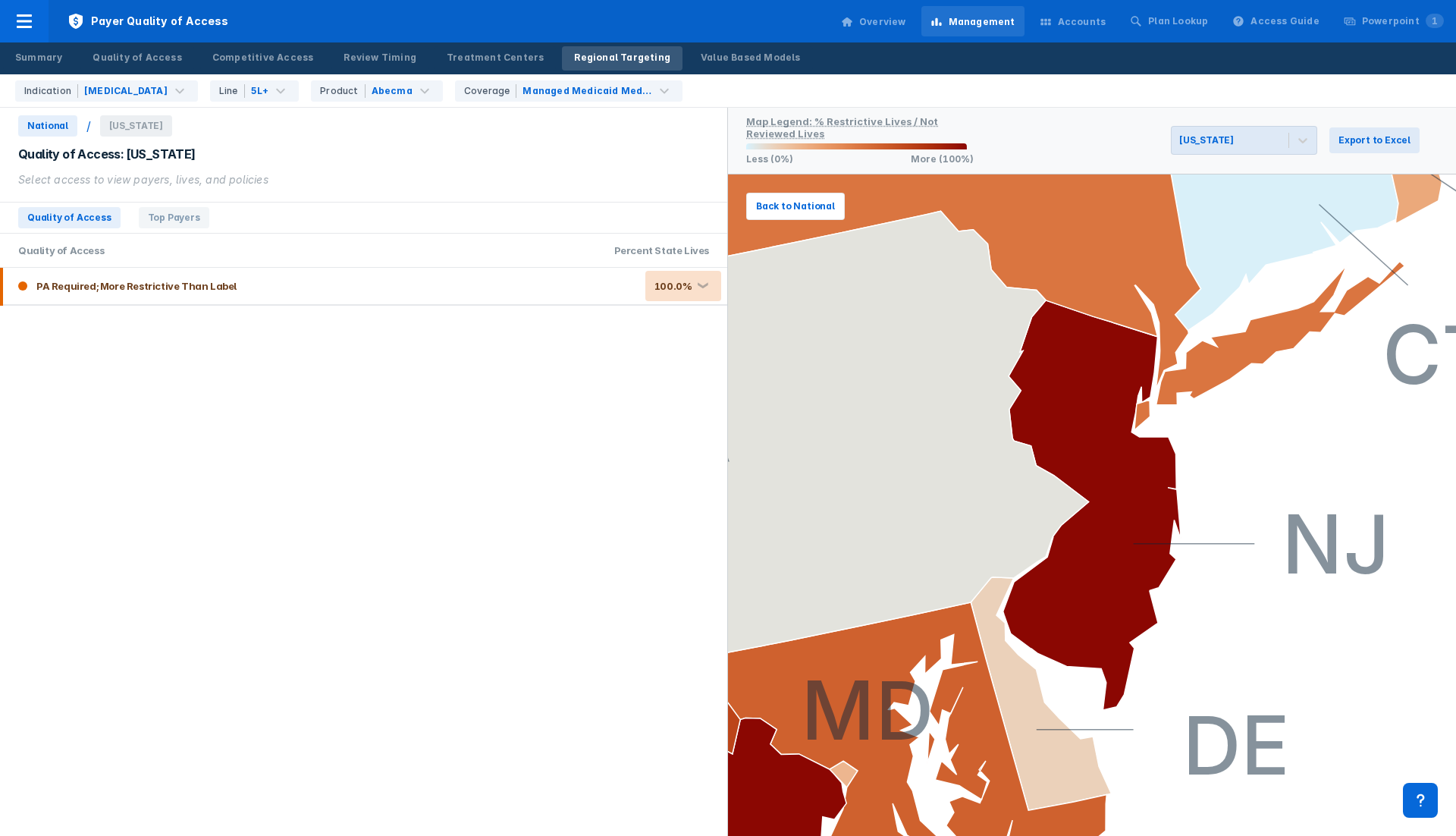
click at [47, 128] on span "National" at bounding box center [48, 126] width 59 height 21
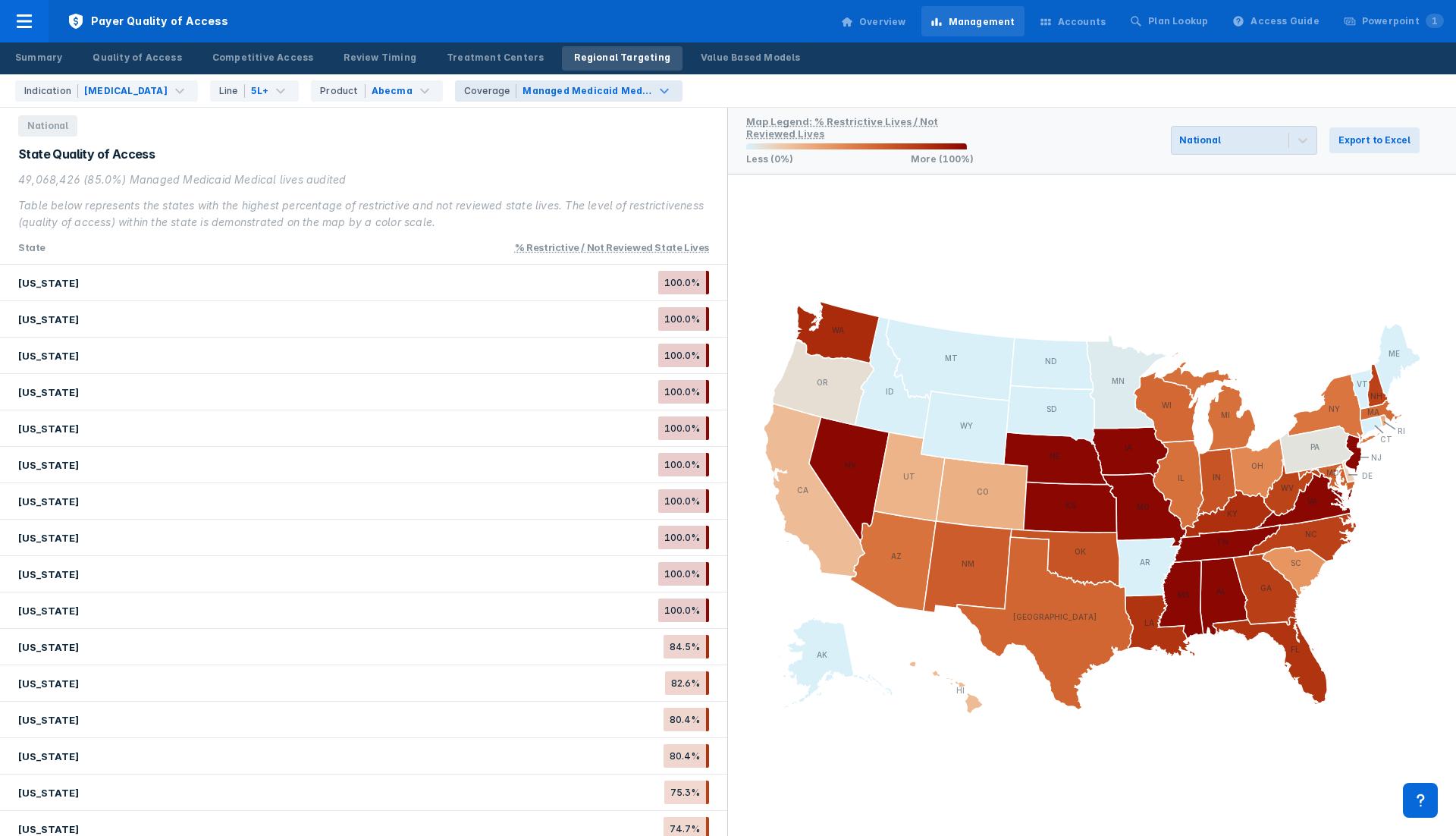
click at [621, 83] on div "Coverage Managed Medicaid Medical" at bounding box center [569, 90] width 227 height 21
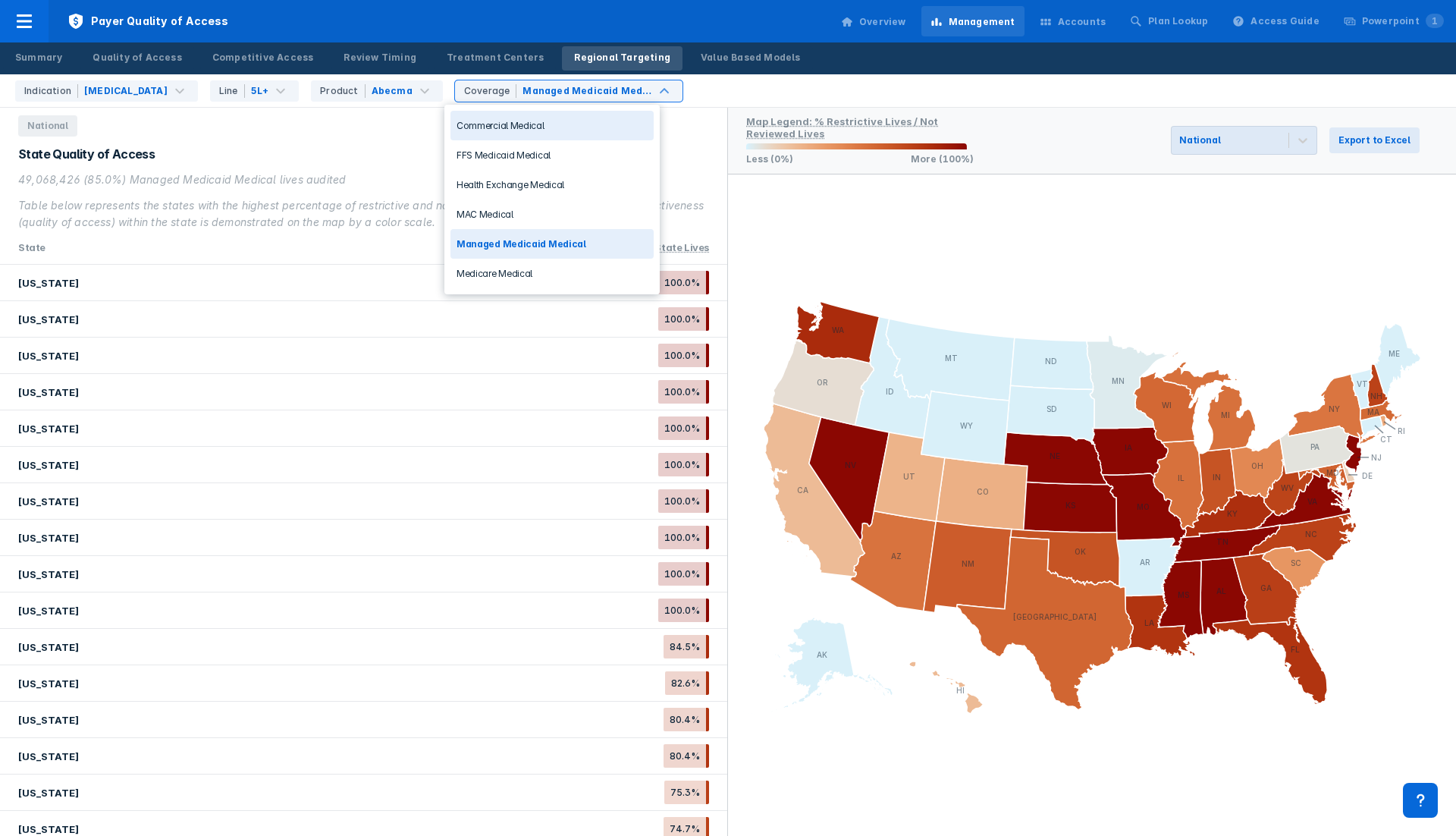
click at [568, 128] on div "Commercial Medical" at bounding box center [552, 126] width 203 height 30
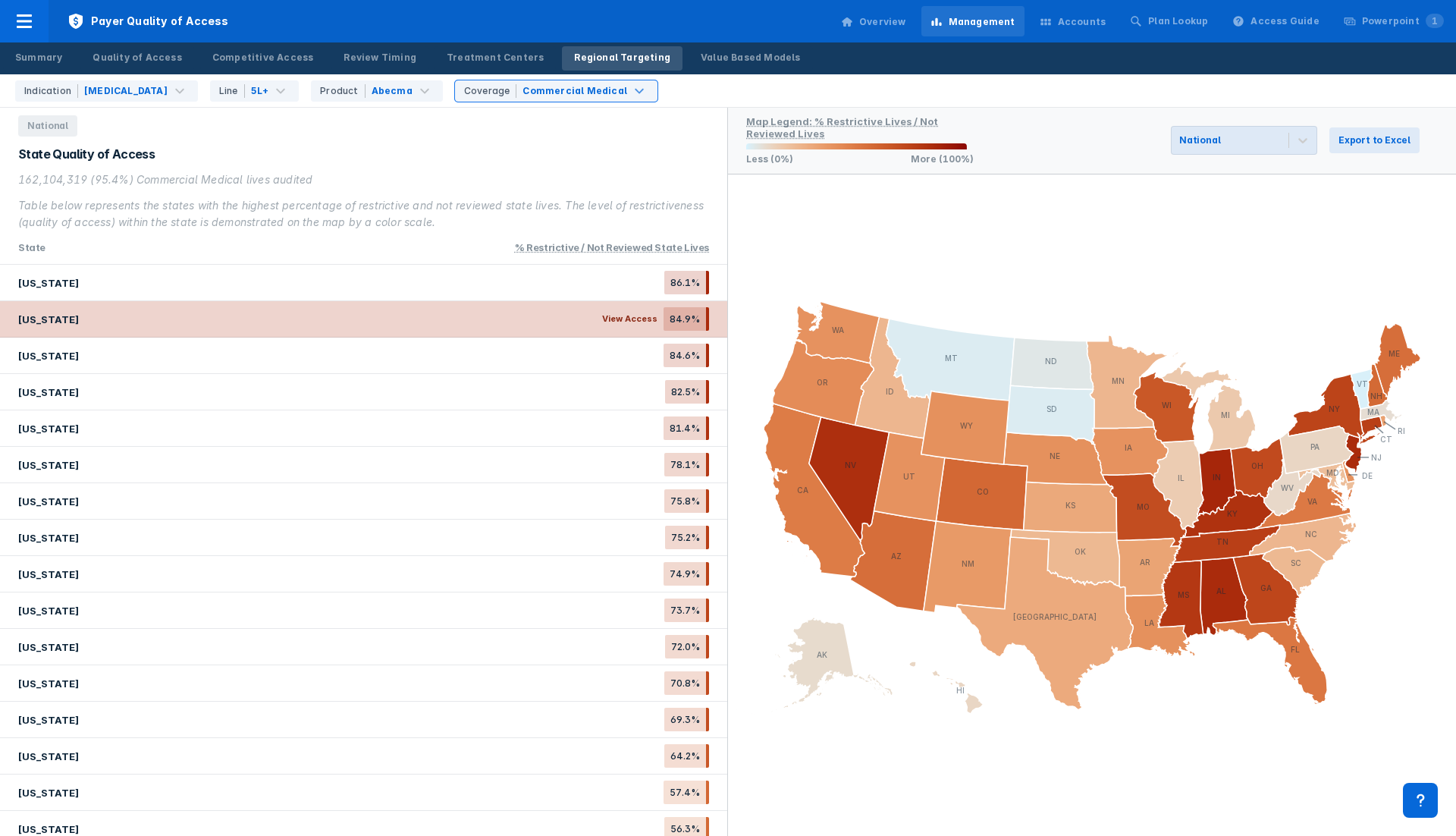
click at [620, 327] on span "View Access" at bounding box center [630, 319] width 67 height 23
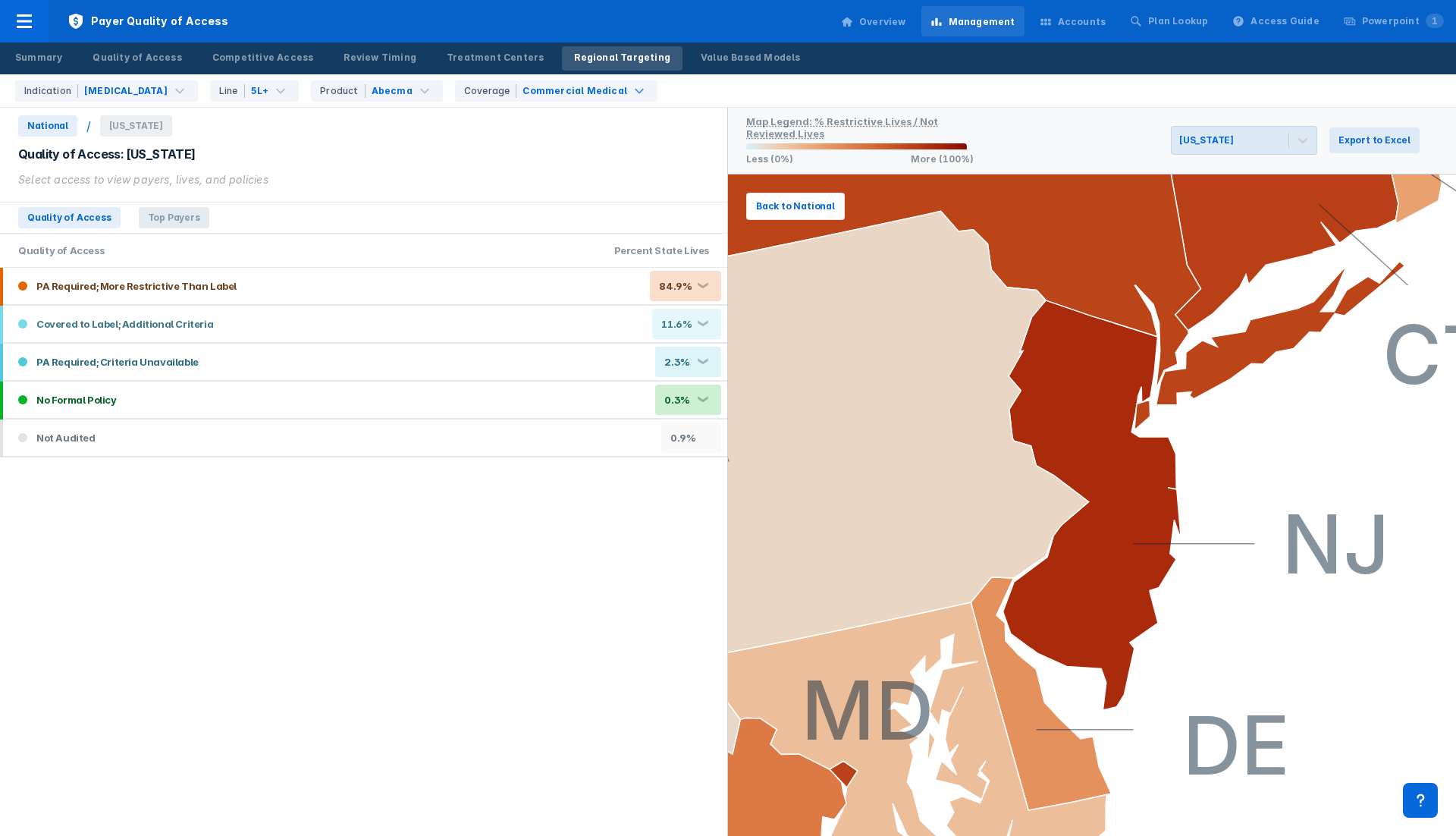
click at [180, 222] on span "Top Payers" at bounding box center [174, 217] width 71 height 21
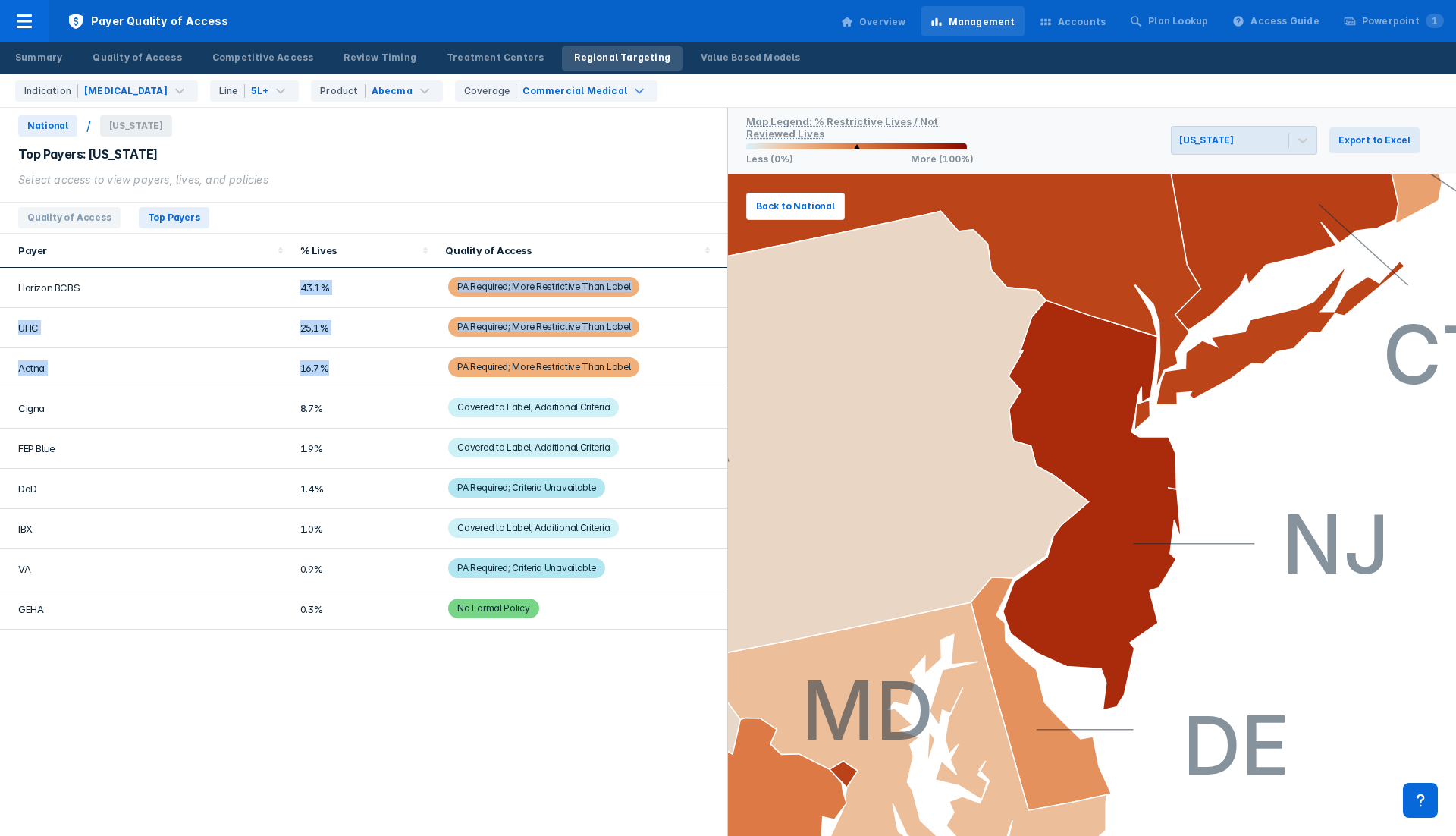
drag, startPoint x: 296, startPoint y: 283, endPoint x: 345, endPoint y: 361, distance: 92.1
click at [345, 361] on tbody "Horizon BCBS 43.1% PA Required; More Restrictive Than Label UHC 25.1% PA Requir…" at bounding box center [364, 448] width 727 height 362
click at [339, 298] on td "43.1%" at bounding box center [364, 287] width 145 height 40
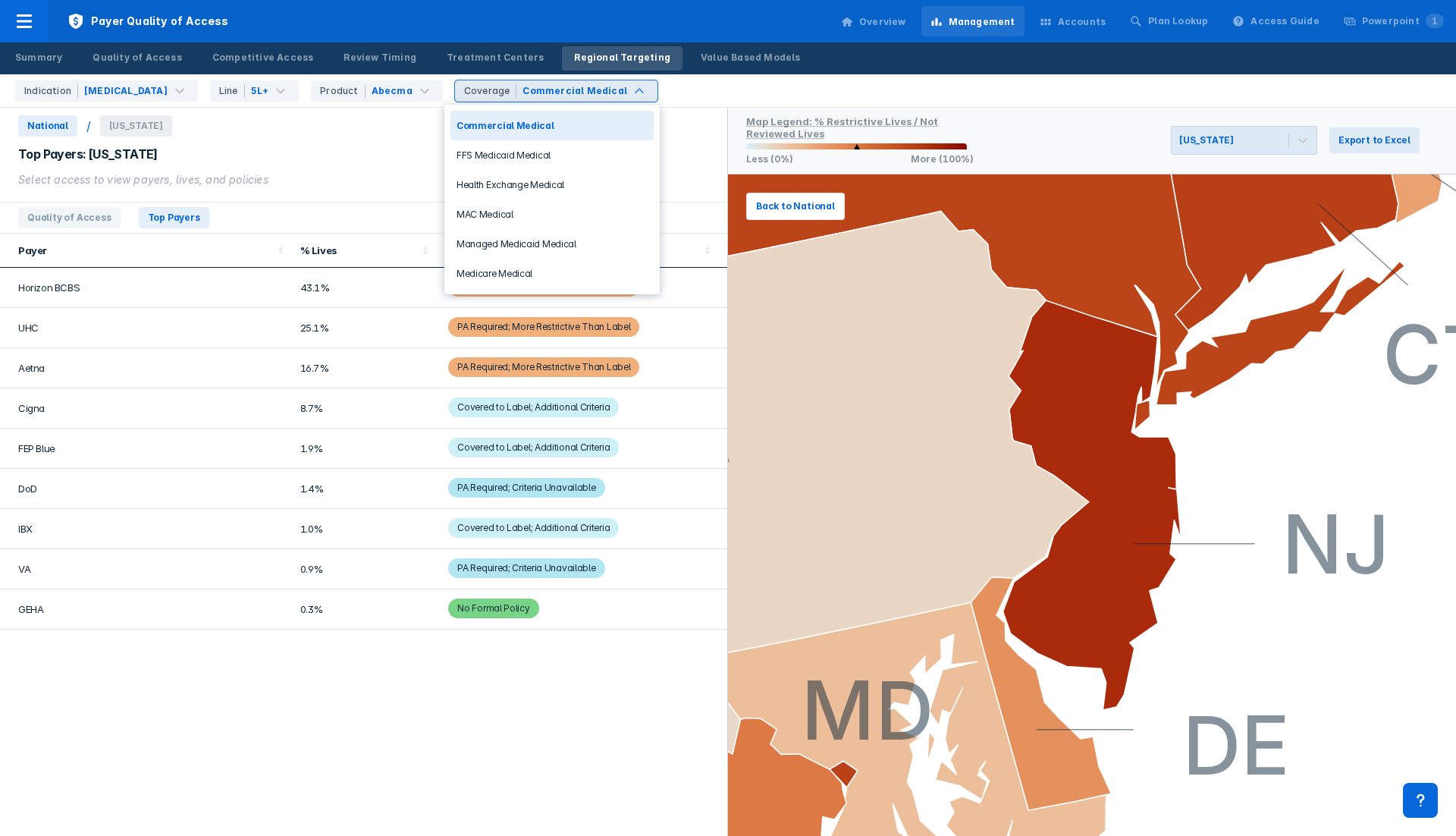
click at [592, 92] on div "Commercial Medical" at bounding box center [575, 90] width 104 height 14
click at [544, 153] on div "FFS Medicaid Medical" at bounding box center [552, 156] width 203 height 30
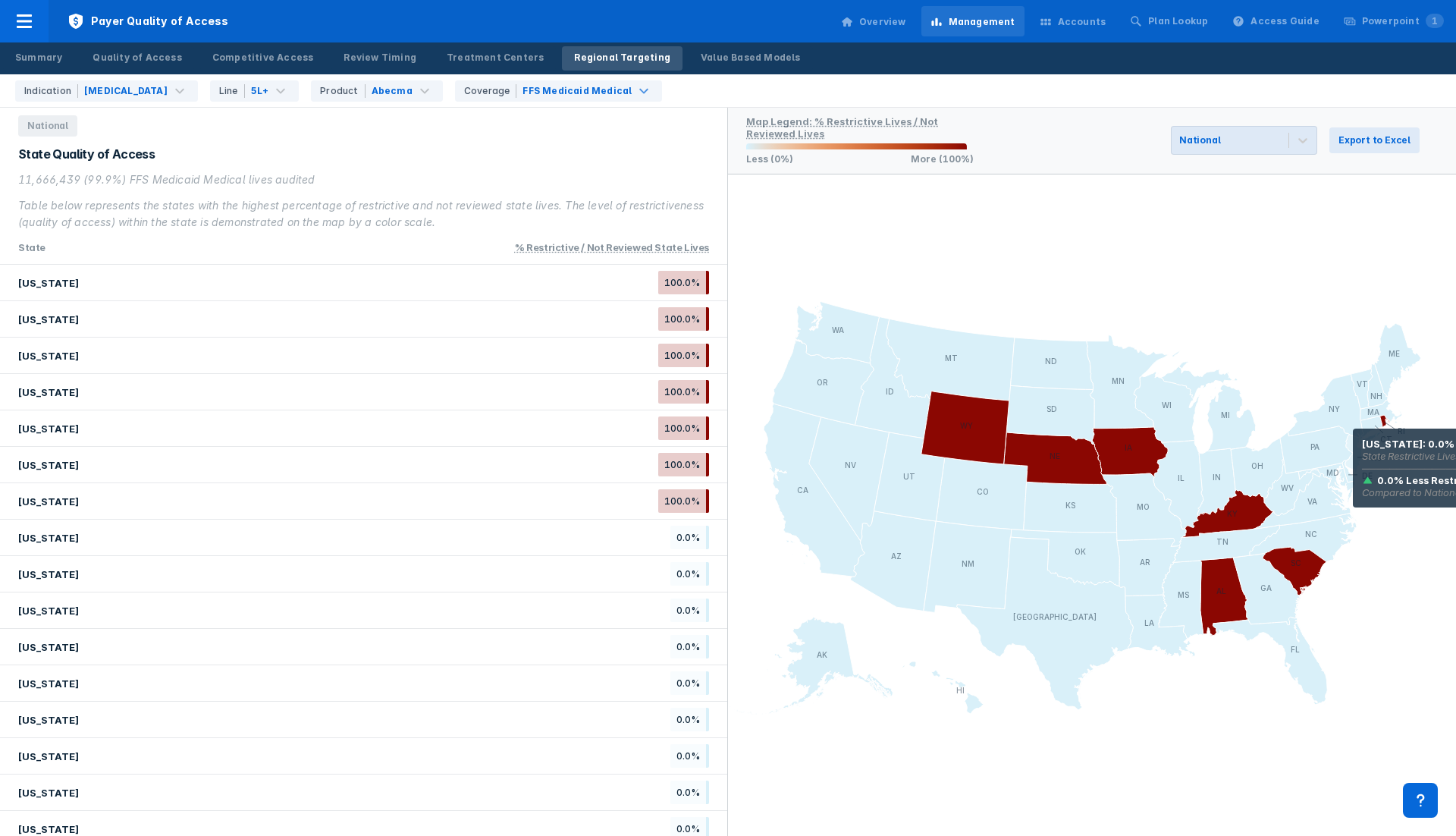
click at [1353, 449] on icon at bounding box center [1353, 453] width 17 height 38
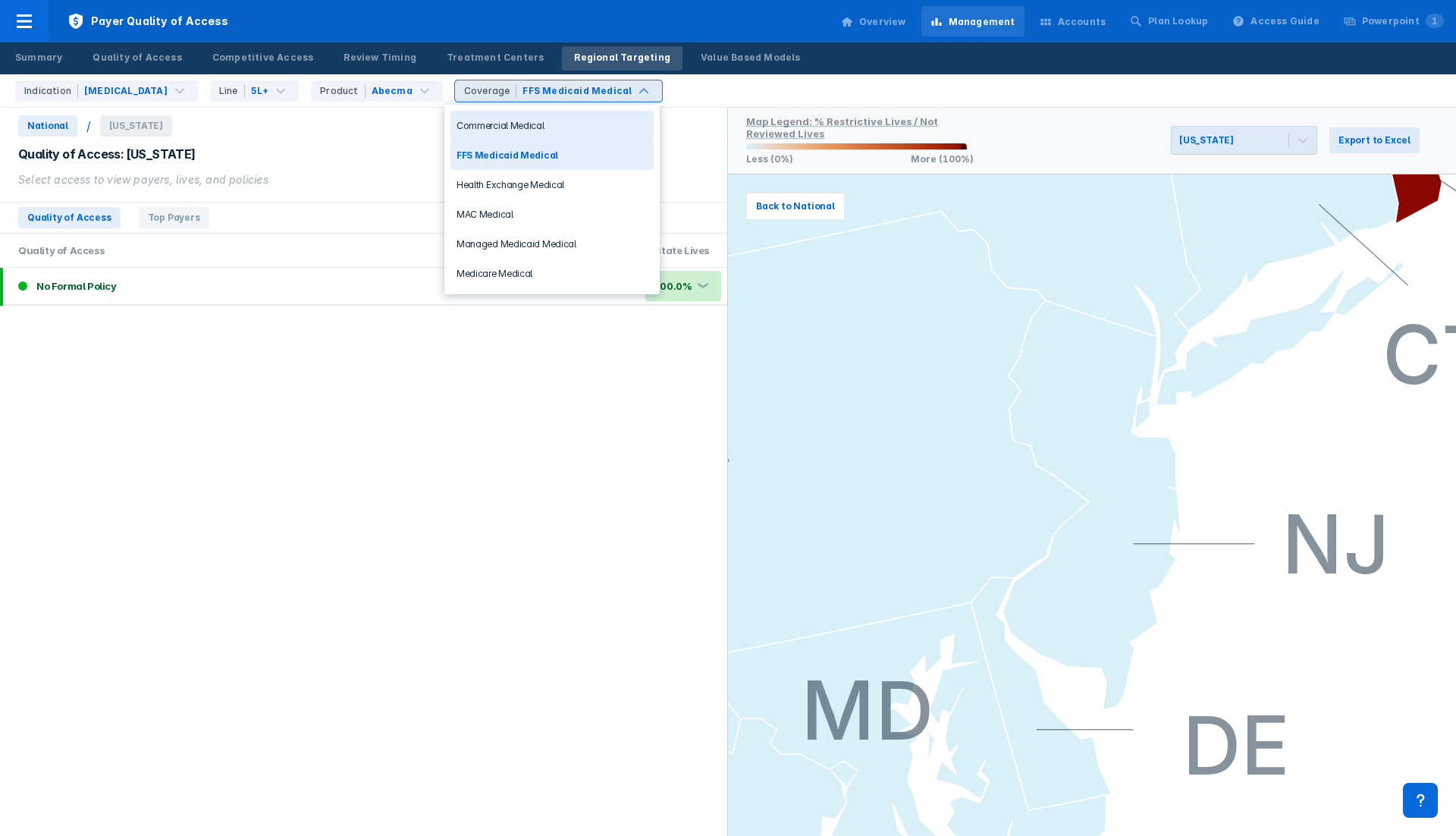
click at [549, 91] on div "FFS Medicaid Medical" at bounding box center [577, 90] width 109 height 14
click at [539, 213] on div "MAC Medical" at bounding box center [552, 214] width 203 height 30
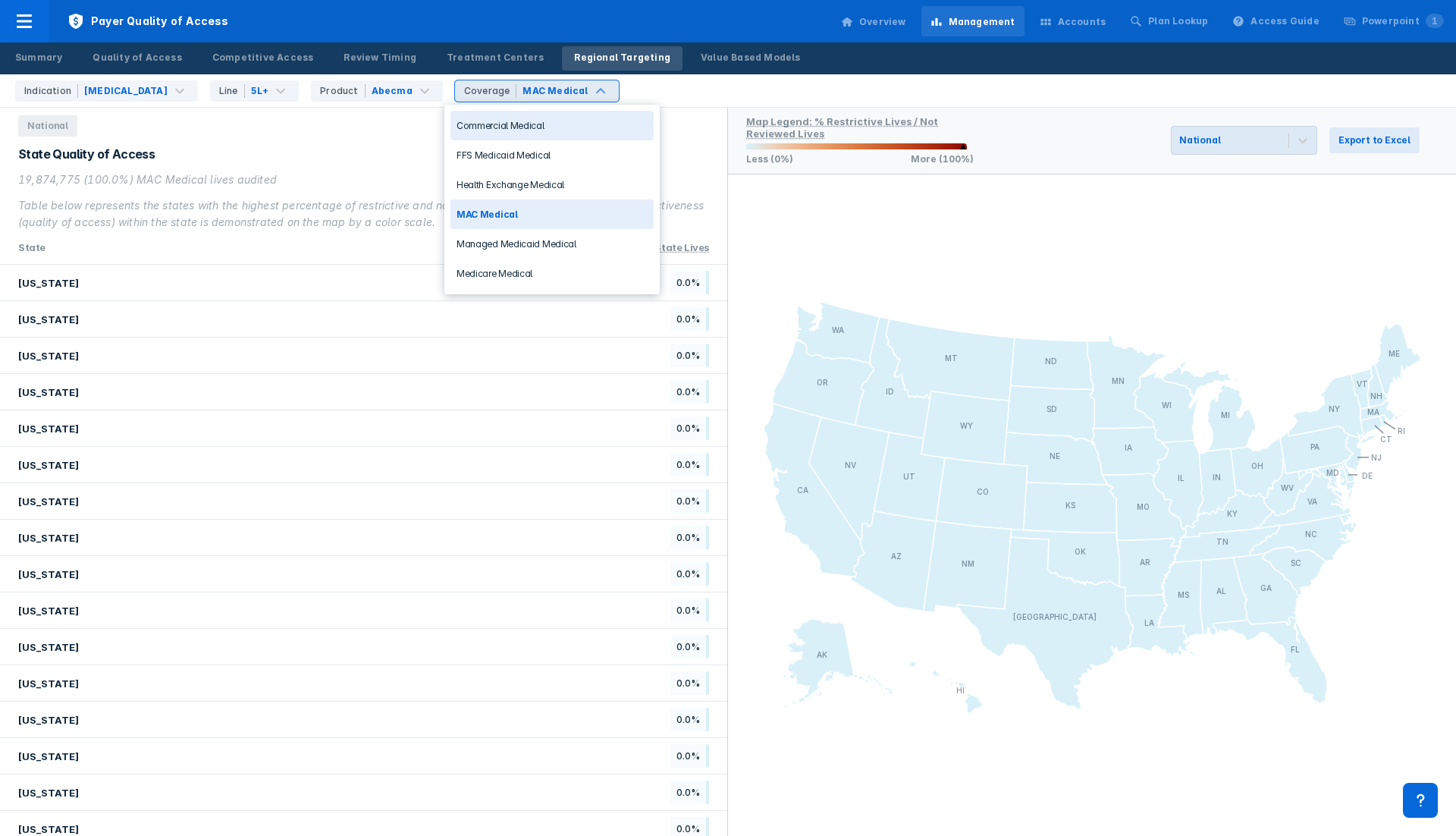
click at [566, 83] on div "Coverage MAC Medical" at bounding box center [537, 90] width 164 height 21
click at [543, 239] on div "Managed Medicaid Medical" at bounding box center [552, 244] width 203 height 30
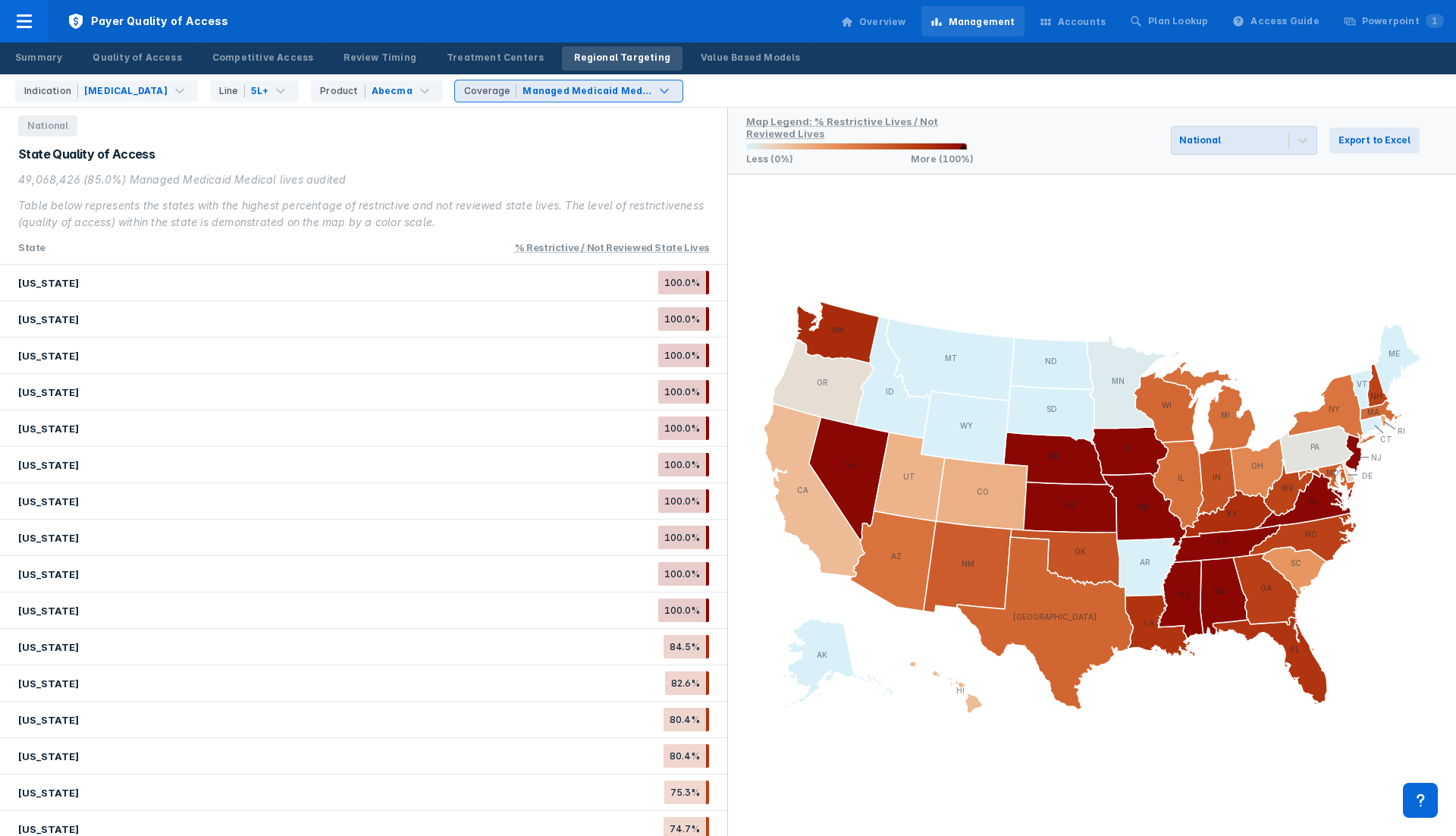
click at [596, 95] on div "Managed Medicaid Medical" at bounding box center [587, 90] width 129 height 14
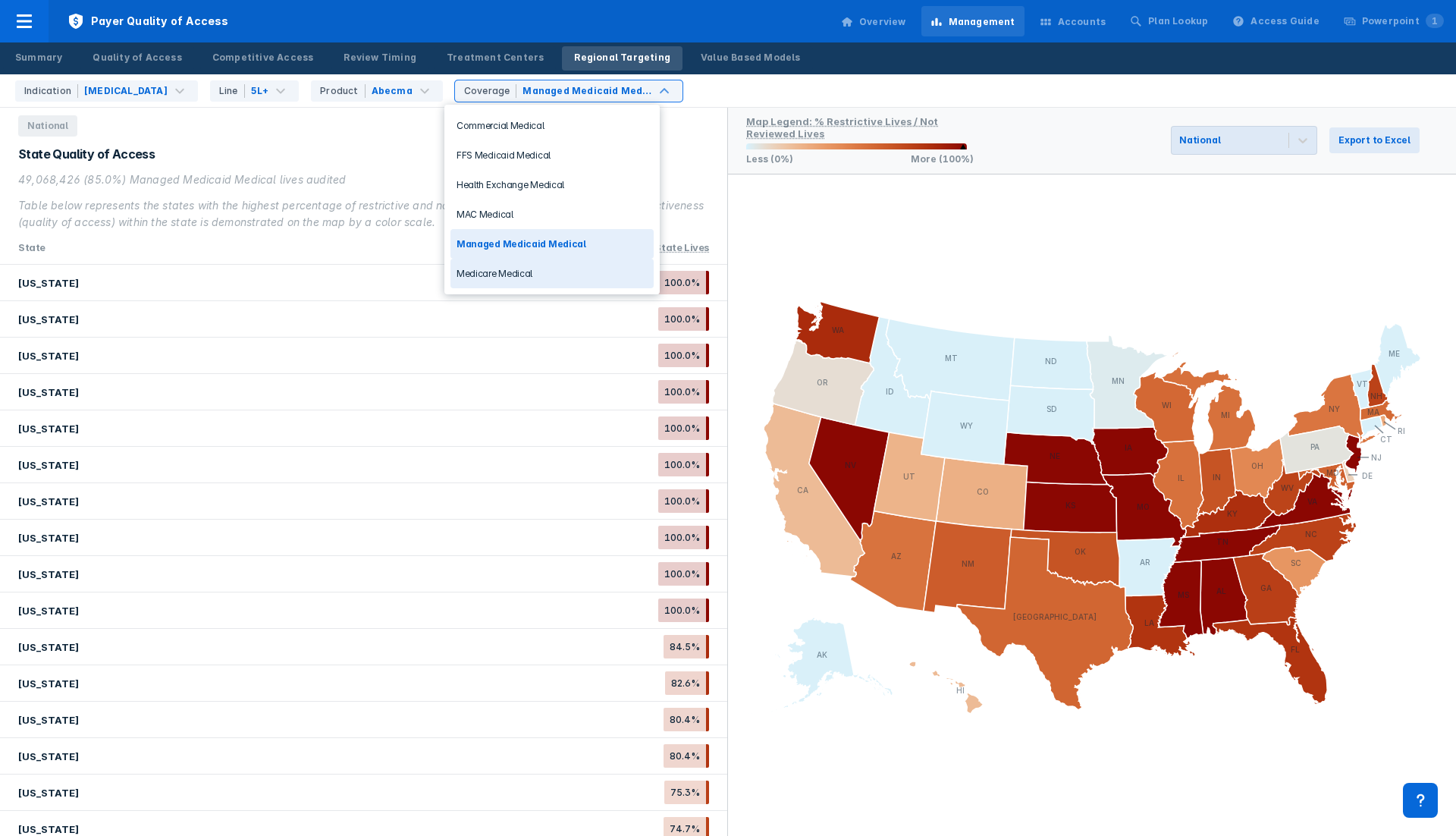
click at [568, 269] on div "Medicare Medical" at bounding box center [552, 273] width 203 height 30
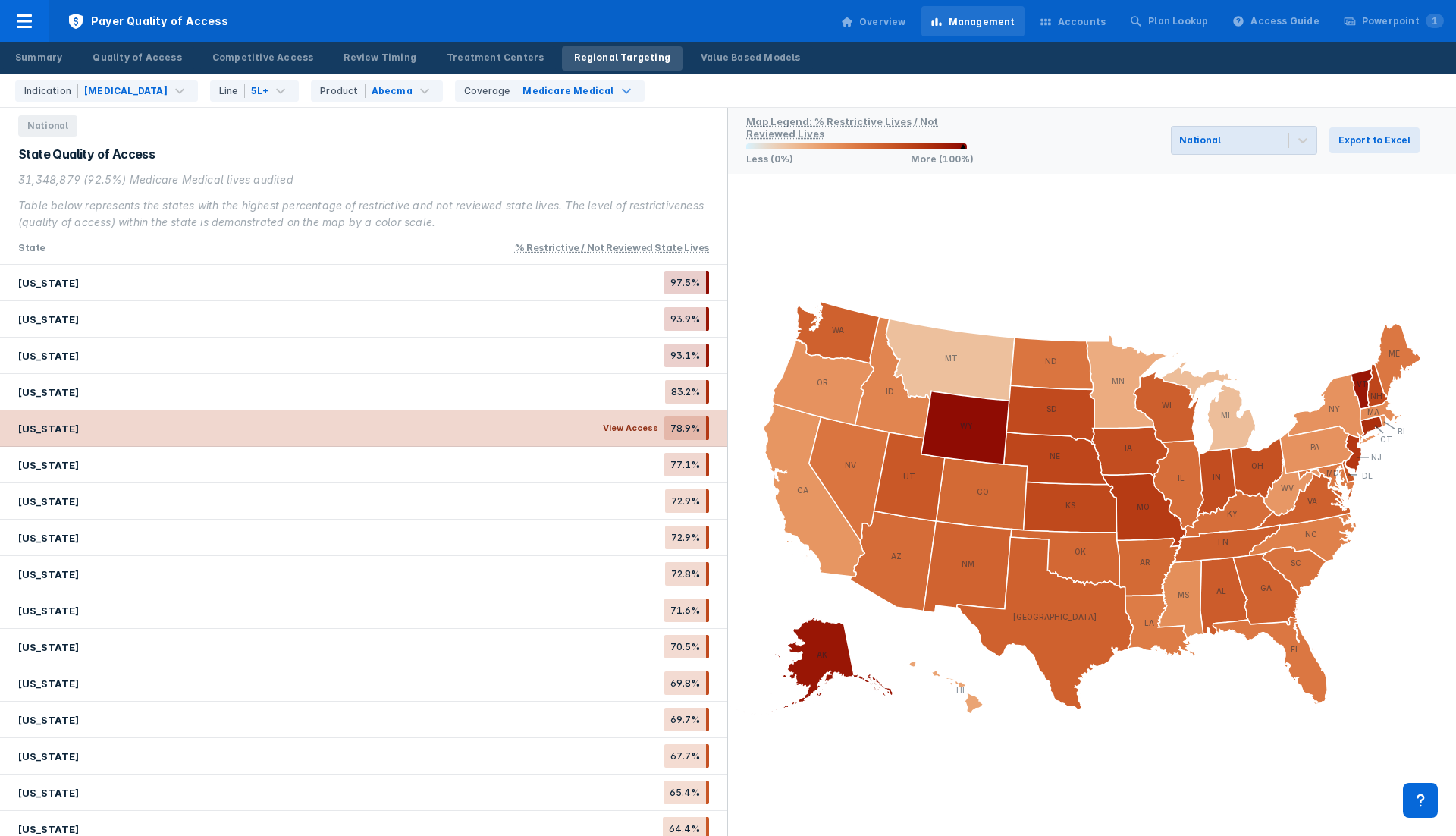
click at [457, 413] on div "[US_STATE] View Access 78.9%" at bounding box center [364, 428] width 727 height 36
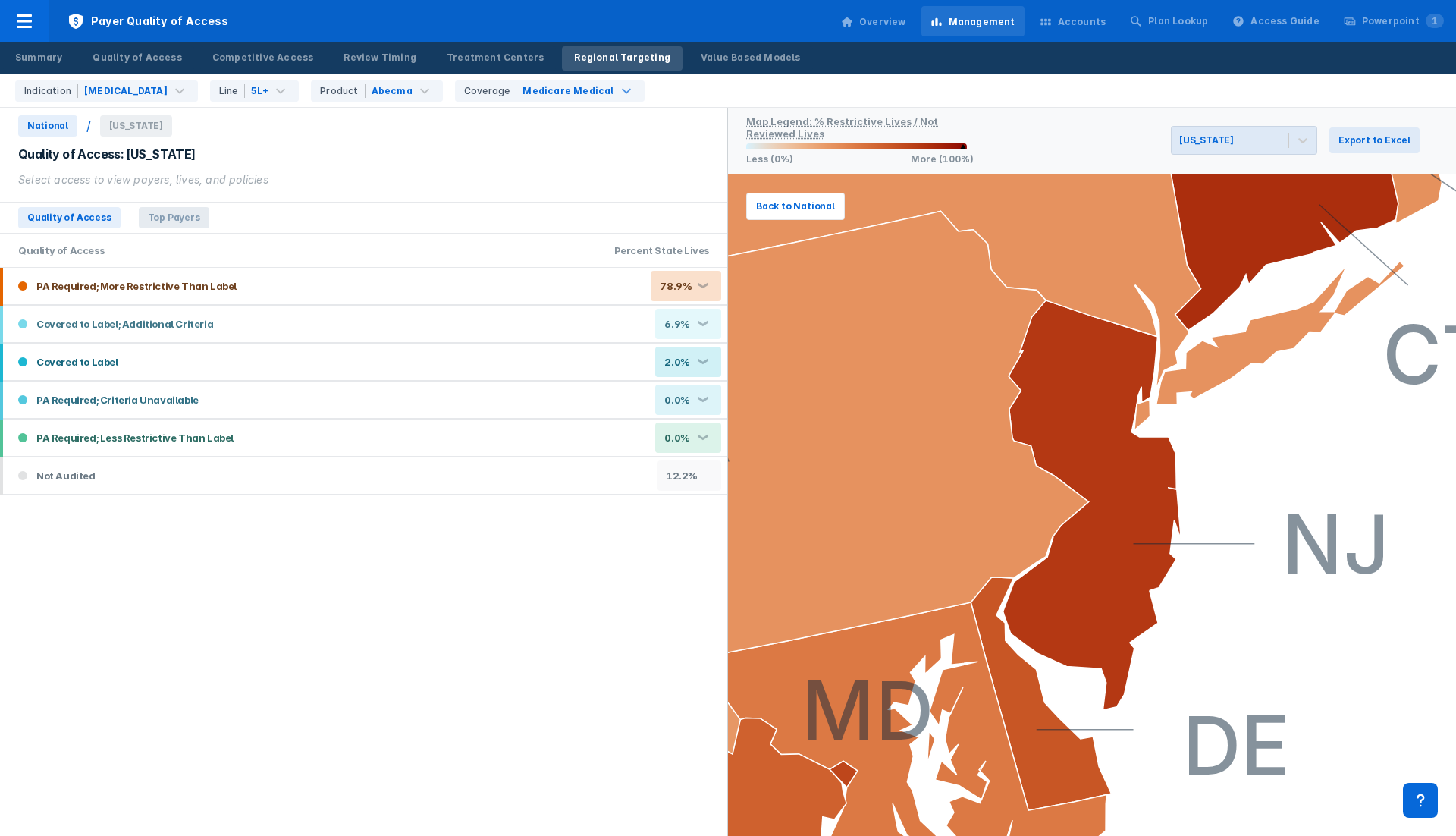
click at [149, 219] on span "Top Payers" at bounding box center [174, 217] width 71 height 21
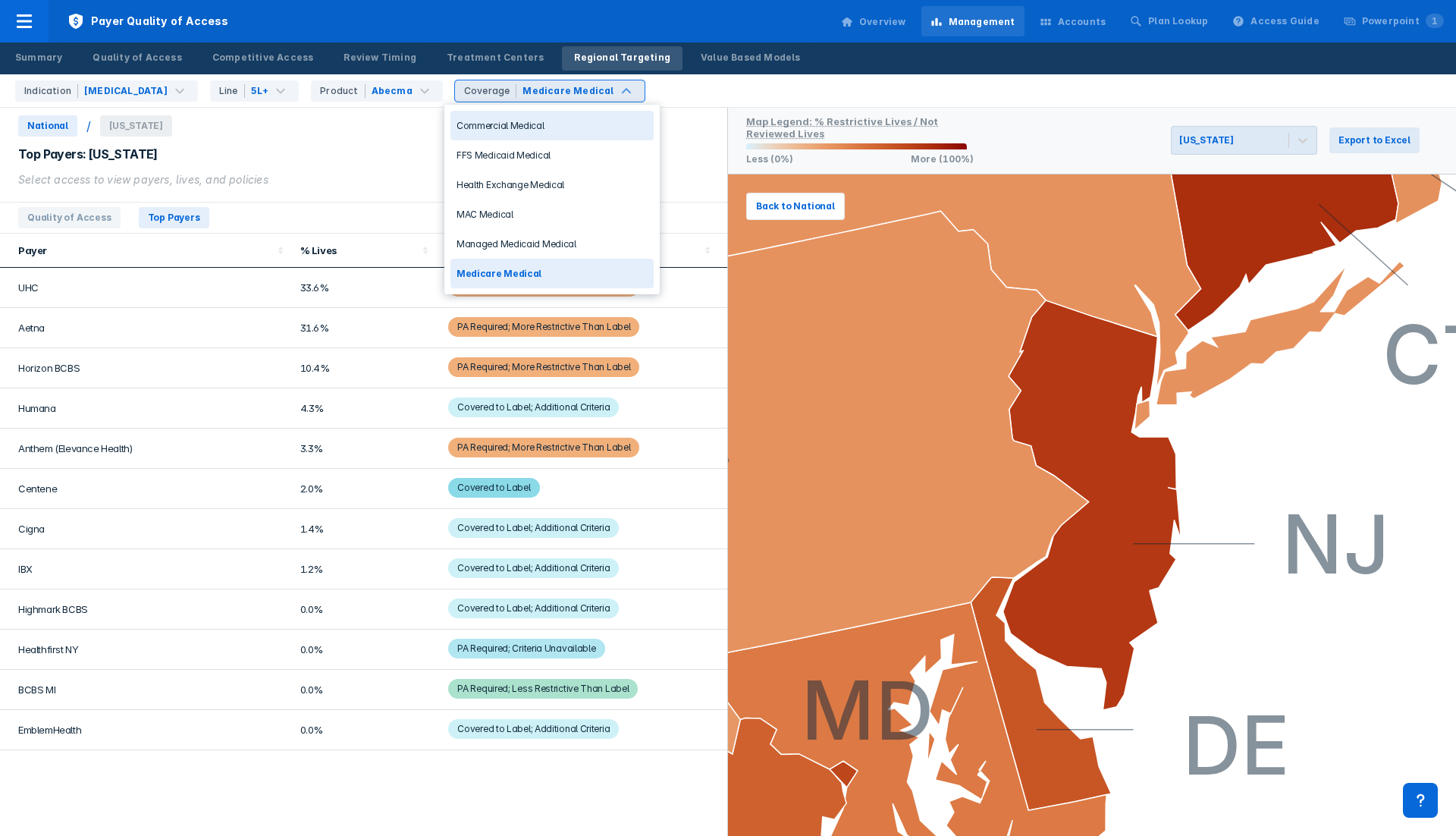
click at [581, 87] on div "Medicare Medical" at bounding box center [569, 90] width 91 height 14
click at [547, 240] on div "Managed Medicaid Medical" at bounding box center [552, 244] width 203 height 30
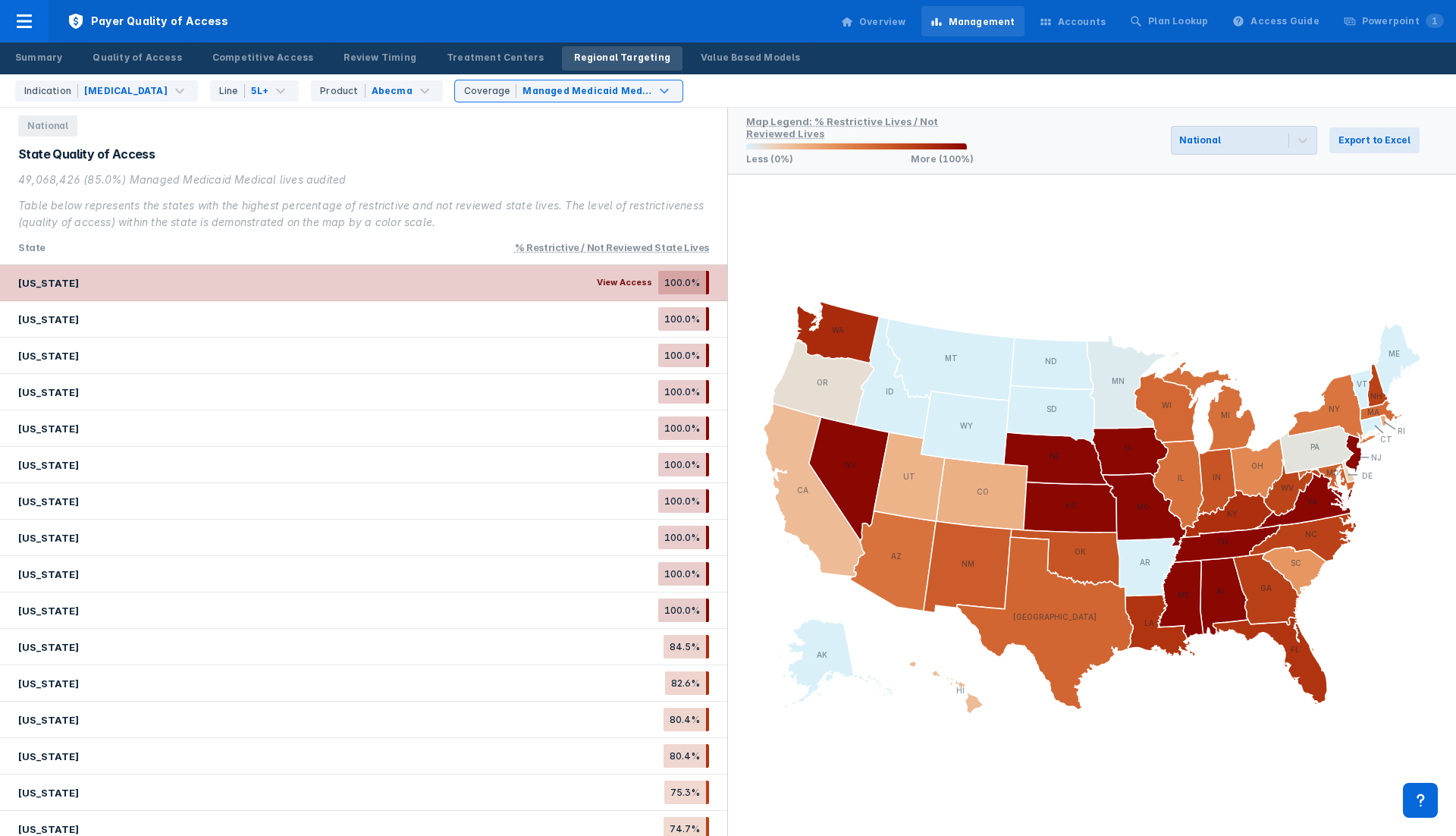
click at [576, 274] on div "[US_STATE] View Access 100.0%" at bounding box center [364, 282] width 727 height 36
